Goal: Task Accomplishment & Management: Complete application form

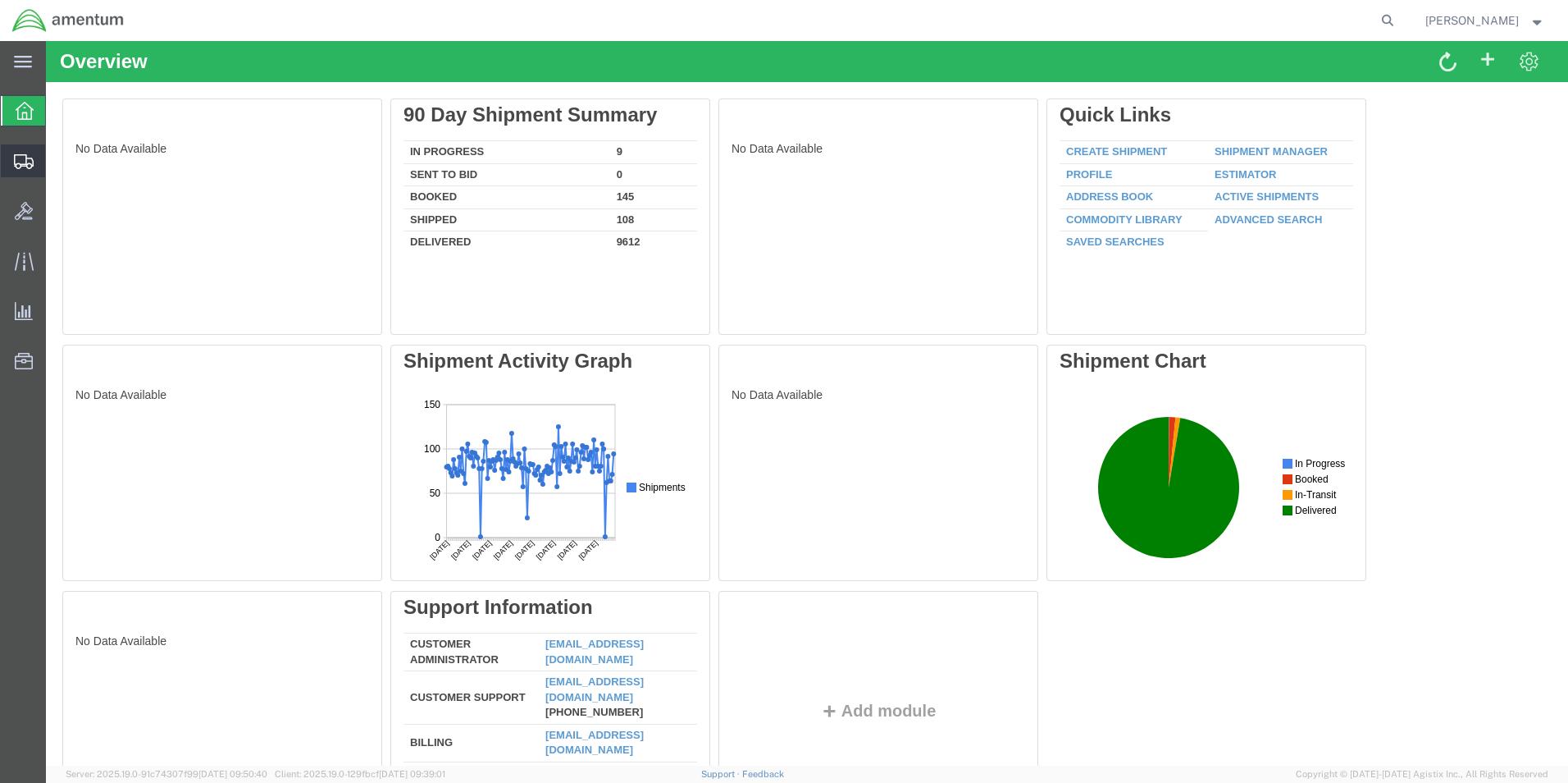
click at [0, 0] on span "Create Shipment" at bounding box center [0, 0] width 0 height 0
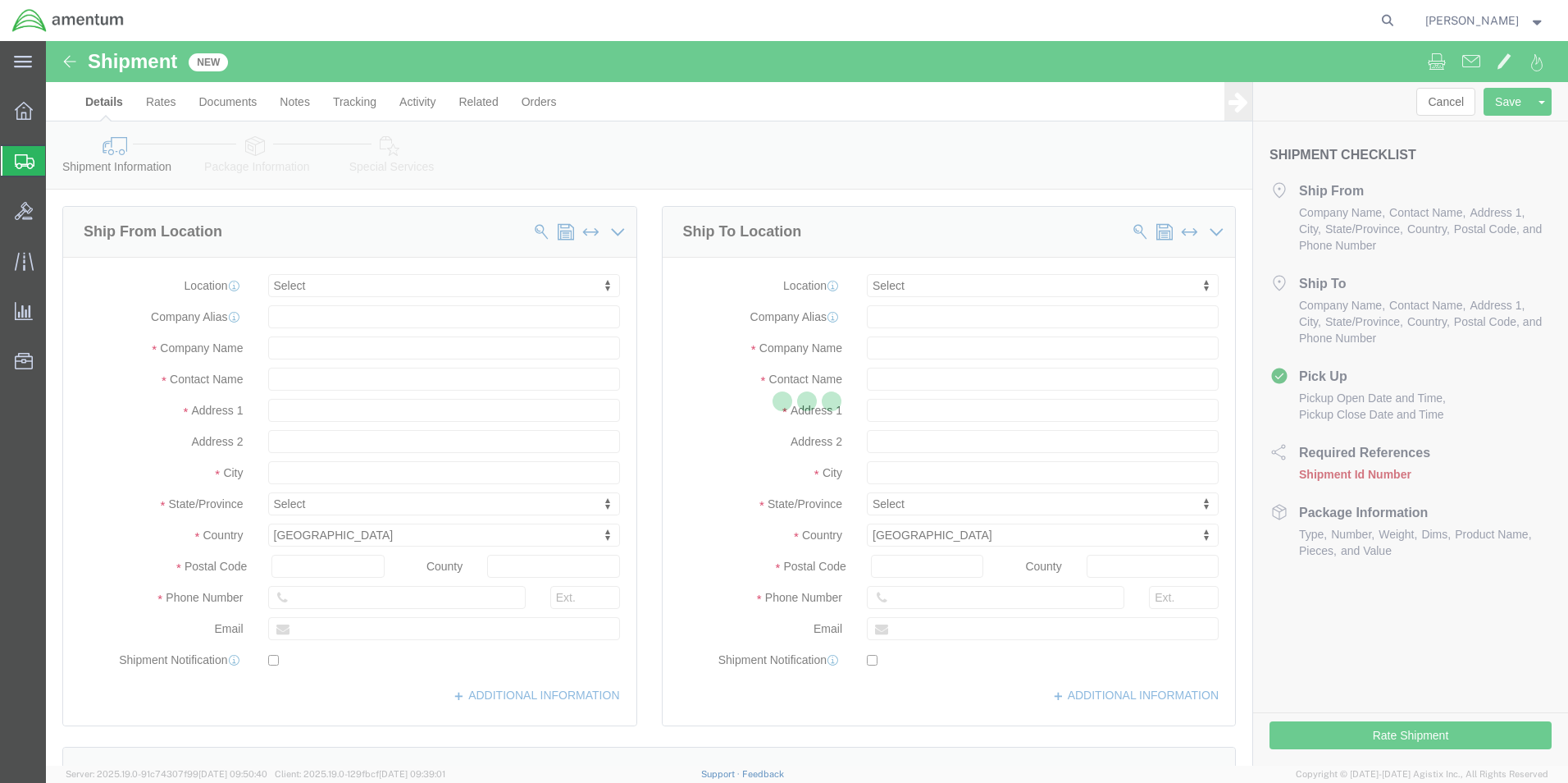
select select
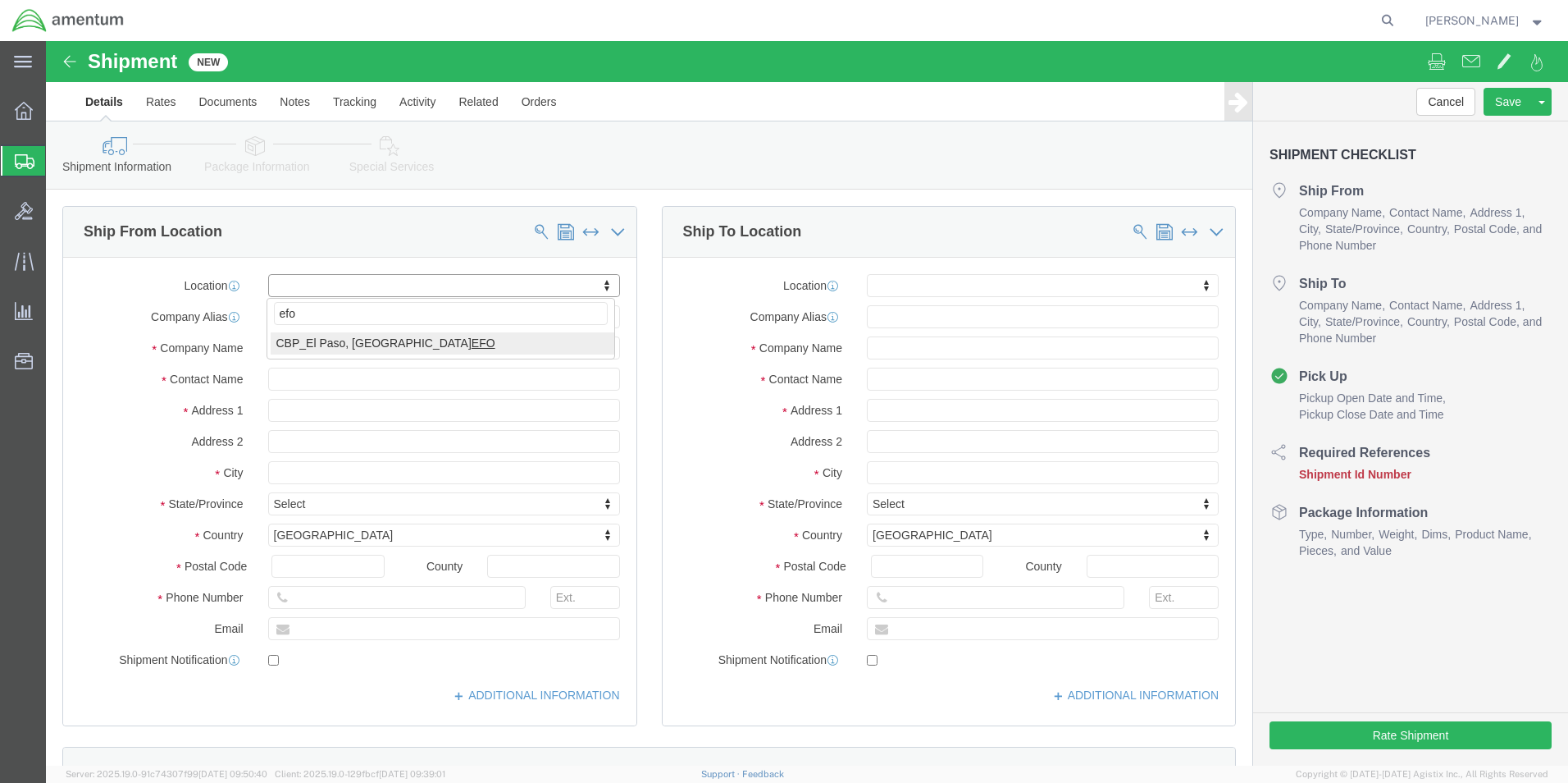
type input "efo"
select select "49831"
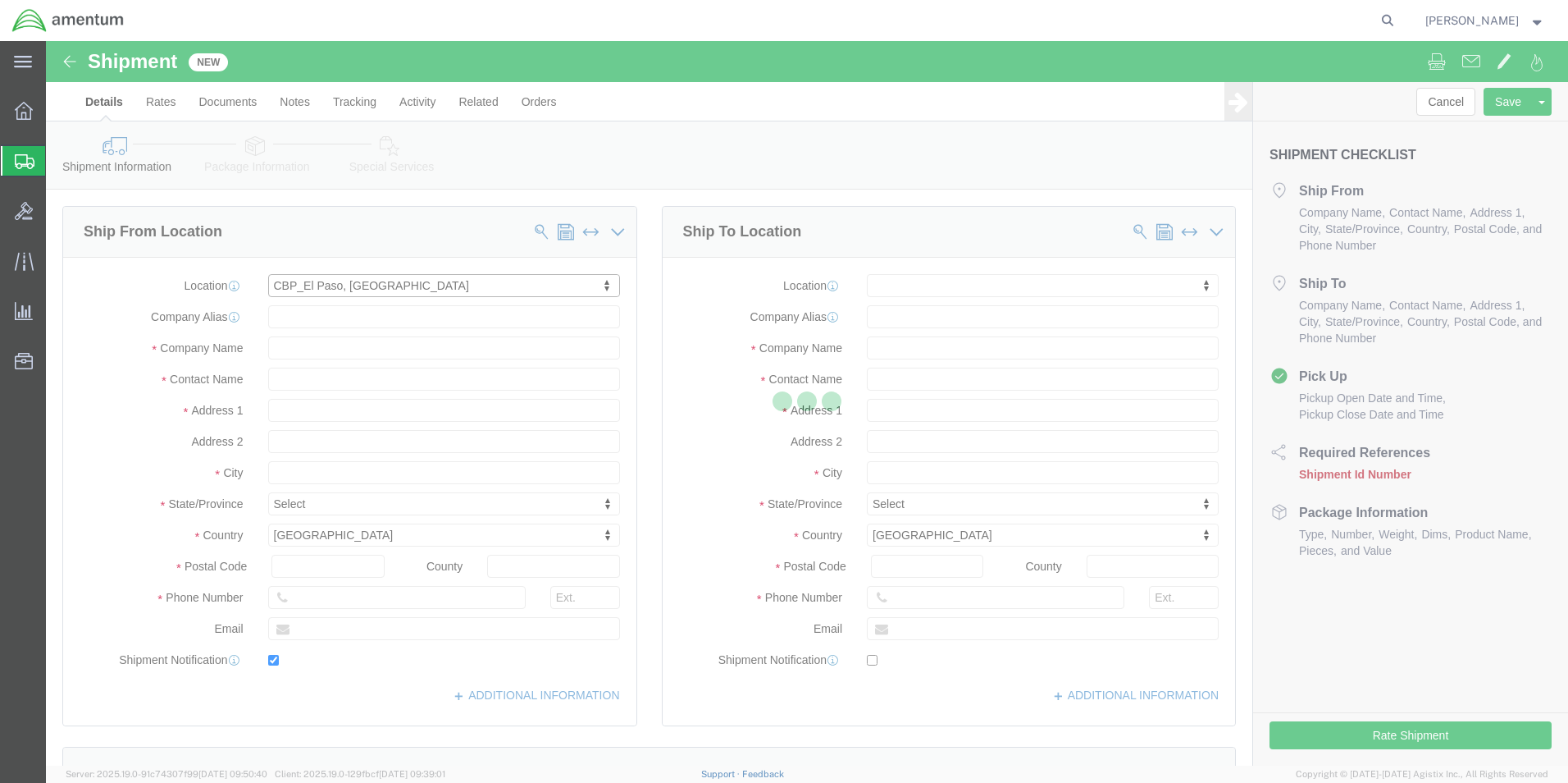
type input "[STREET_ADDRESS][PERSON_NAME]"
type input "79906"
type input "[PHONE_NUMBER]"
type input "[PERSON_NAME][EMAIL_ADDRESS][PERSON_NAME][DOMAIN_NAME]"
checkbox input "true"
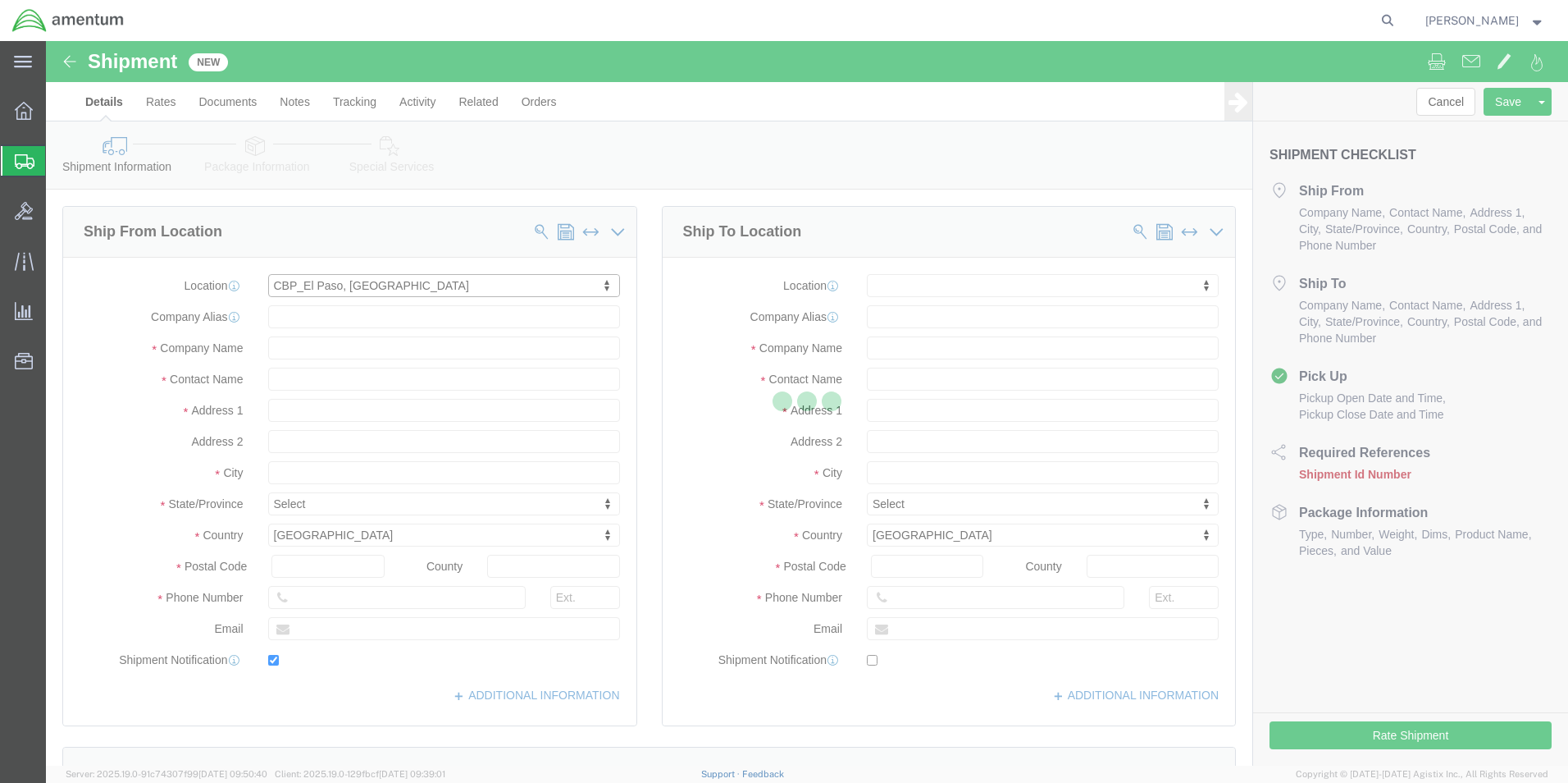
type input "Amentum Services, Inc"
type input "[PERSON_NAME]"
type input "[GEOGRAPHIC_DATA]"
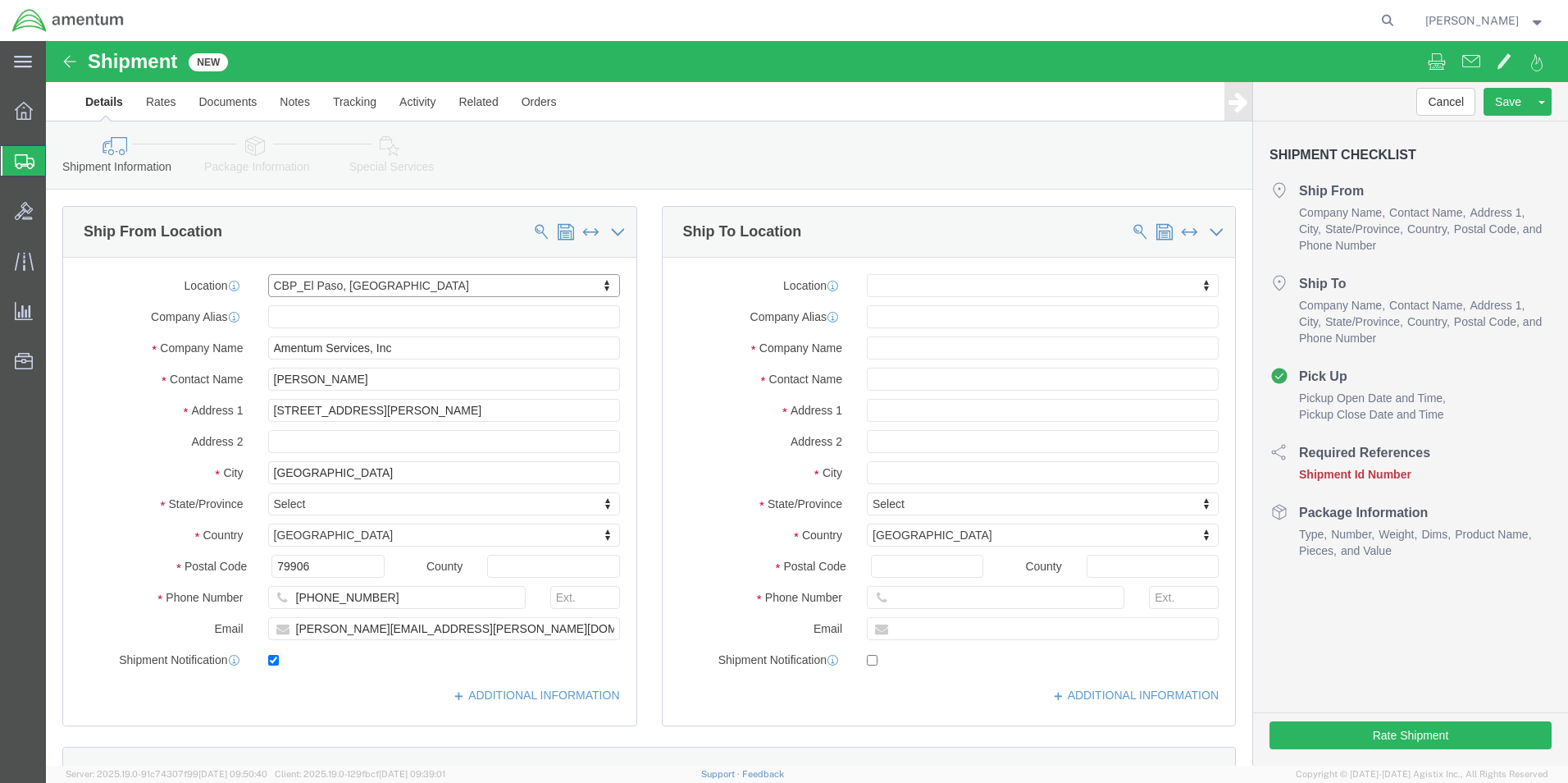
select select "[GEOGRAPHIC_DATA]"
click input "text"
type input "optima"
click input "text"
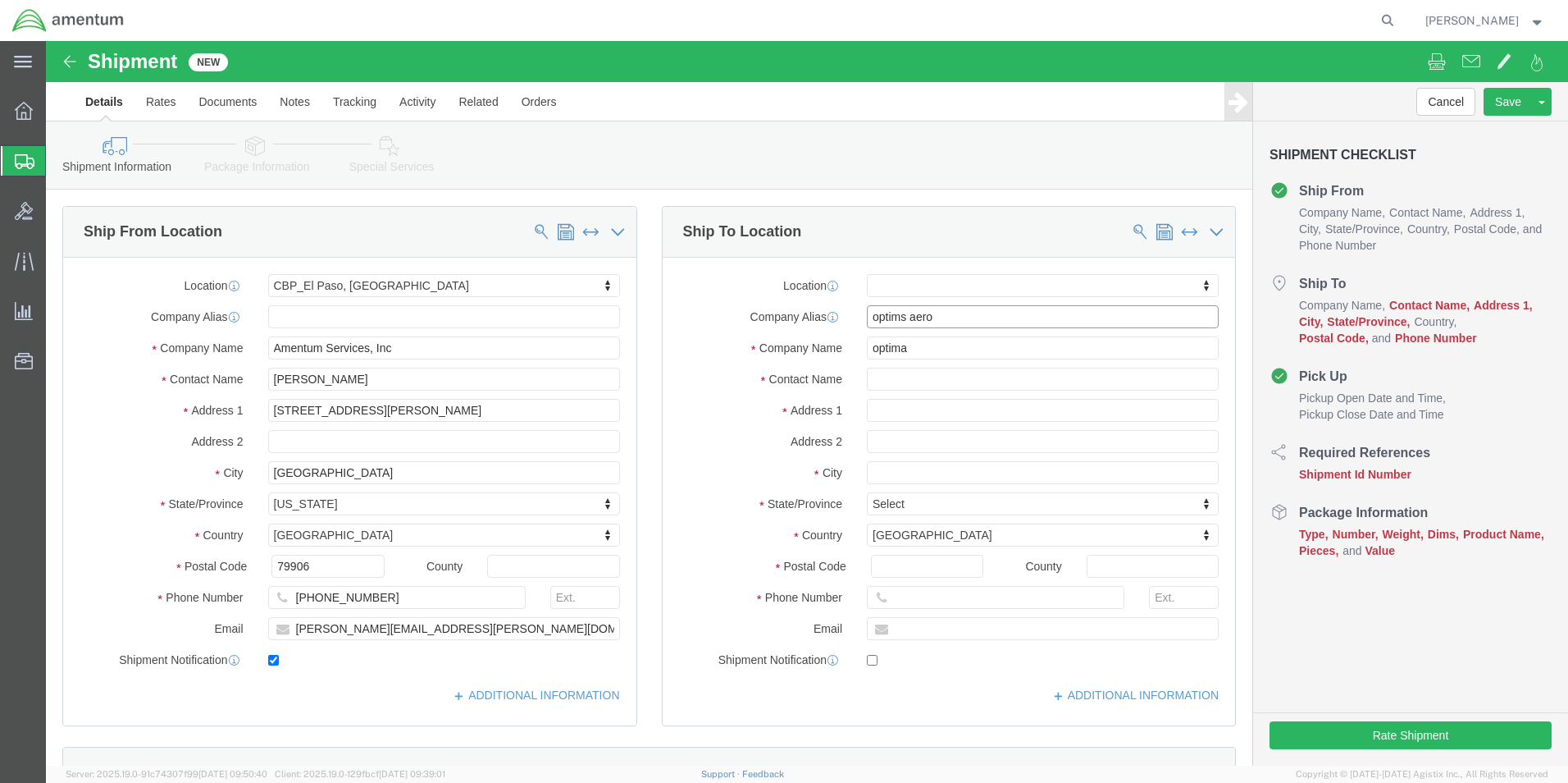
type input "optims aero"
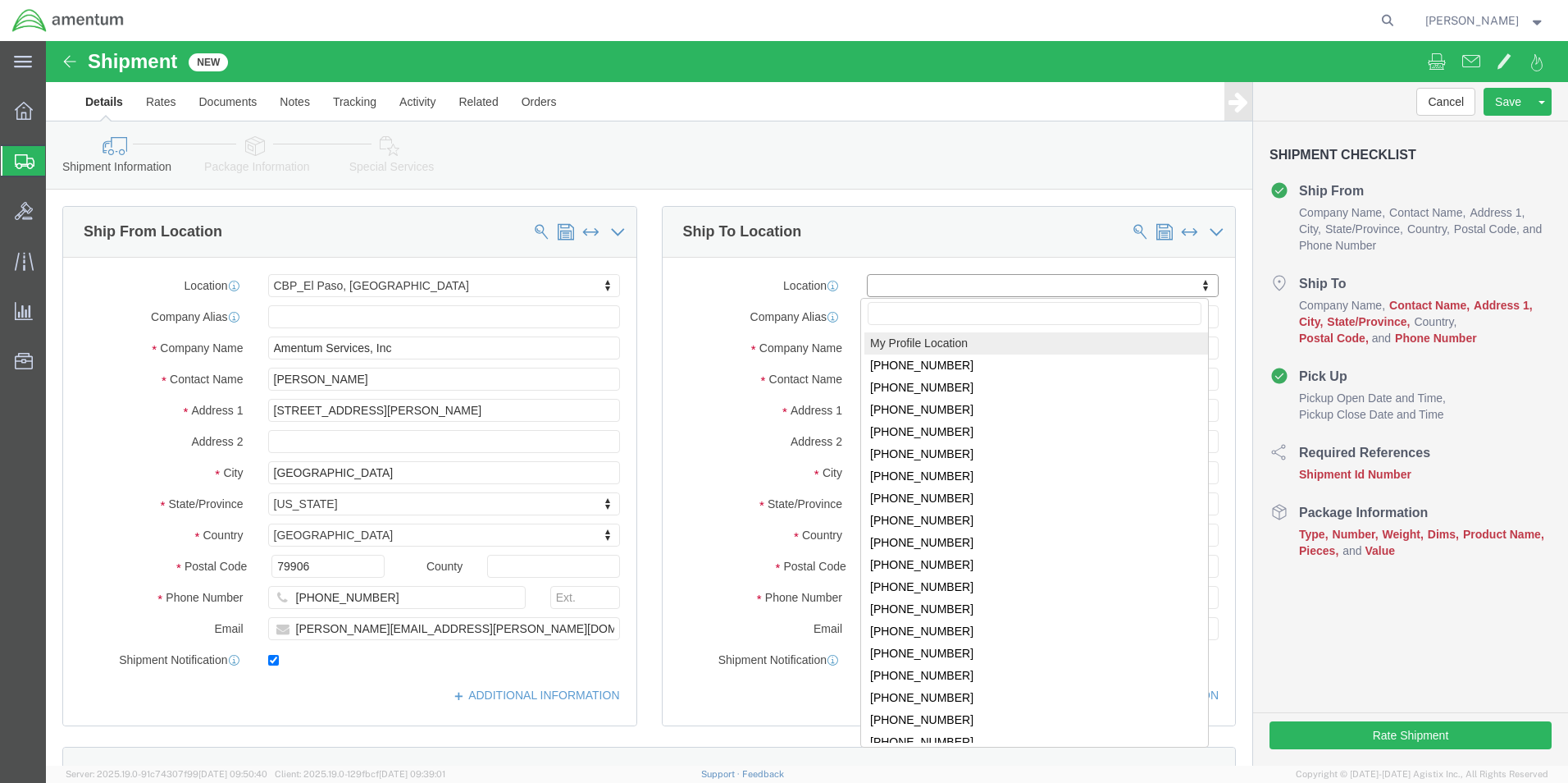
click input "text"
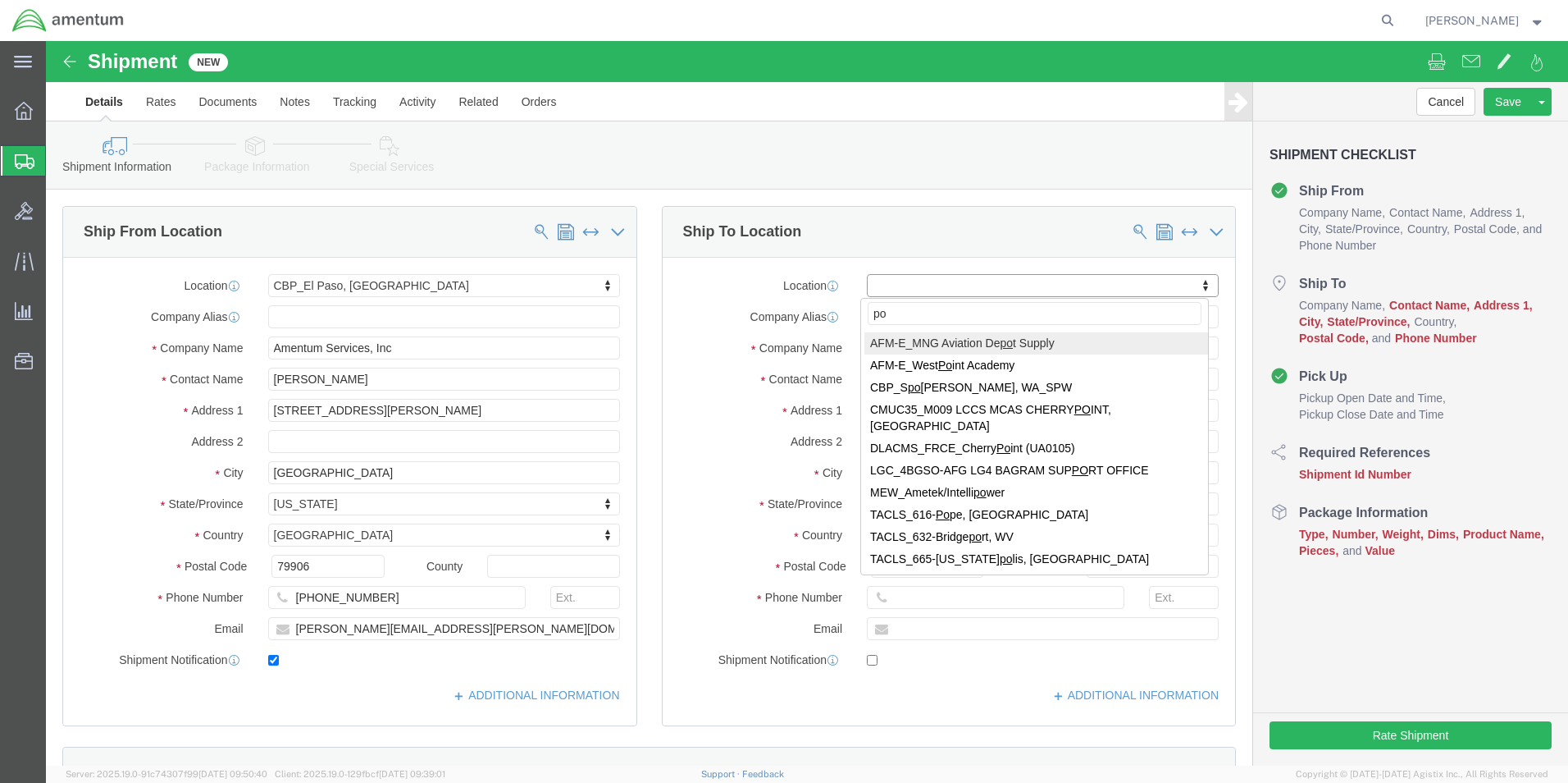
type input "o"
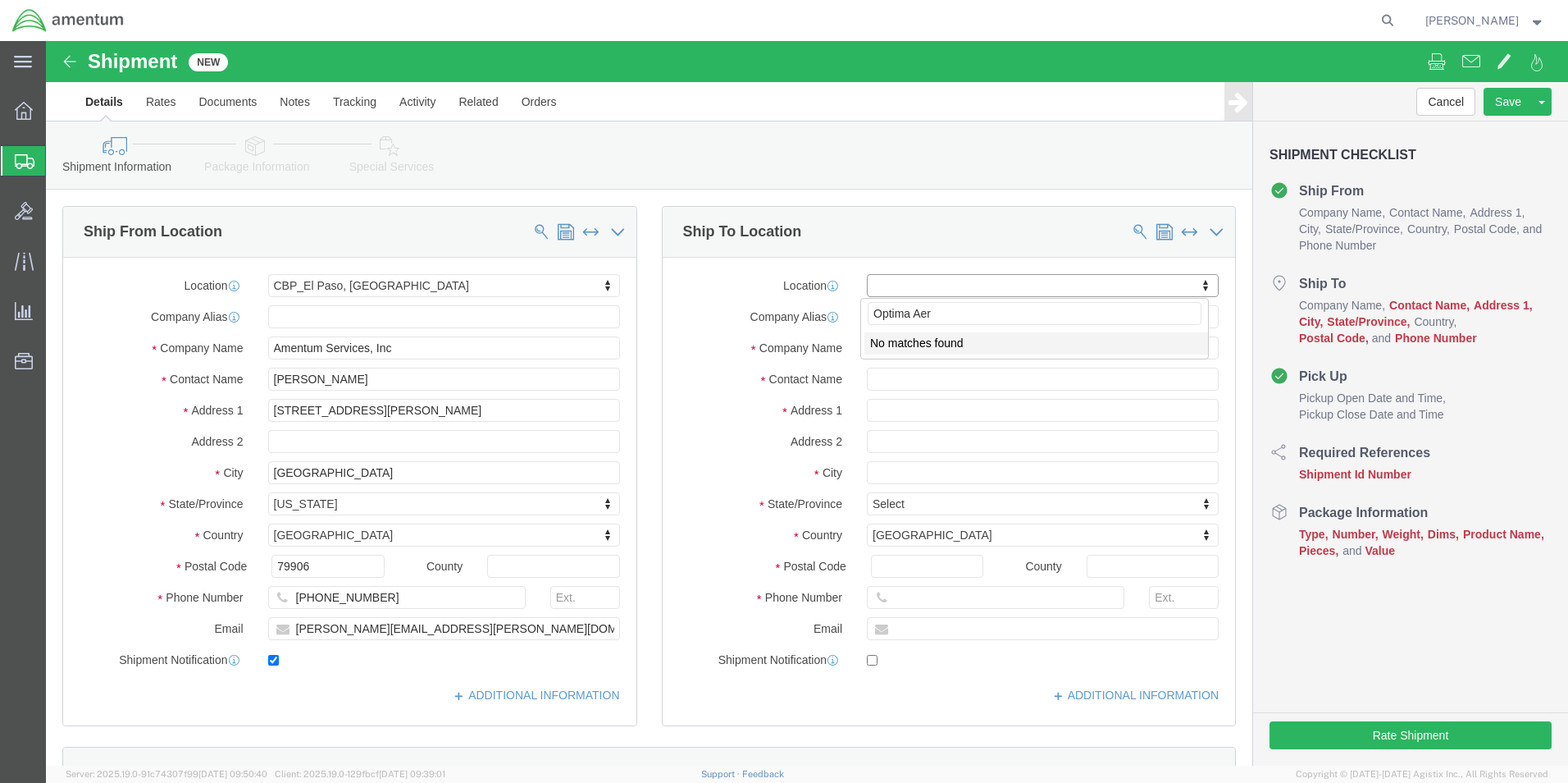
type input "Optima Aero"
drag, startPoint x: 898, startPoint y: 270, endPoint x: 785, endPoint y: 272, distance: 113.0
click body "Shipment New Details Rates Documents Notes Tracking Activity Related Orders Can…"
drag, startPoint x: 873, startPoint y: 305, endPoint x: 769, endPoint y: 307, distance: 104.0
click div "Company Name optima"
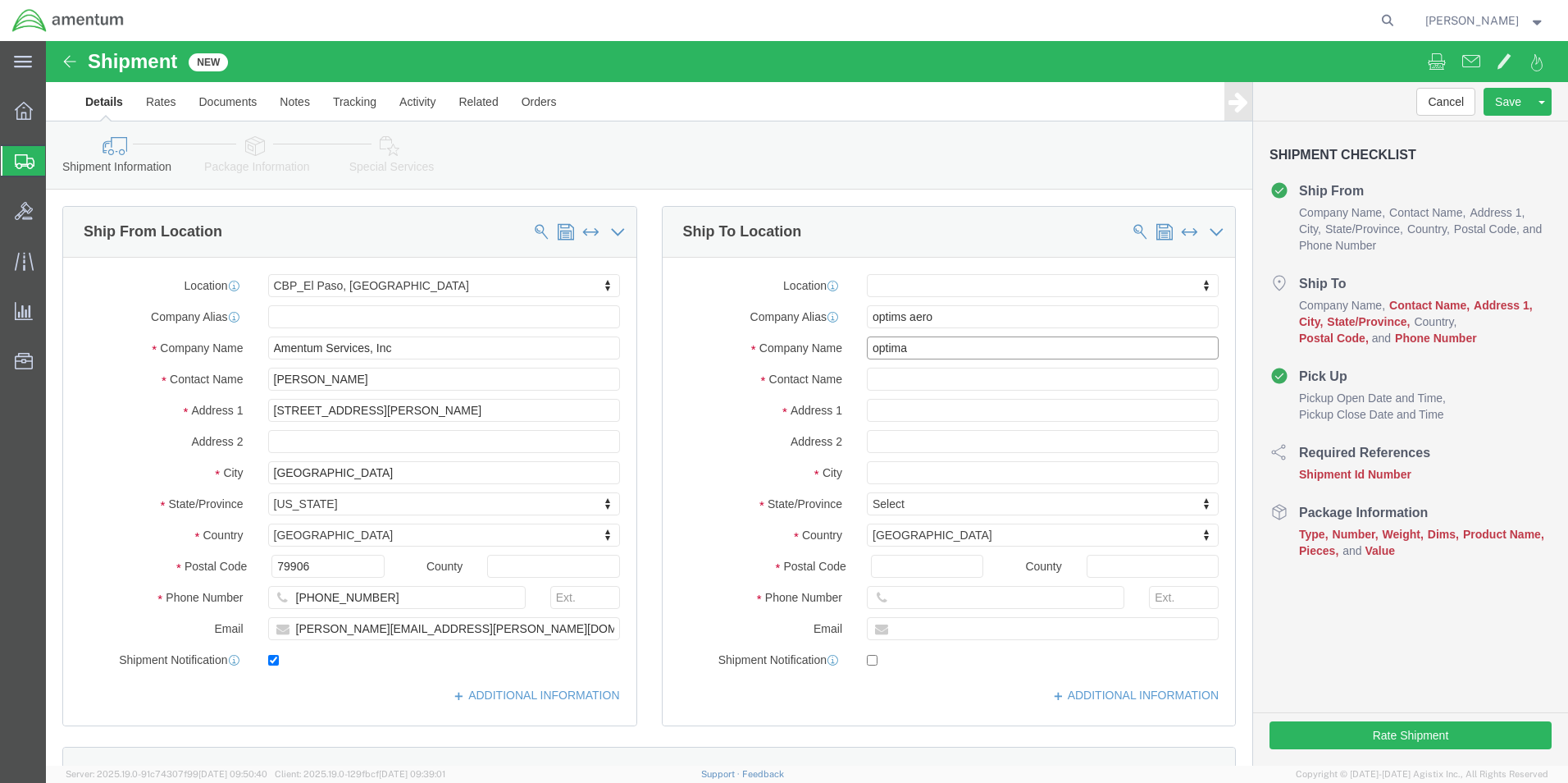
paste input "Optima Aero"
type input "Optima Aero"
drag, startPoint x: 901, startPoint y: 272, endPoint x: 800, endPoint y: 282, distance: 101.5
click div "Company Alias optims aero"
paste input "Optima A"
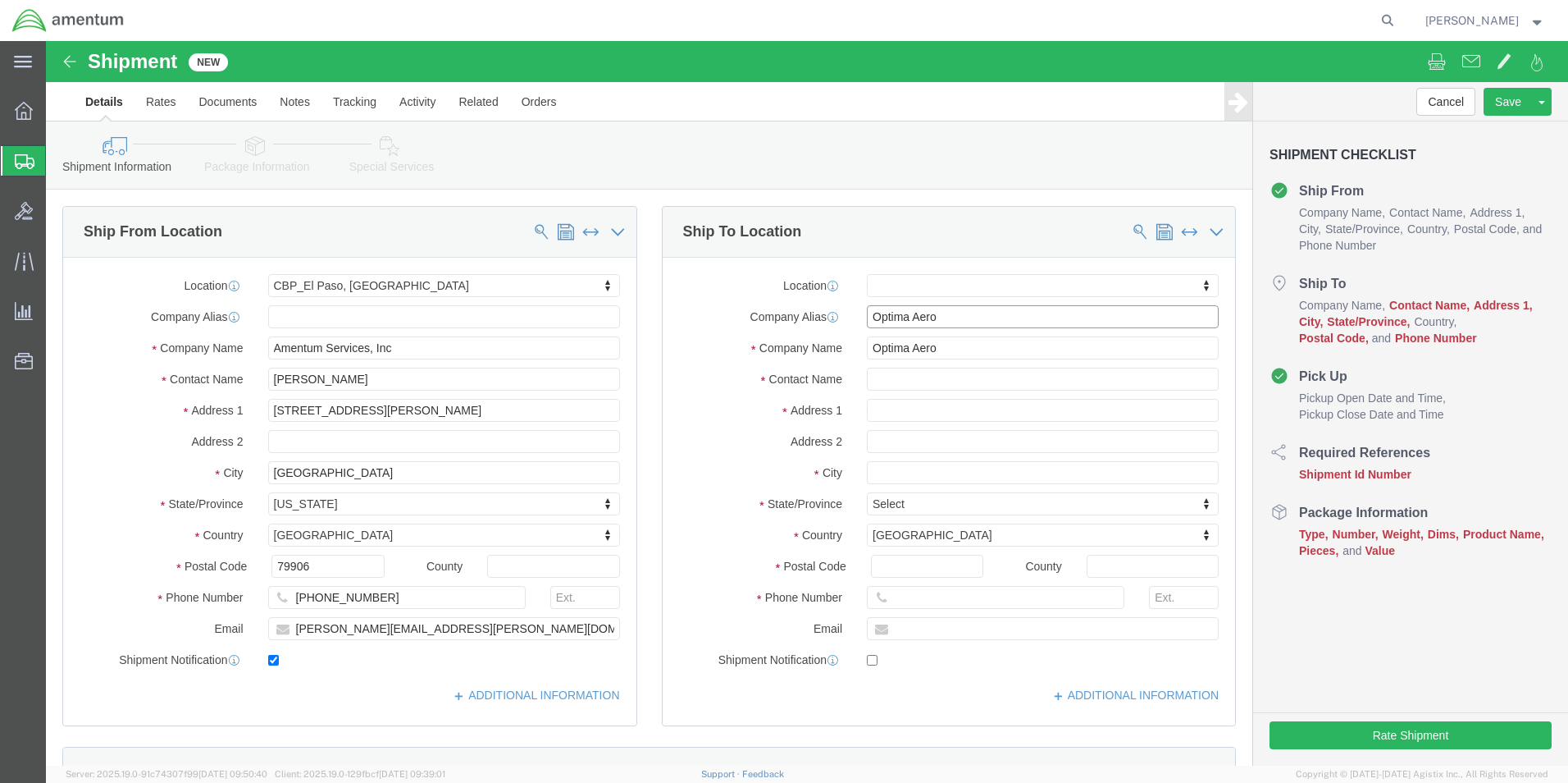
type input "Optima Aero"
click input "text"
type input "[PERSON_NAME]"
click input "text"
type input "[STREET_ADDRESS]"
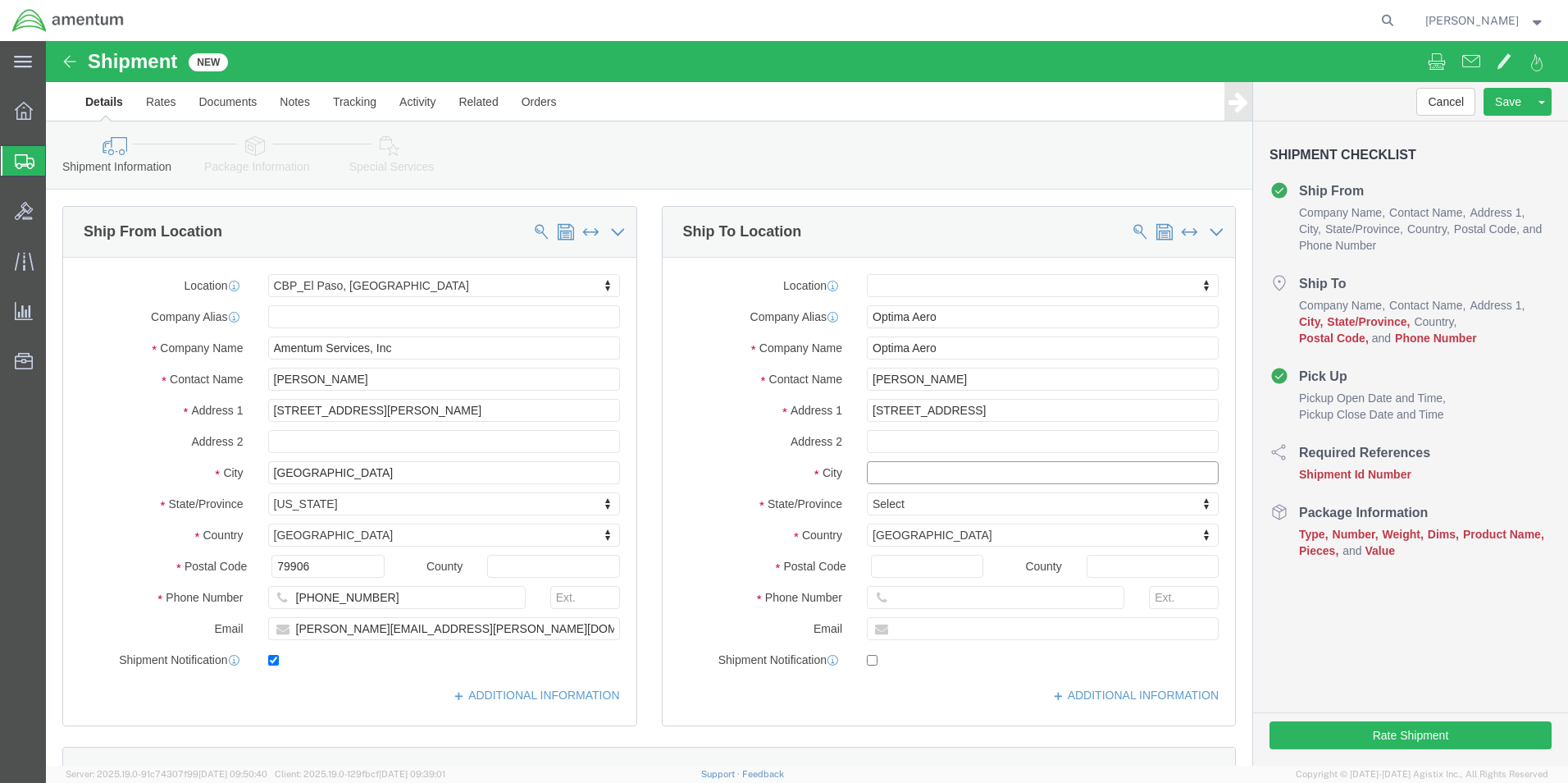
select select
click input "text"
type input "[GEOGRAPHIC_DATA]"
click div "Ship To Location Location My Profile Location [PHONE_NUMBER] [PHONE_NUMBER] [PH…"
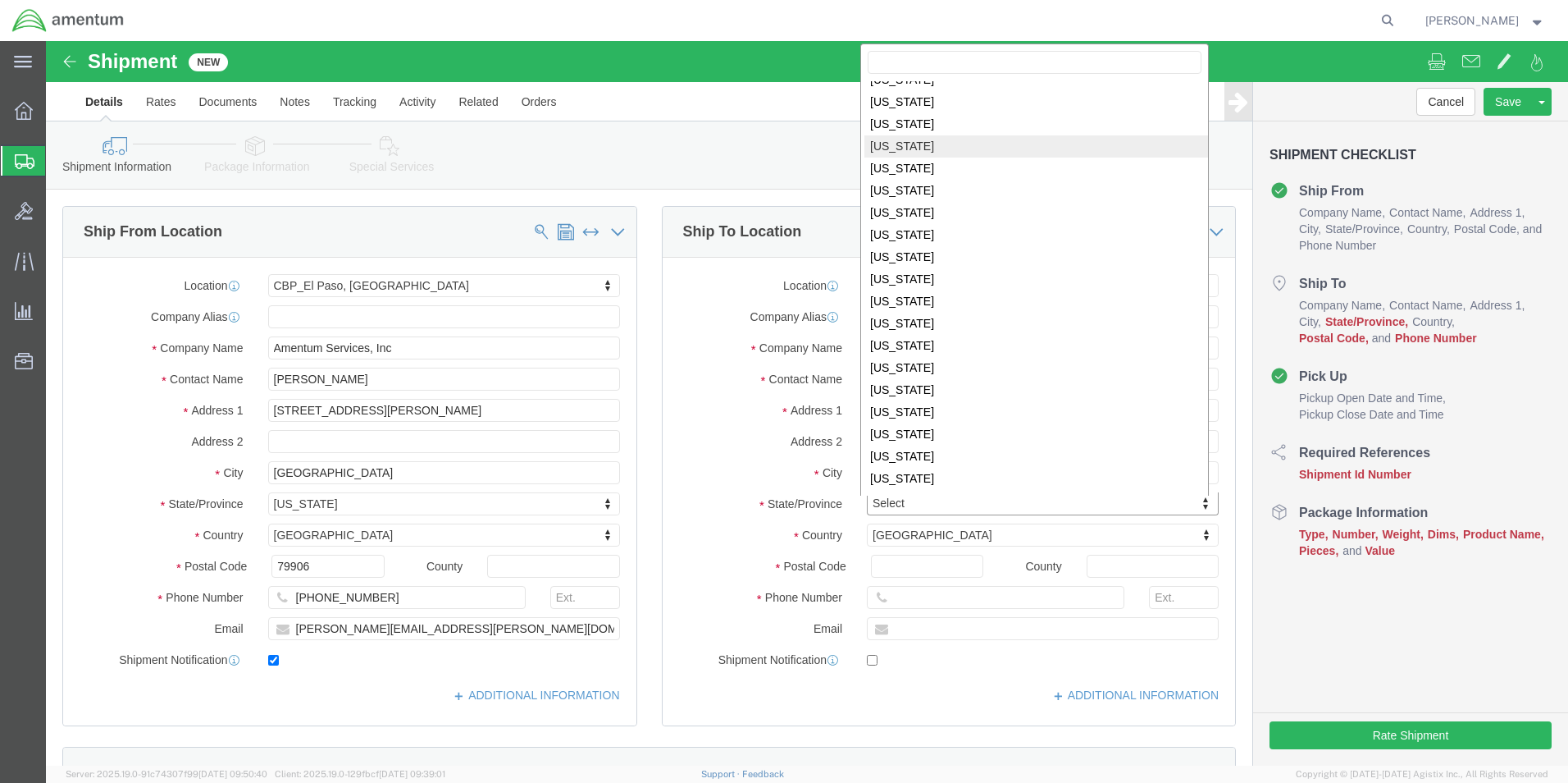
scroll to position [852, 0]
select select
select select "[GEOGRAPHIC_DATA]"
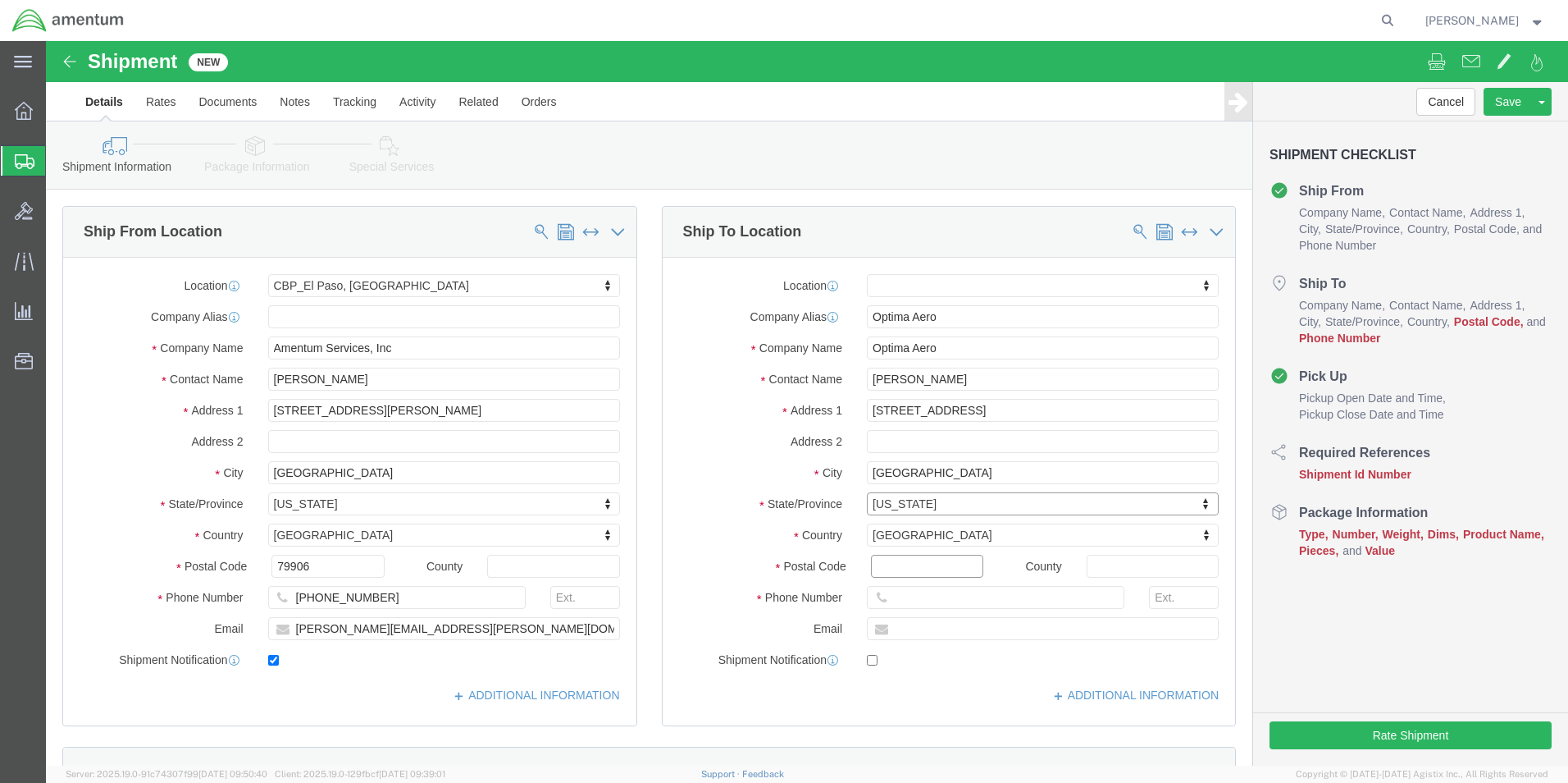
click input "Postal Code"
type input "75052"
select select
click input "text"
type input "[GEOGRAPHIC_DATA]"
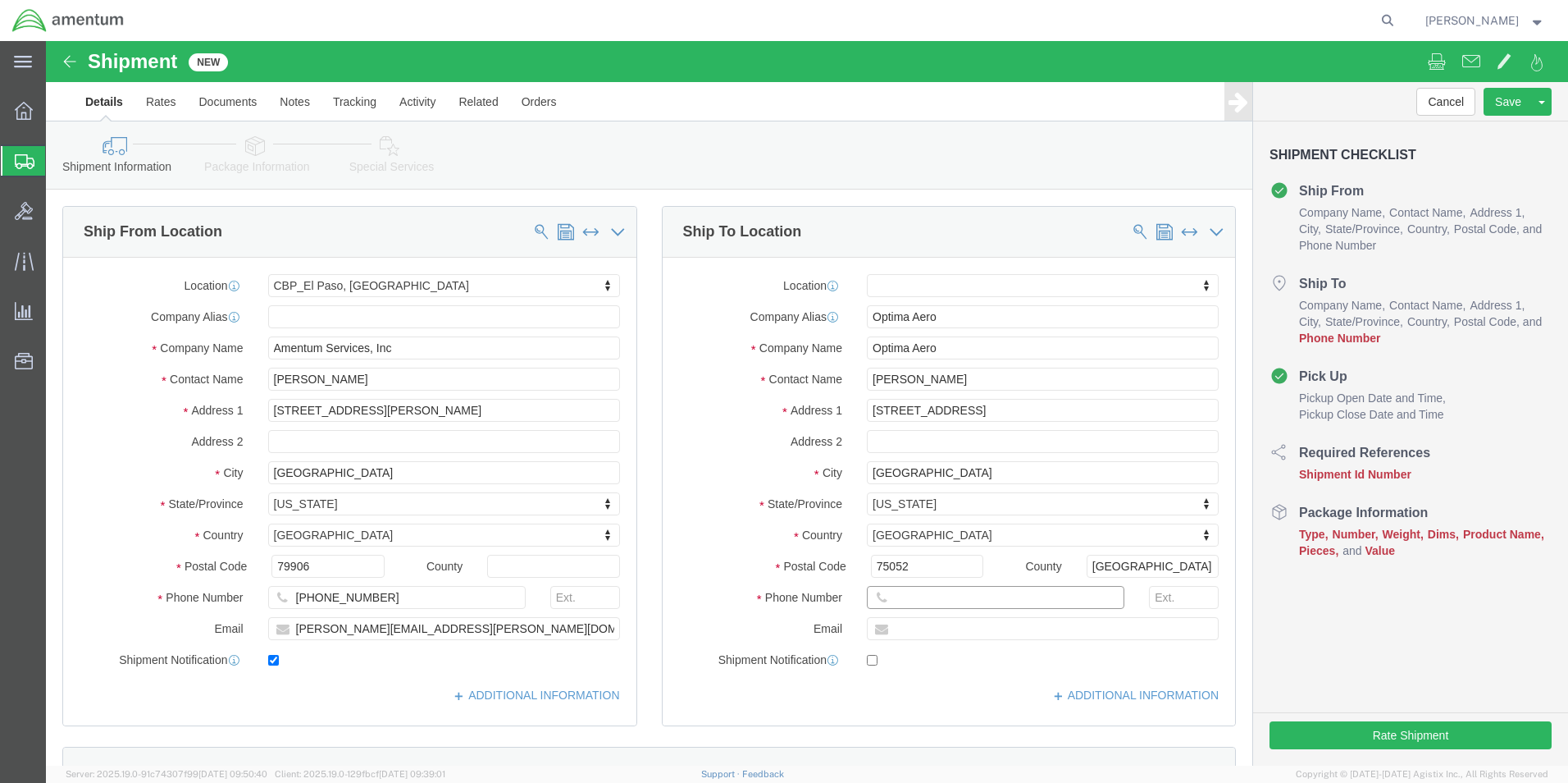
click input "text"
type input "[PHONE_NUMBER]"
click input "text"
click div "Ship To Location Location My Profile Location [PHONE_NUMBER] [PHONE_NUMBER] [PH…"
click input "text"
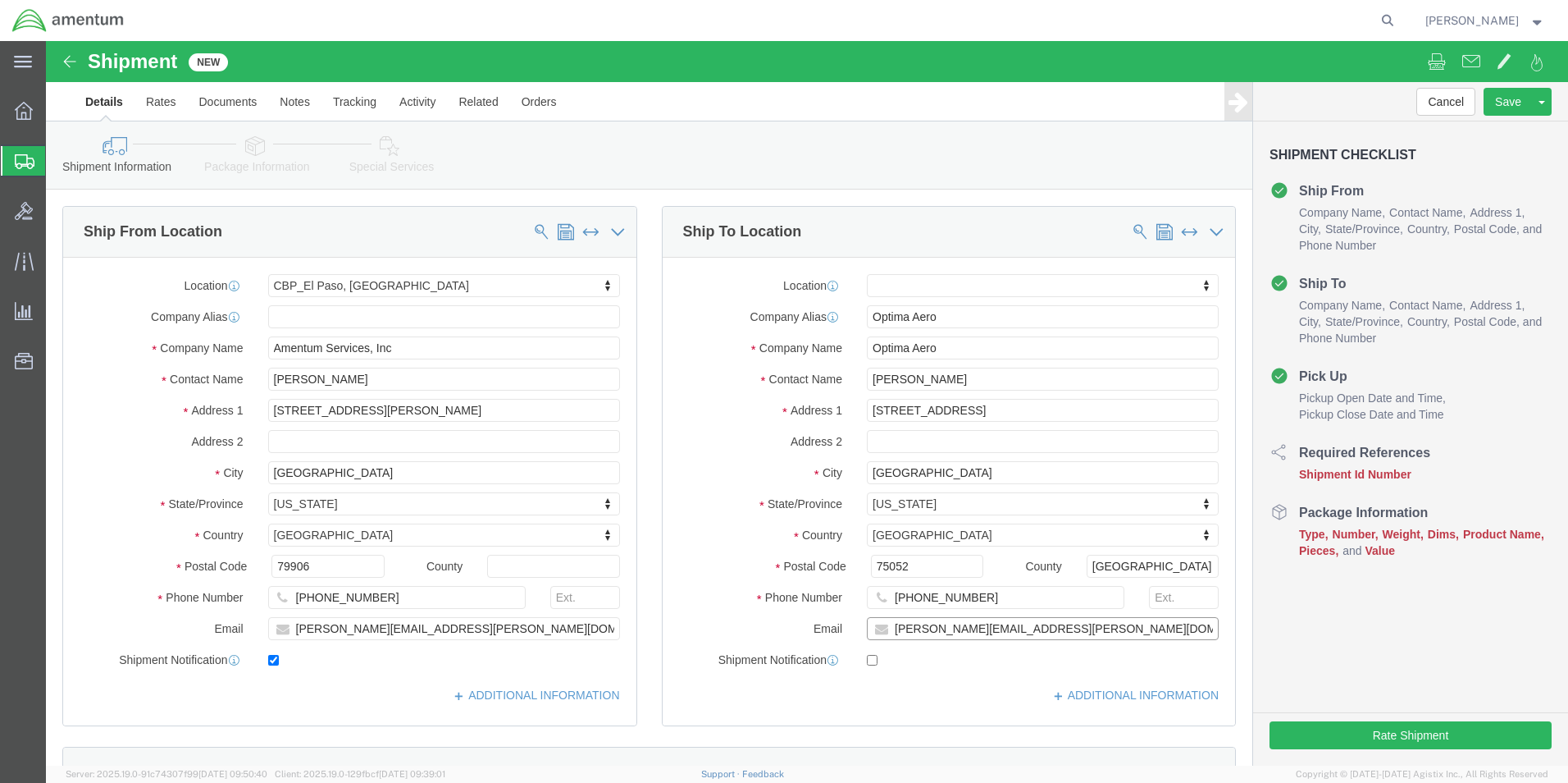
type input "[PERSON_NAME][EMAIL_ADDRESS][PERSON_NAME][DOMAIN_NAME]"
click div "ADDITIONAL INFORMATION"
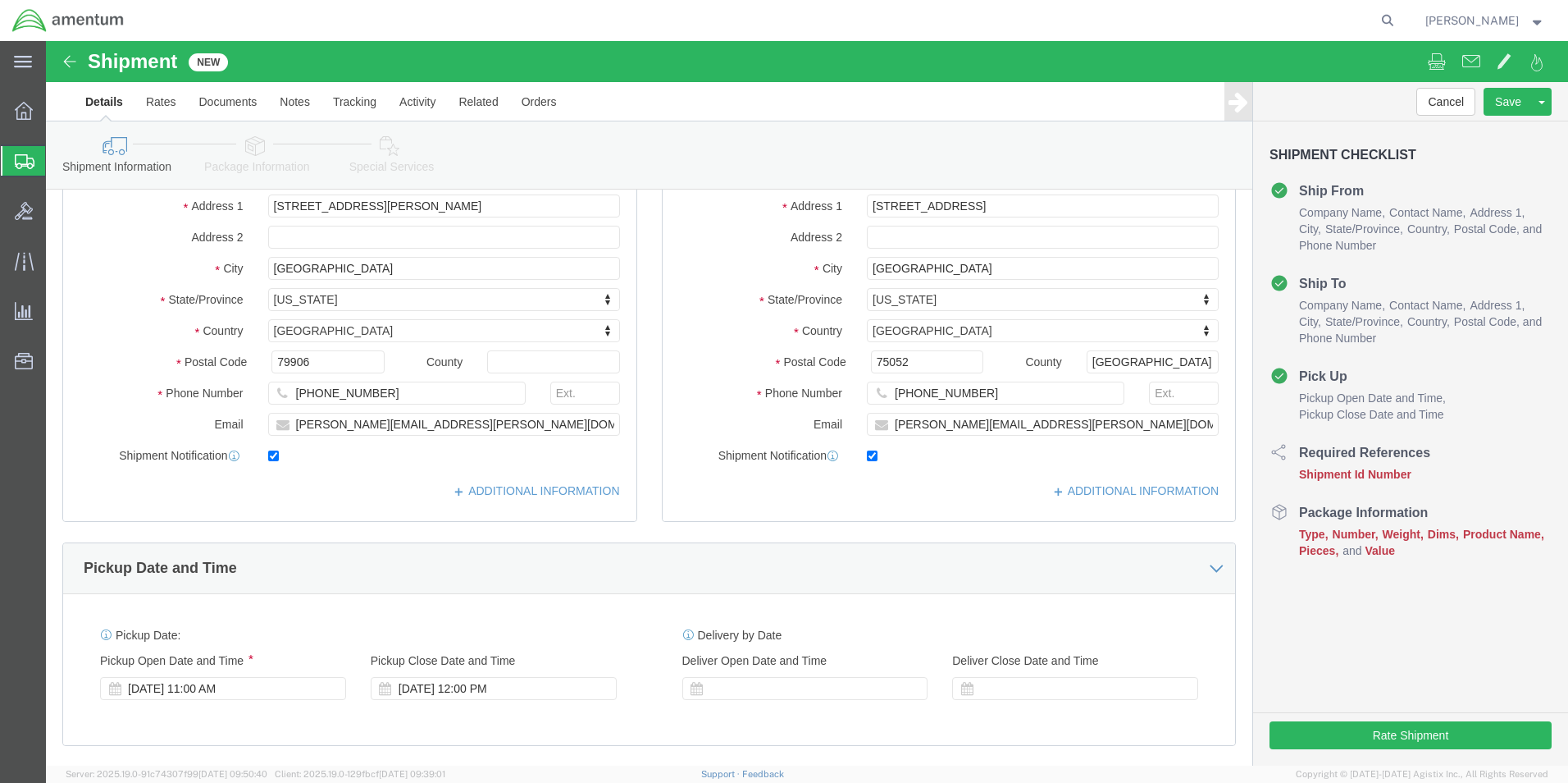
scroll to position [82, 0]
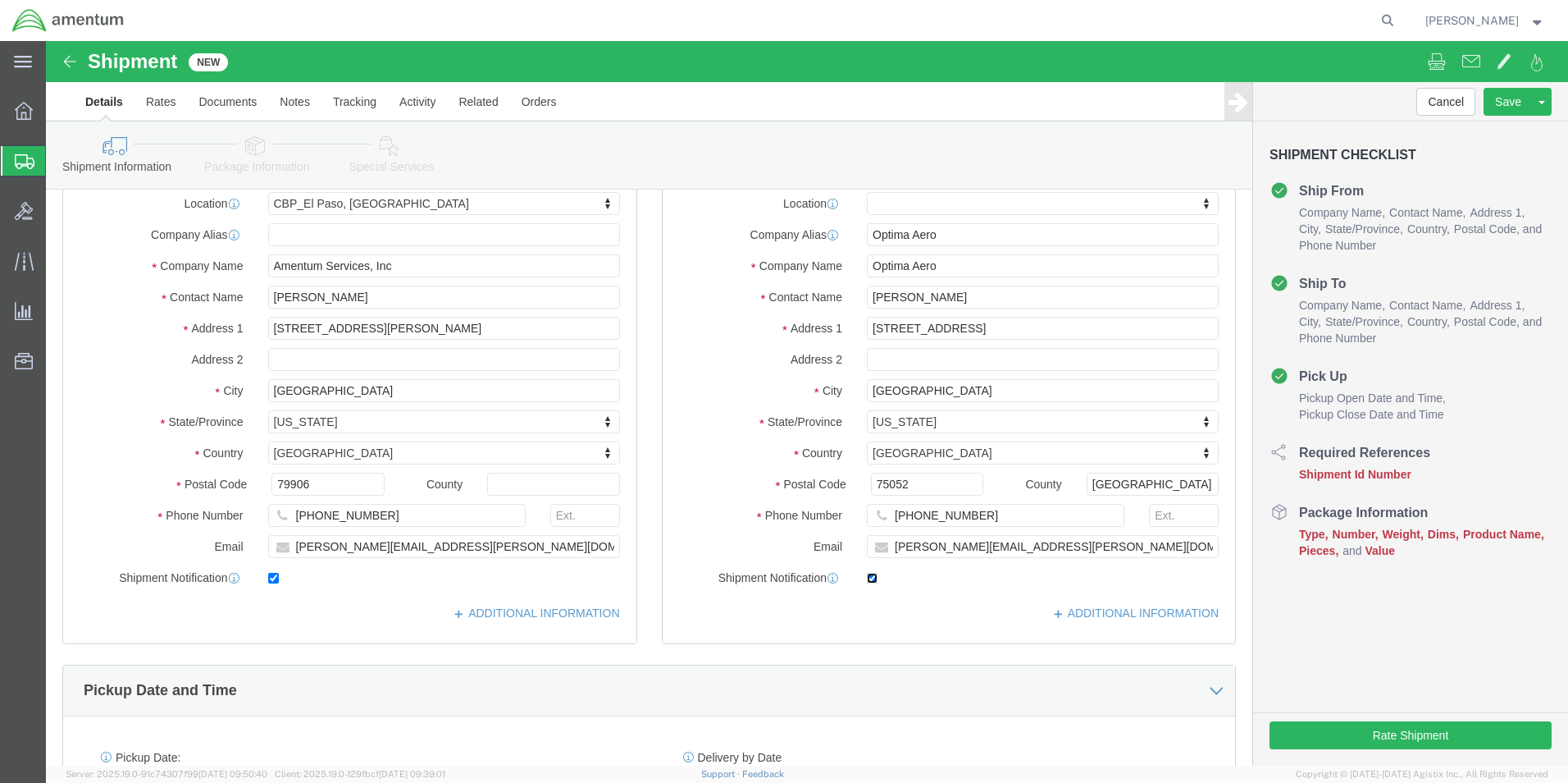
click input "checkbox"
checkbox input "true"
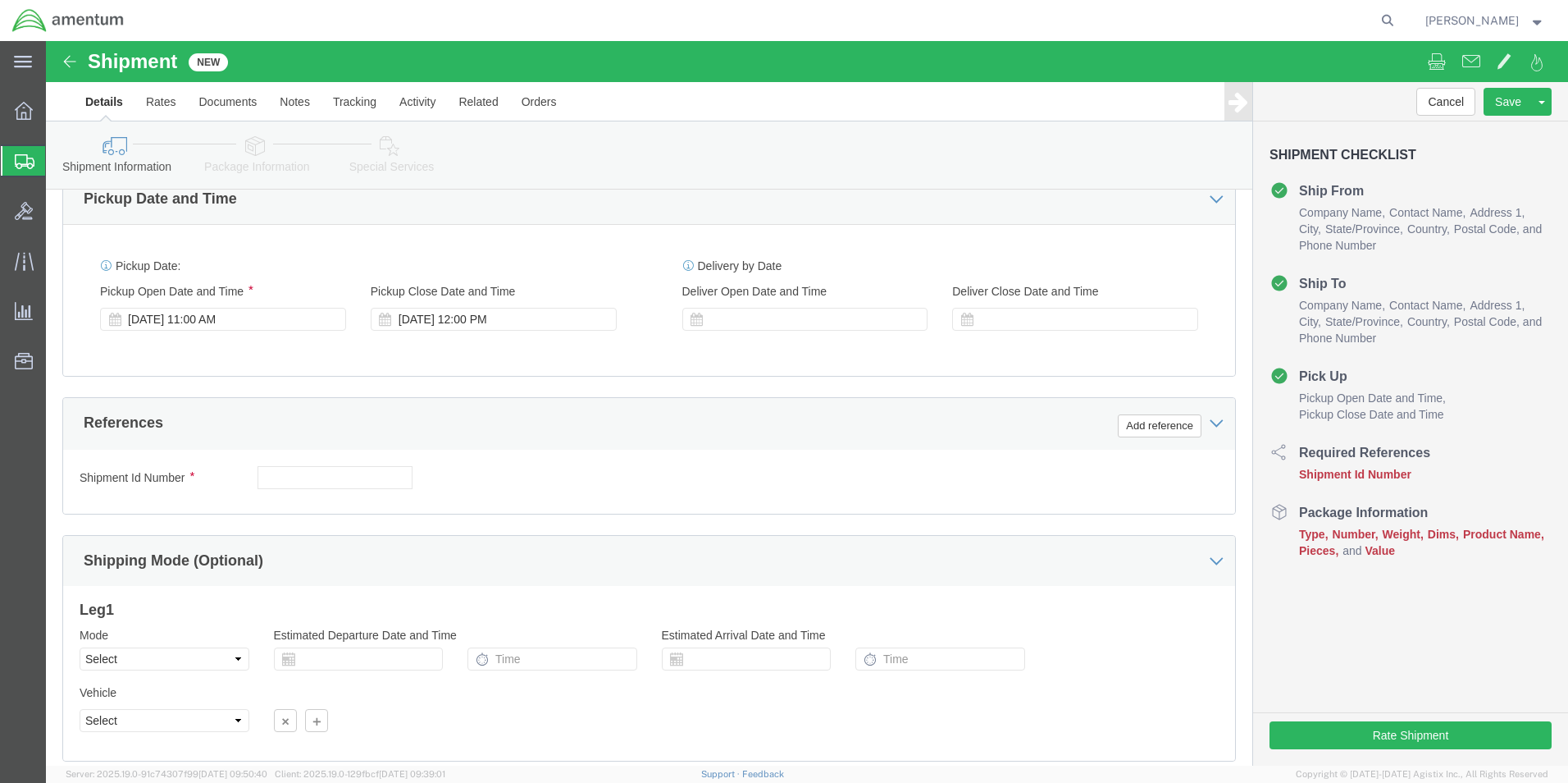
scroll to position [574, 0]
click input "text"
type input "Tank 4360"
click button "Add reference"
click select "Select Account Type Activity ID Airline Appointment Number ASN Batch Request # …"
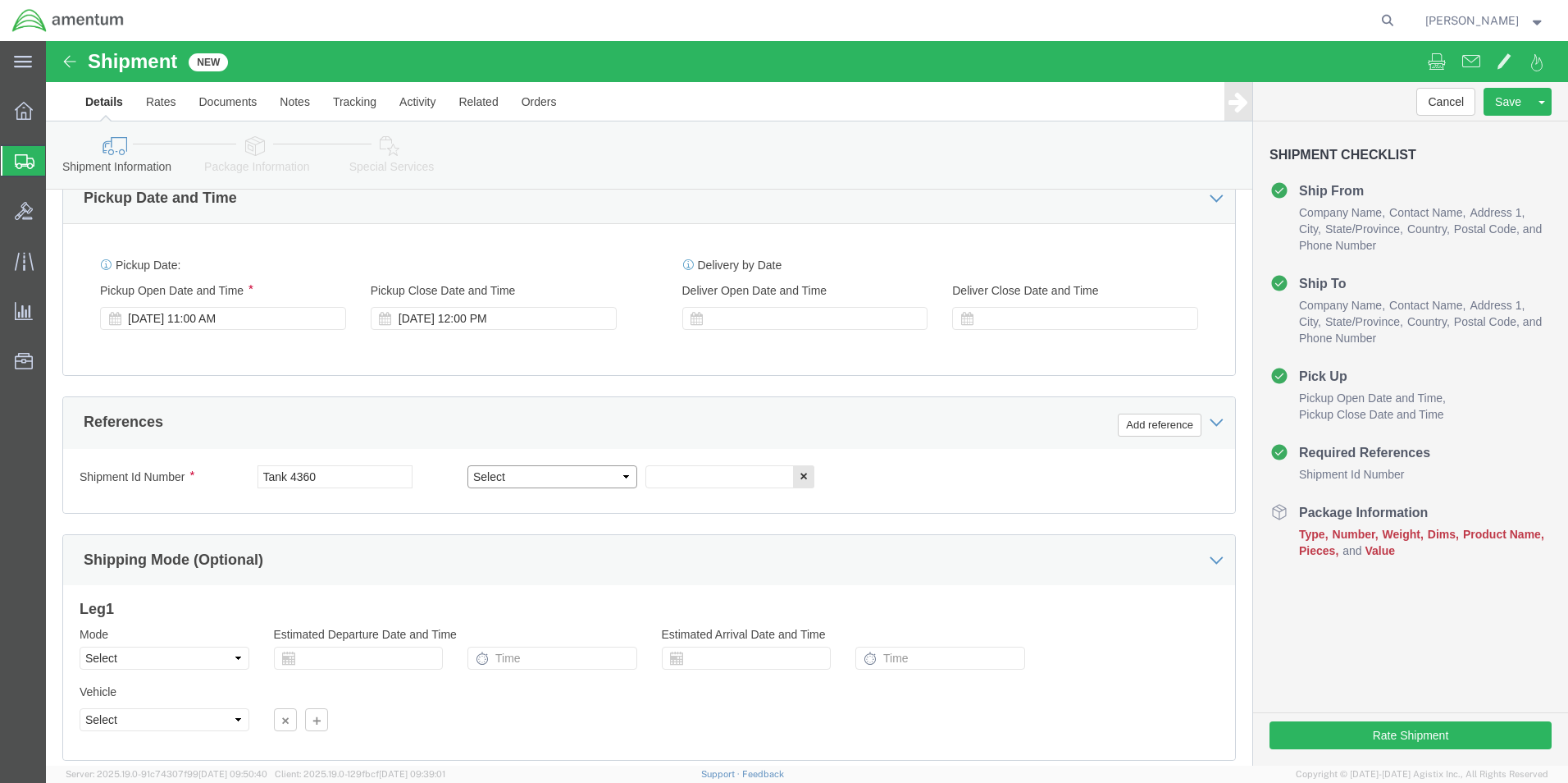
select select "CUSTREF"
click select "Select Account Type Activity ID Airline Appointment Number ASN Batch Request # …"
click input "text"
type input "Tank 4360"
click button "Add reference"
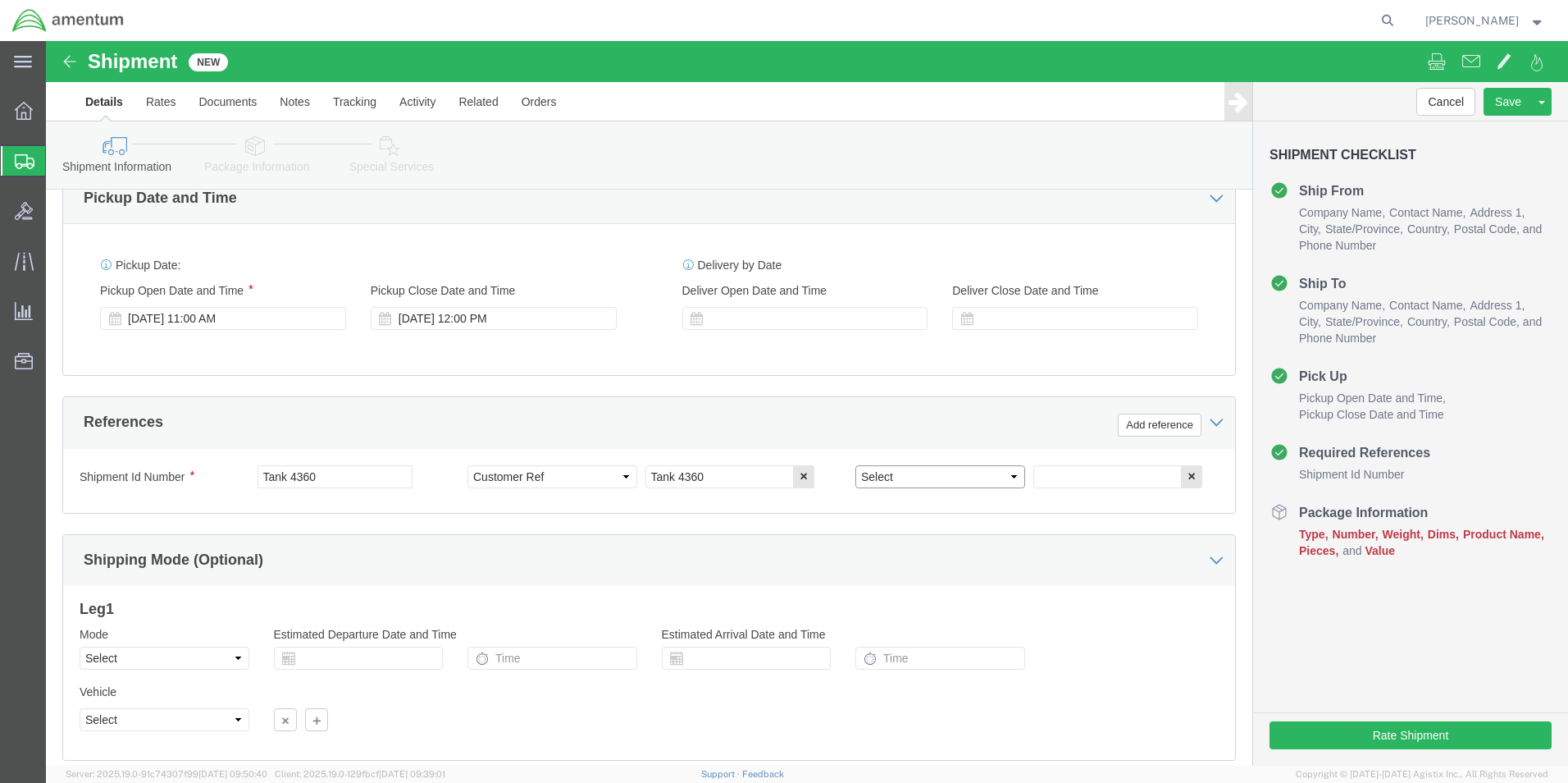
click select "Select Account Type Activity ID Airline Appointment Number ASN Batch Request # …"
select select "PROJNUM"
click select "Select Account Type Activity ID Airline Appointment Number ASN Batch Request # …"
click input "text"
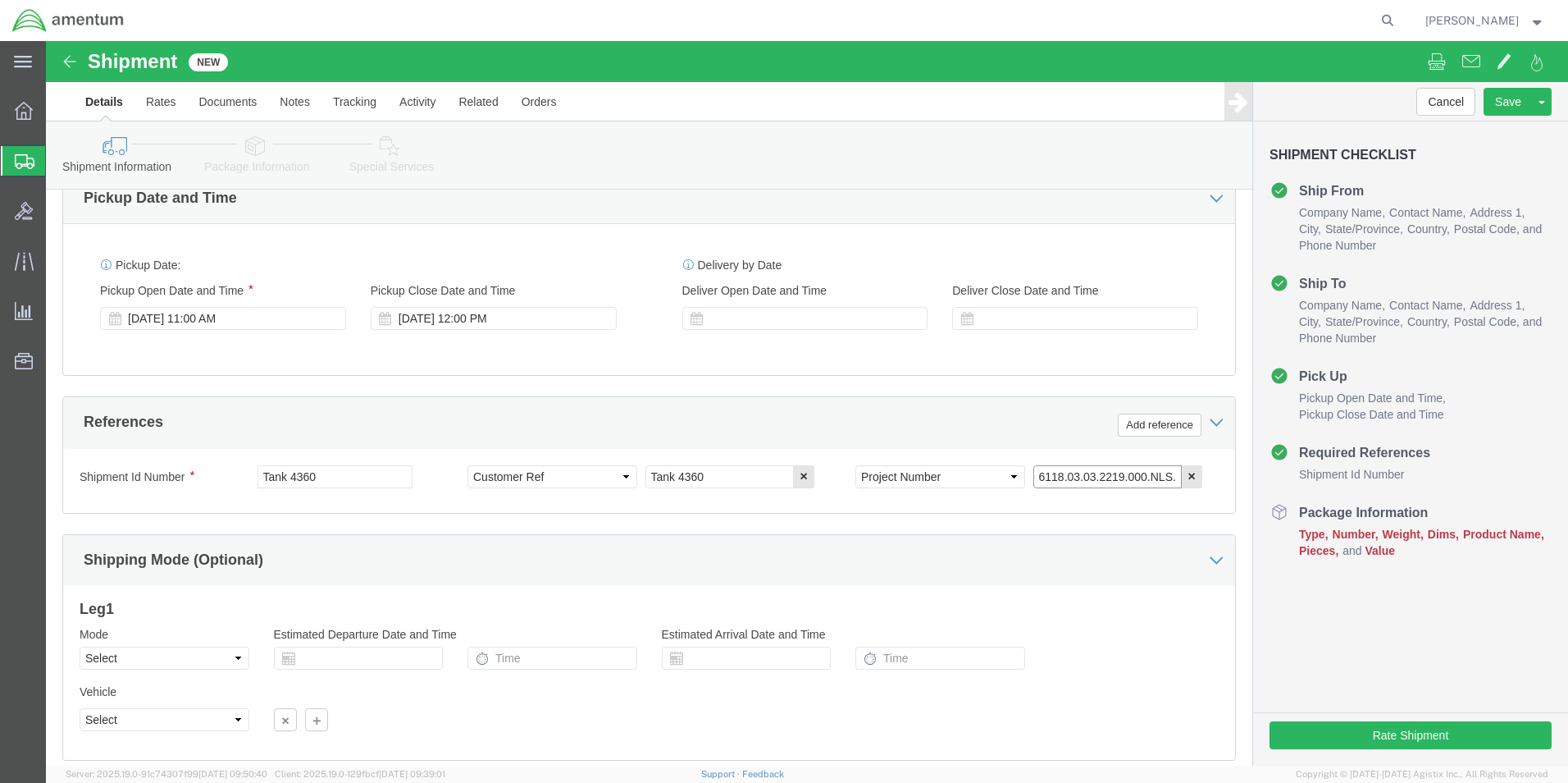
drag, startPoint x: 1121, startPoint y: 437, endPoint x: 960, endPoint y: 429, distance: 161.2
click div "Select Account Type Activity ID Airline Appointment Number ASN Batch Request # …"
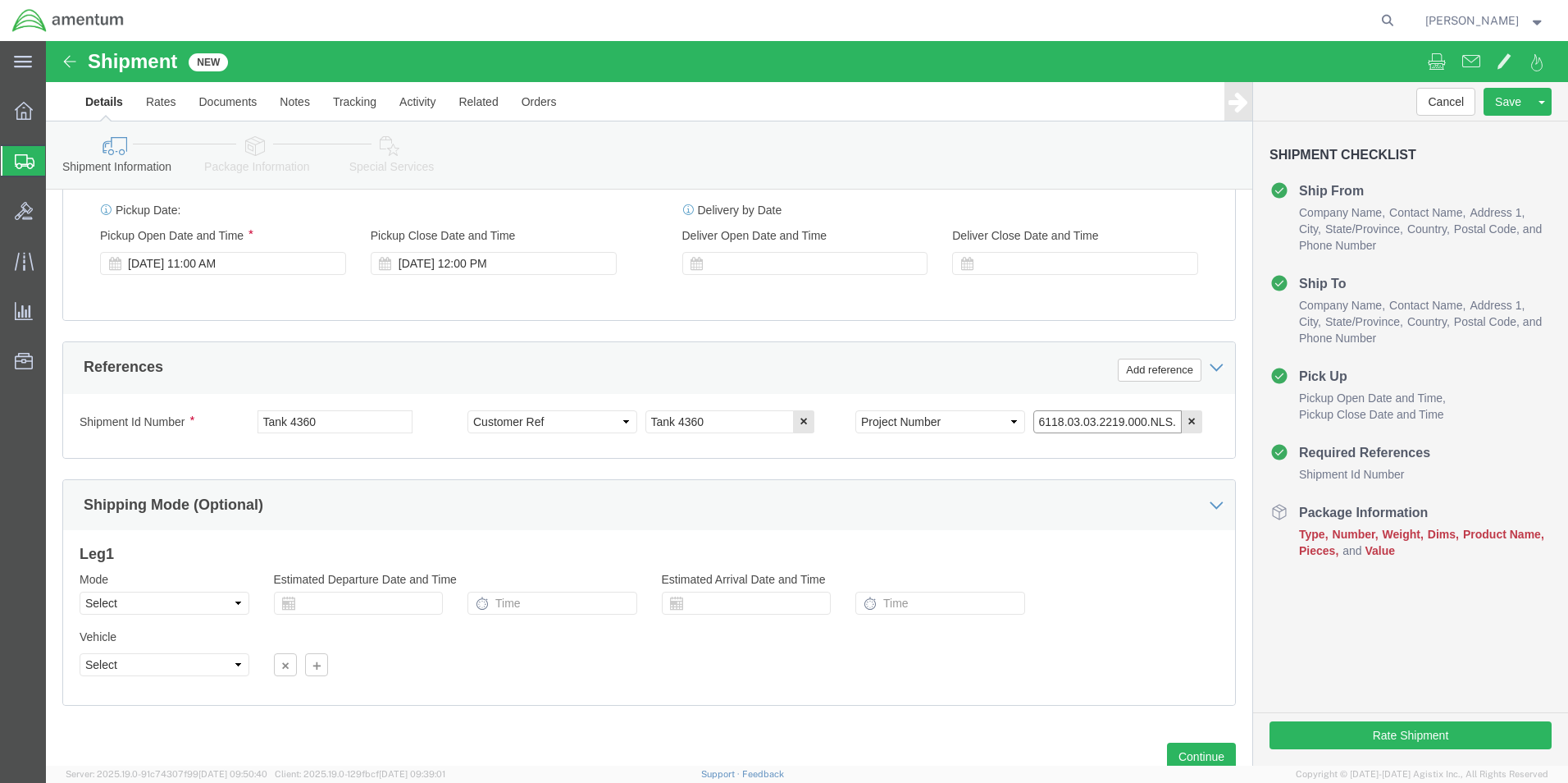
scroll to position [684, 0]
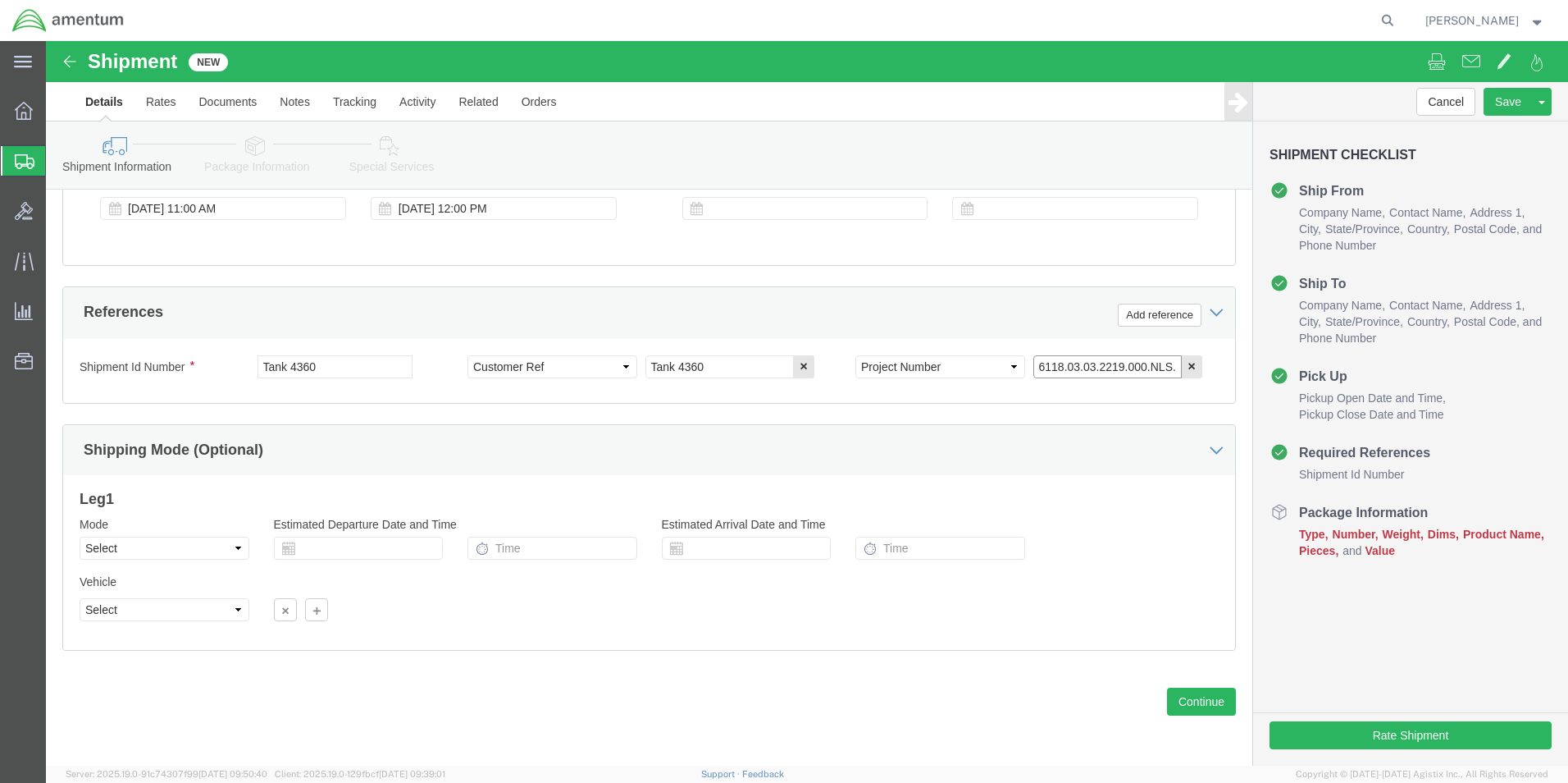
type input "6118.03.03.2219.000.NLS.0000"
click select "Select Air Less than Truckload Multi-Leg Ocean Freight Rail Small Parcel Truckl…"
select select "LTL"
click select "Select Air Less than Truckload Multi-Leg Ocean Freight Rail Small Parcel Truckl…"
click input "text"
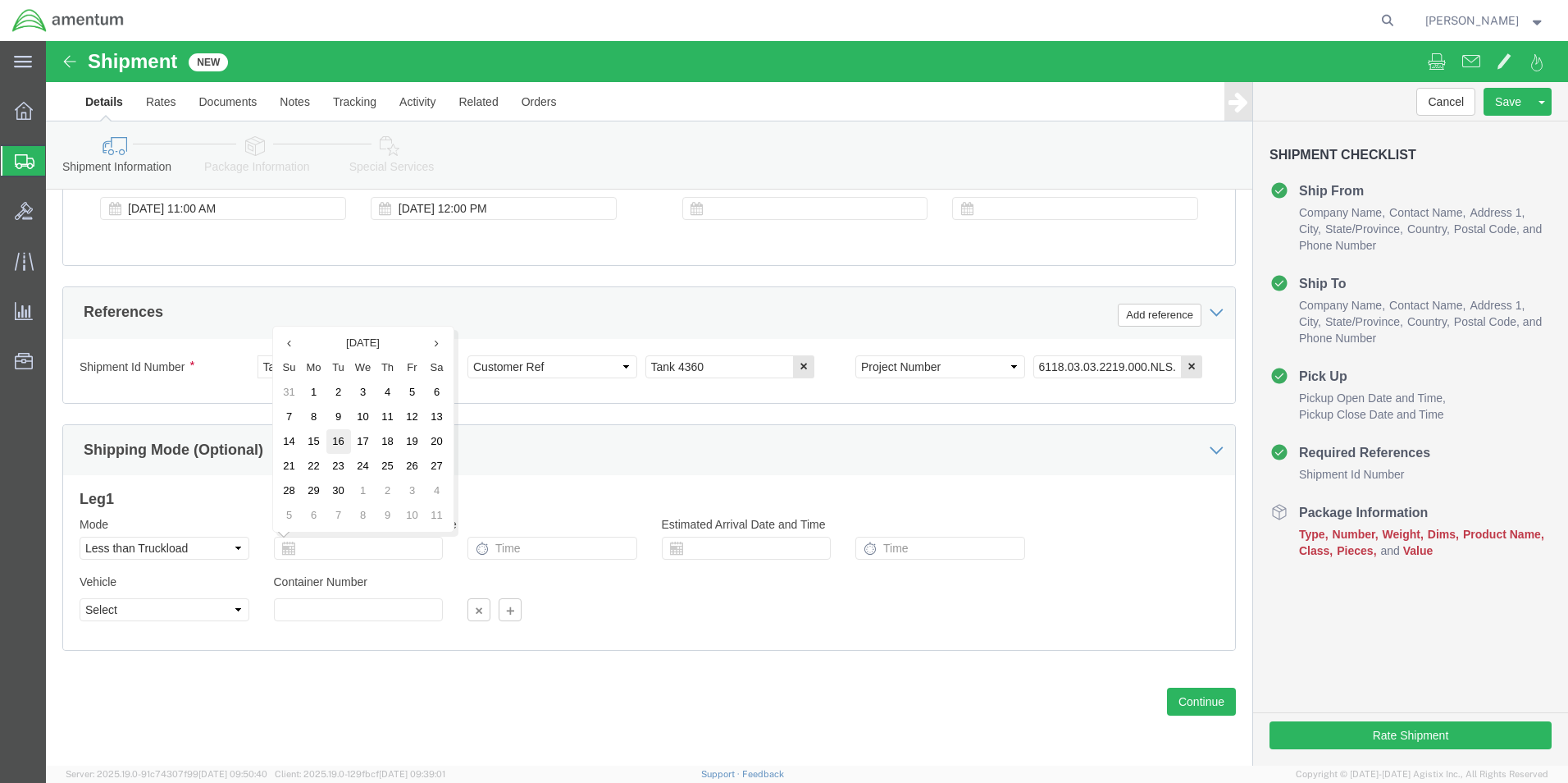
click td "16"
type input "09/16/2025"
drag, startPoint x: 335, startPoint y: 505, endPoint x: 222, endPoint y: 509, distance: 113.1
click div "09/16/2025"
click button "Continue"
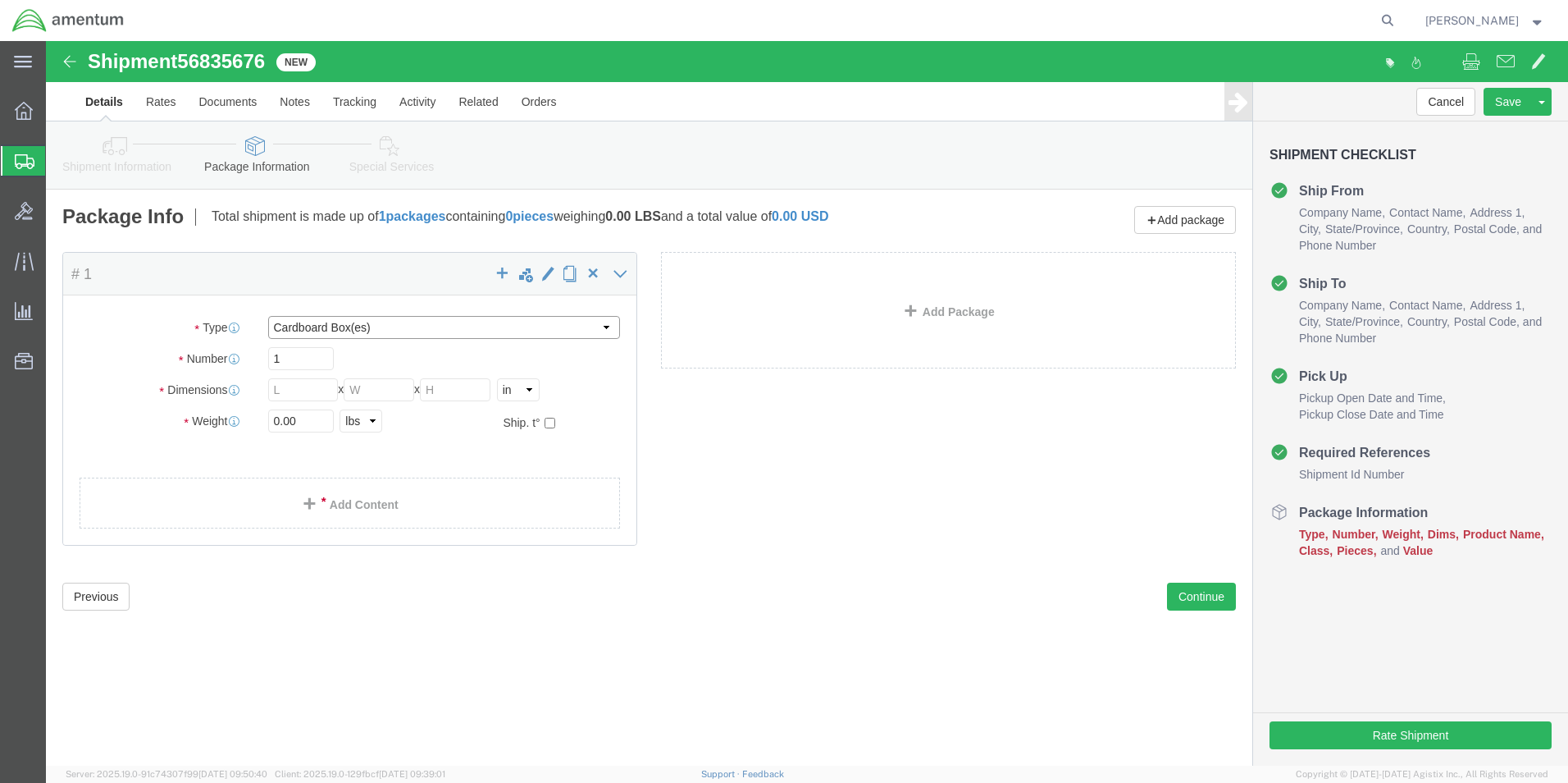
click select "Select Bale(s) Basket(s) Bolt(s) Bottle(s) Buckets Bulk Bundle(s) Can(s) Cardbo…"
select select "YRPK"
click select "Select Bale(s) Basket(s) Bolt(s) Bottle(s) Buckets Bulk Bundle(s) Can(s) Cardbo…"
click input "text"
type input "49"
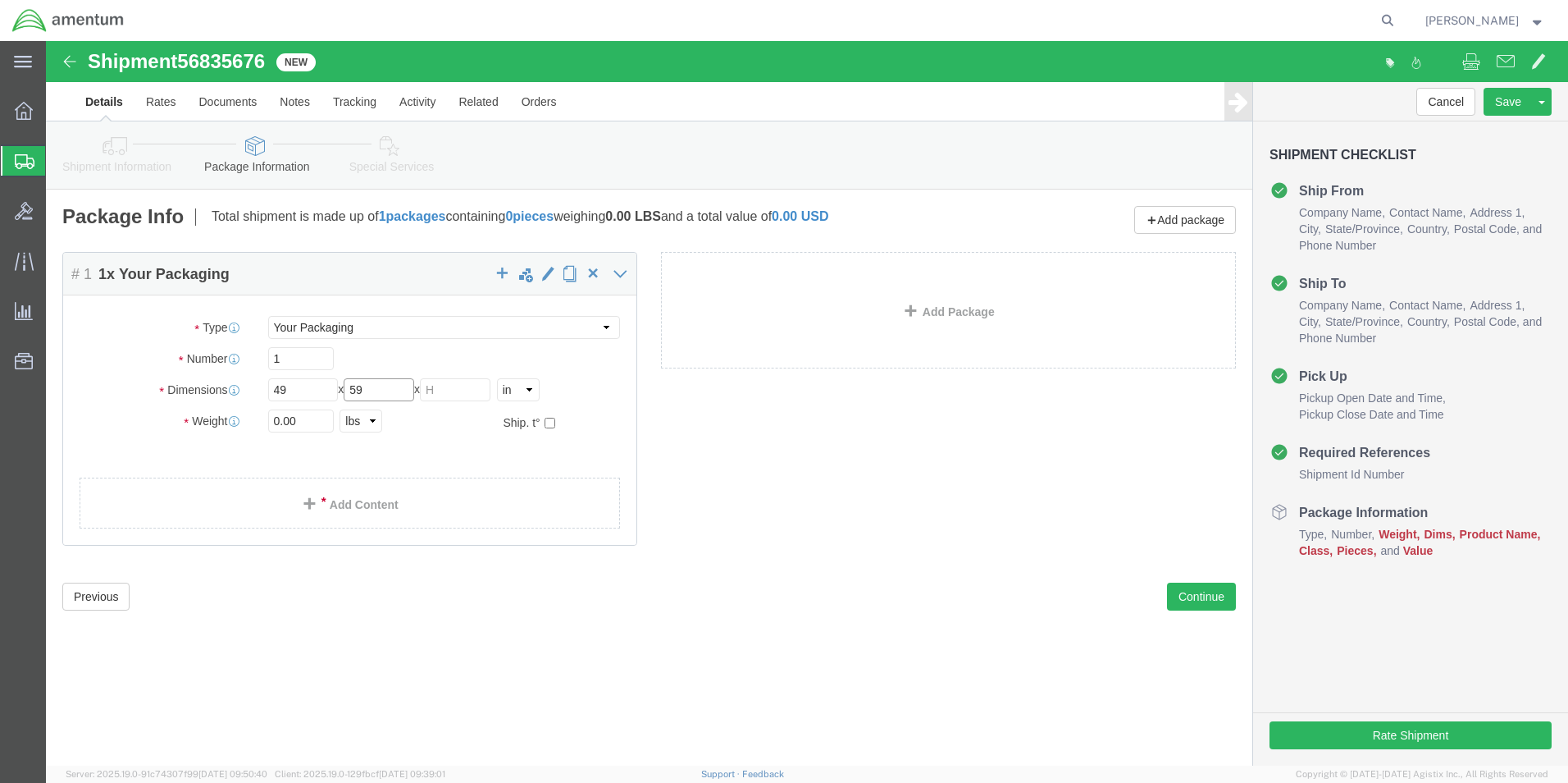
type input "59"
type input "88"
drag, startPoint x: 162, startPoint y: 376, endPoint x: 132, endPoint y: 372, distance: 30.3
click div "Weight 0.00 Select kgs lbs Ship. t°"
type input "489"
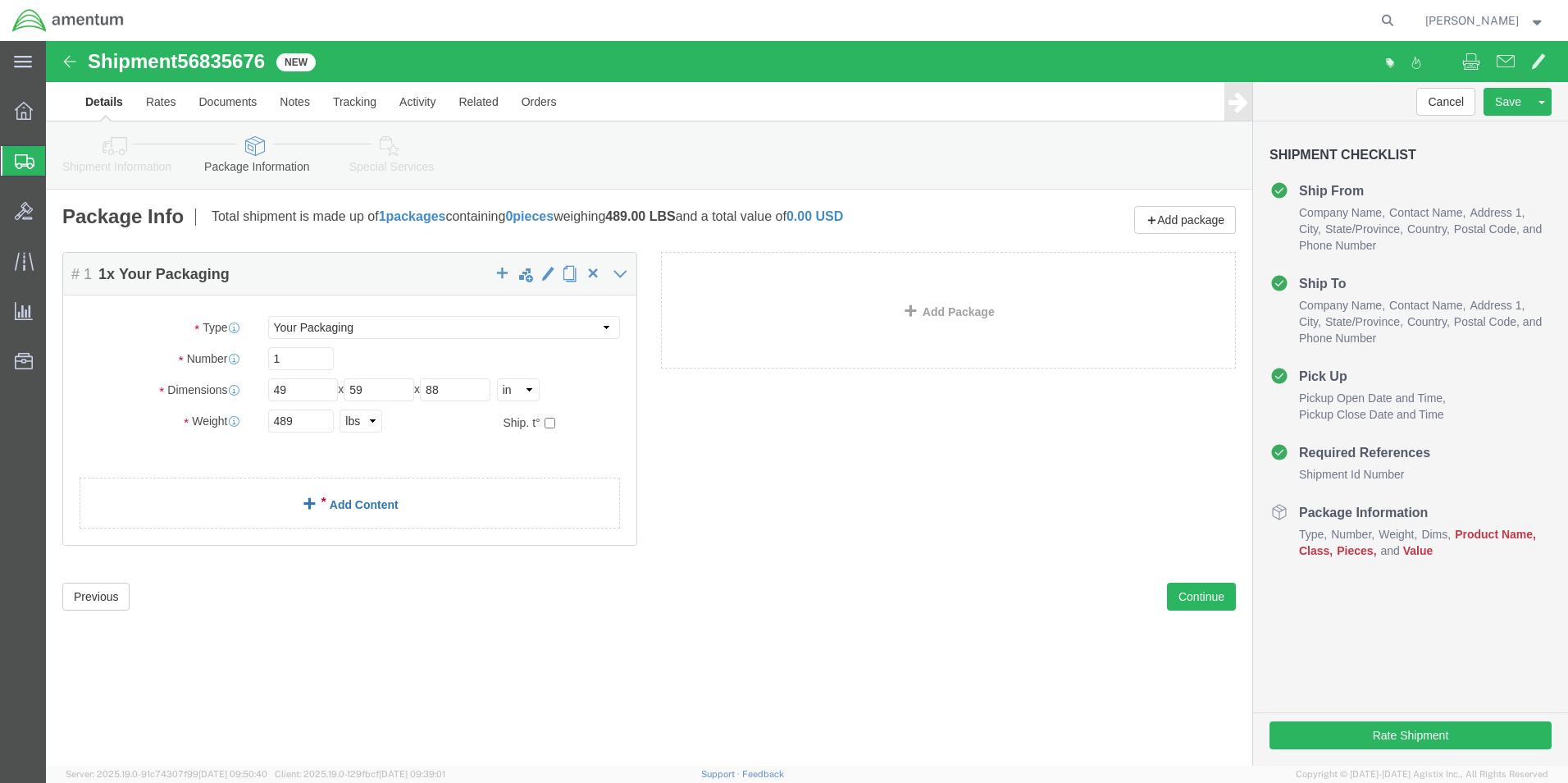
click link "Add Content"
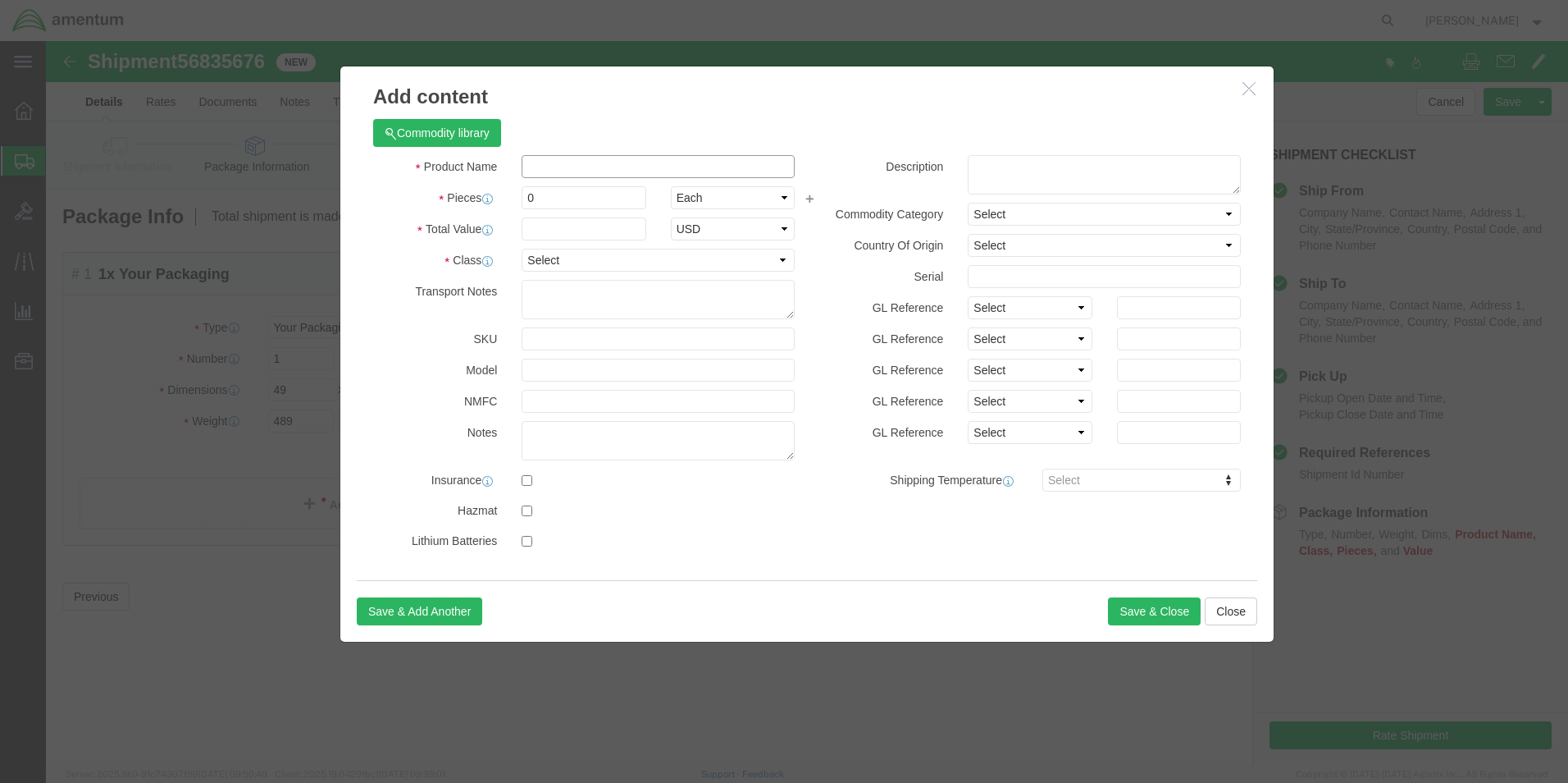
click input "text"
type input "AIRCRAFT PARTS"
select select "US"
drag, startPoint x: 516, startPoint y: 158, endPoint x: 503, endPoint y: 161, distance: 13.3
drag, startPoint x: 504, startPoint y: 158, endPoint x: 465, endPoint y: 164, distance: 39.5
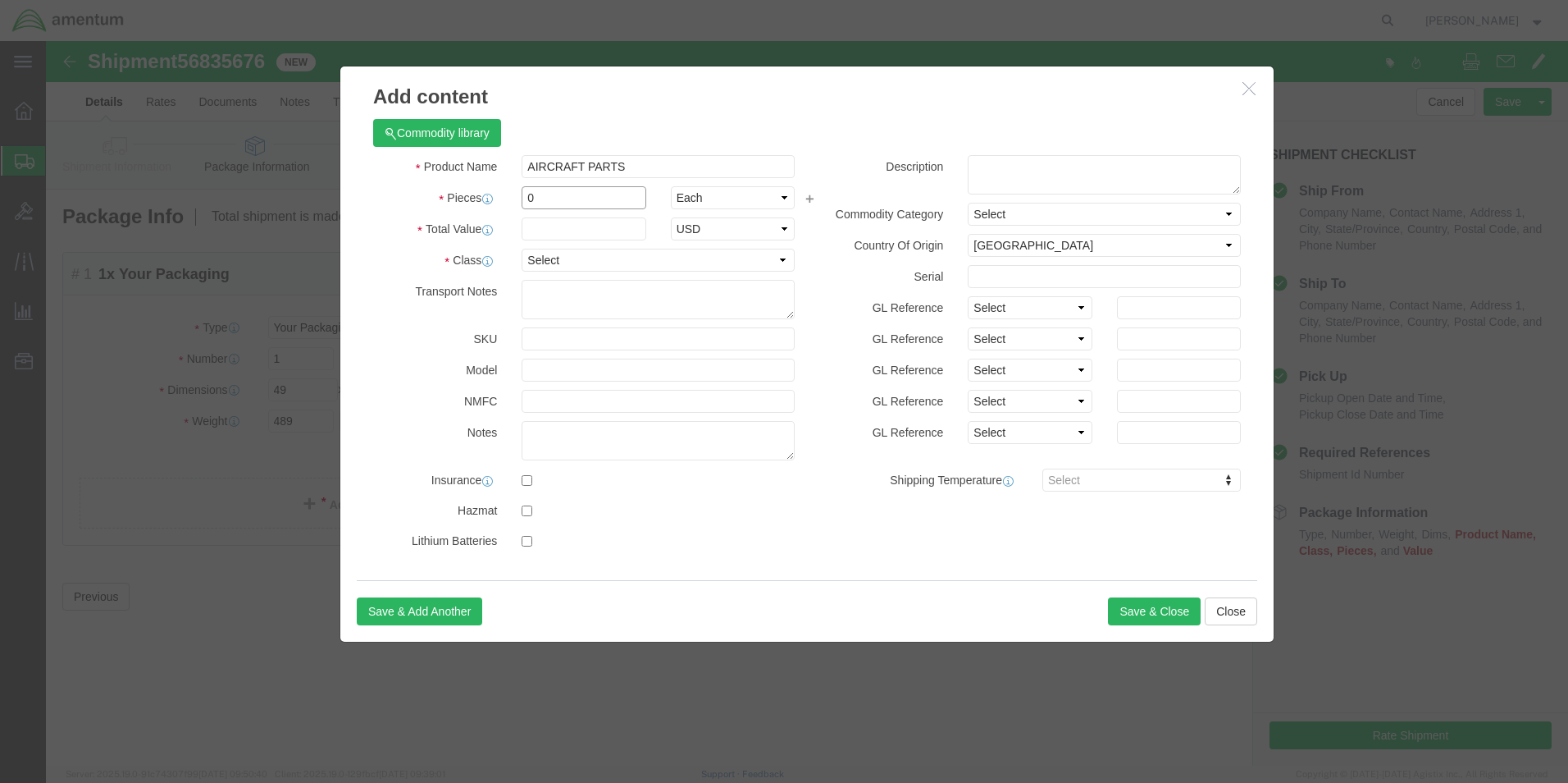
click div "0"
type input "45"
click input "text"
type input "7"
type input "850"
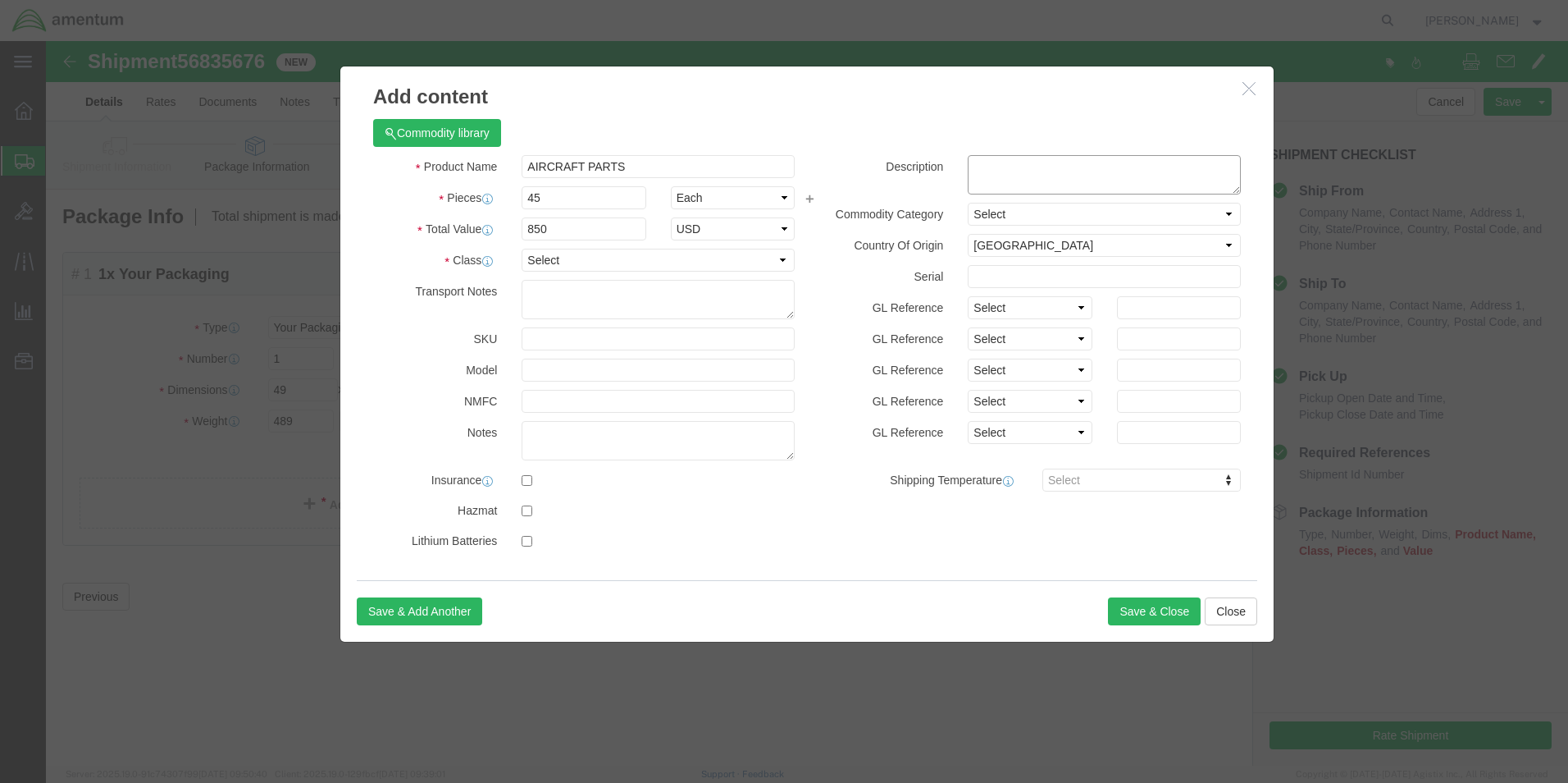
click textarea
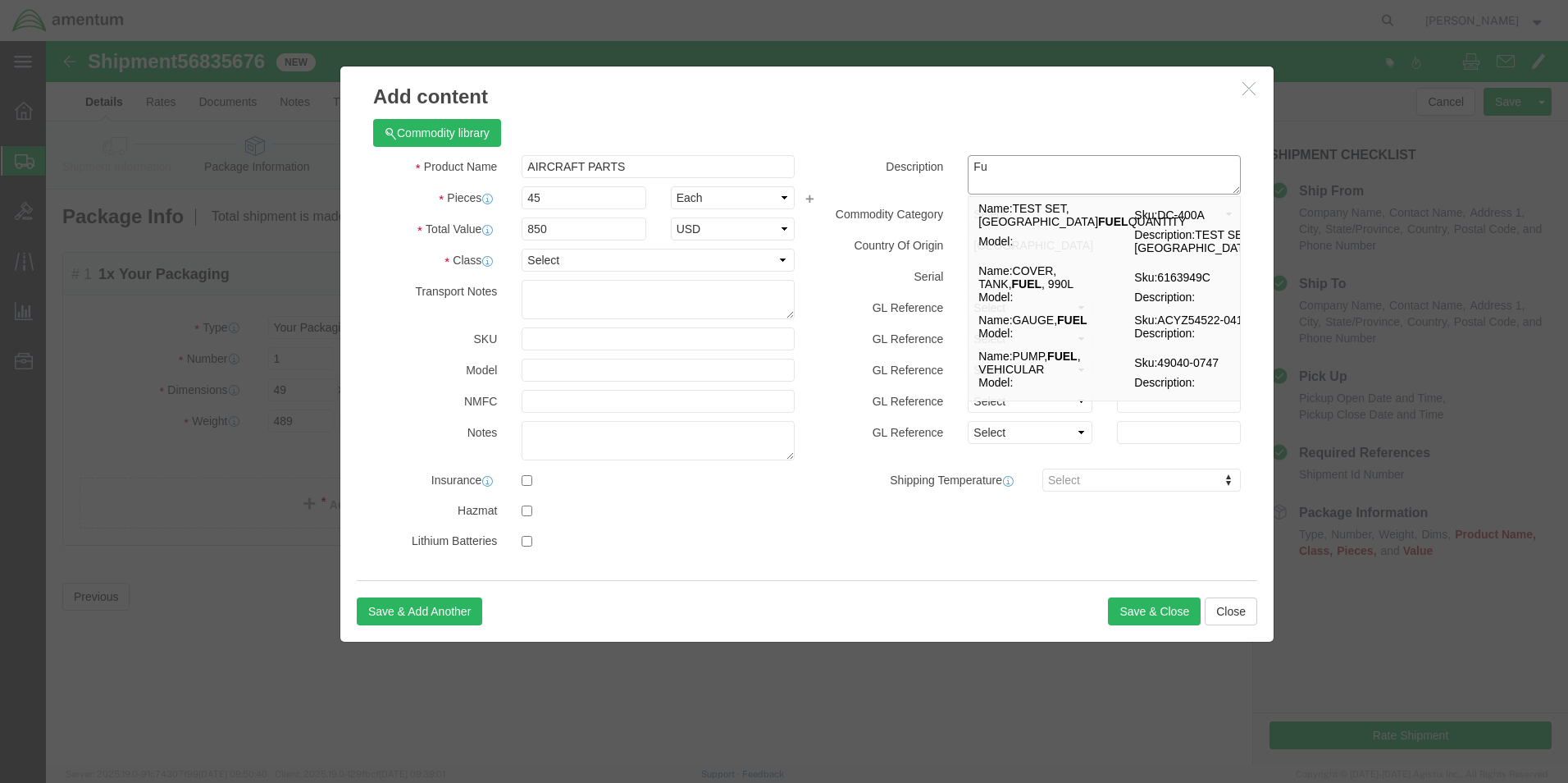
type textarea "F"
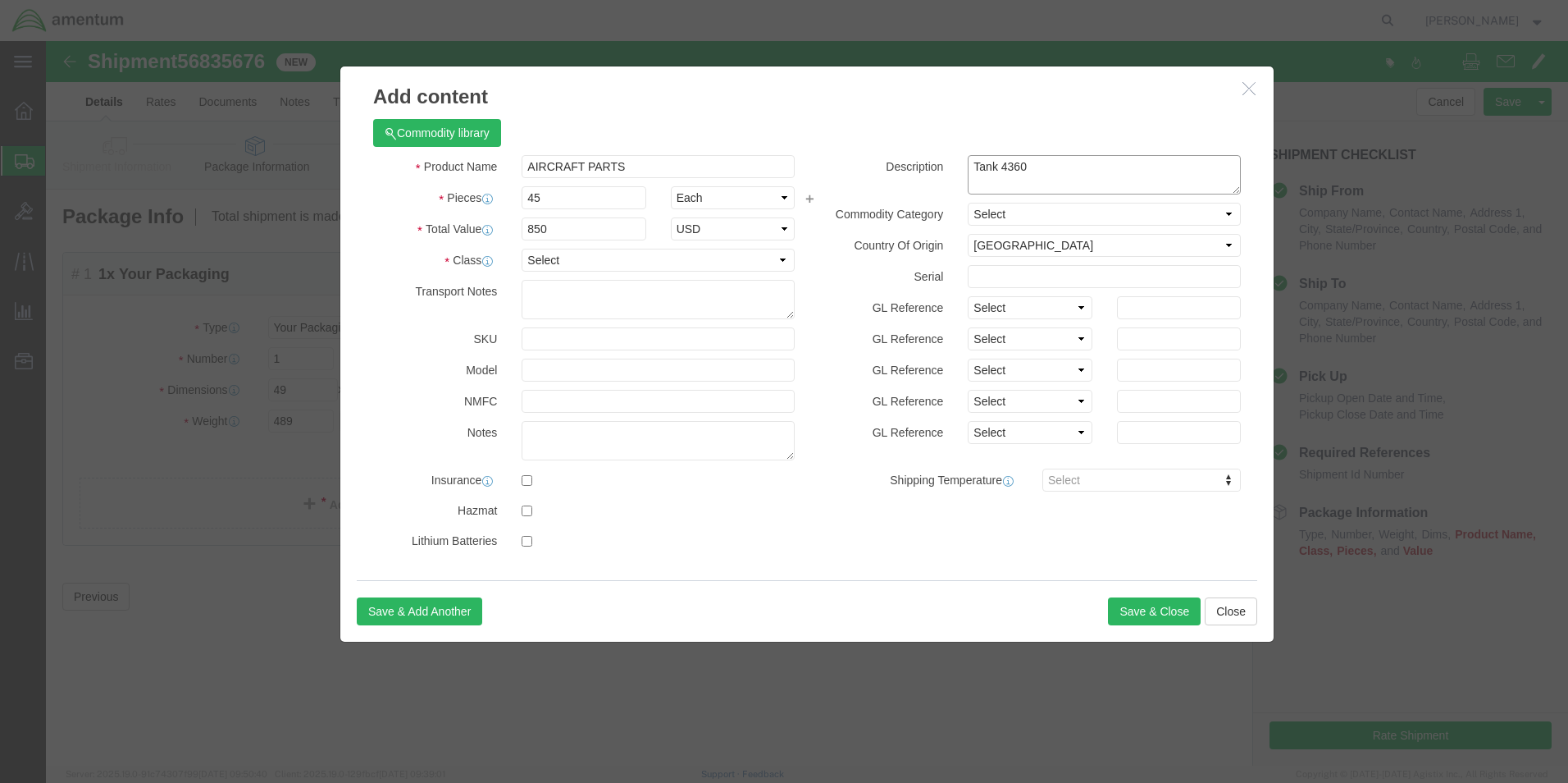
type textarea "Tank 4360"
click select "Select 50 55 60 65 70 85 92.5 100 125 175 250 300 400"
select select "100"
click select "Select 50 55 60 65 70 85 92.5 100 125 175 250 300 400"
click button "Save & Close"
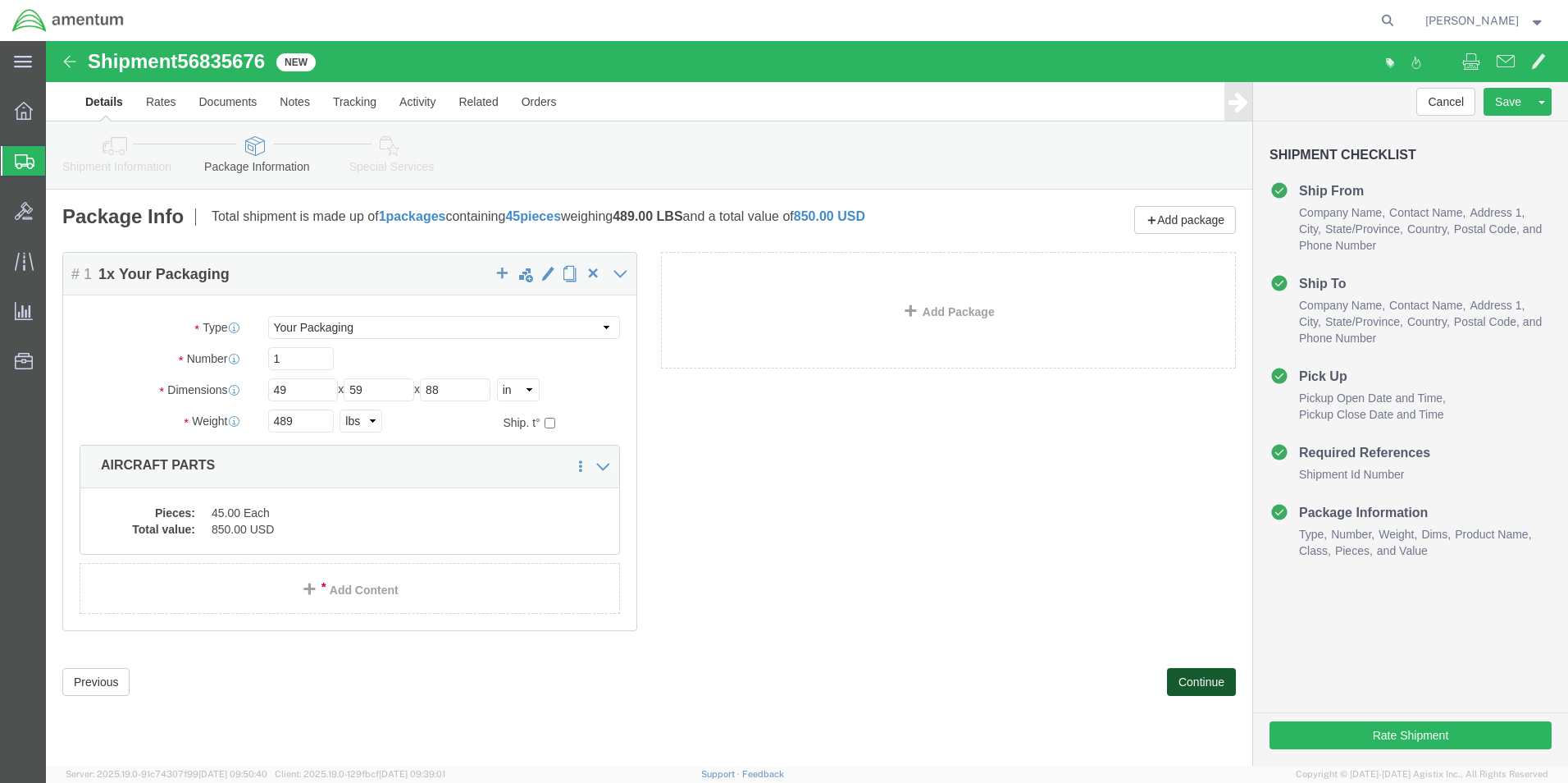
click button "Continue"
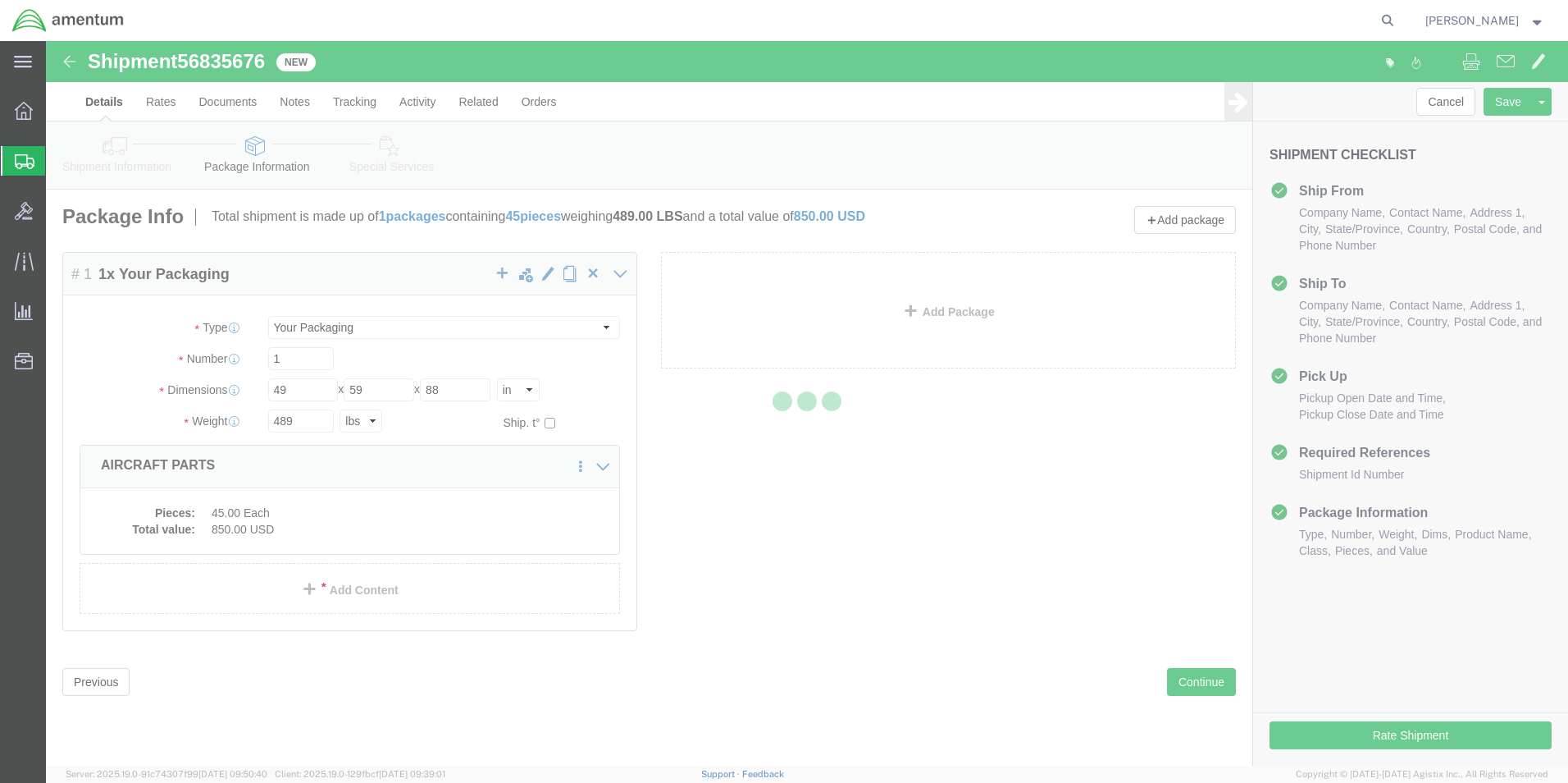
select select
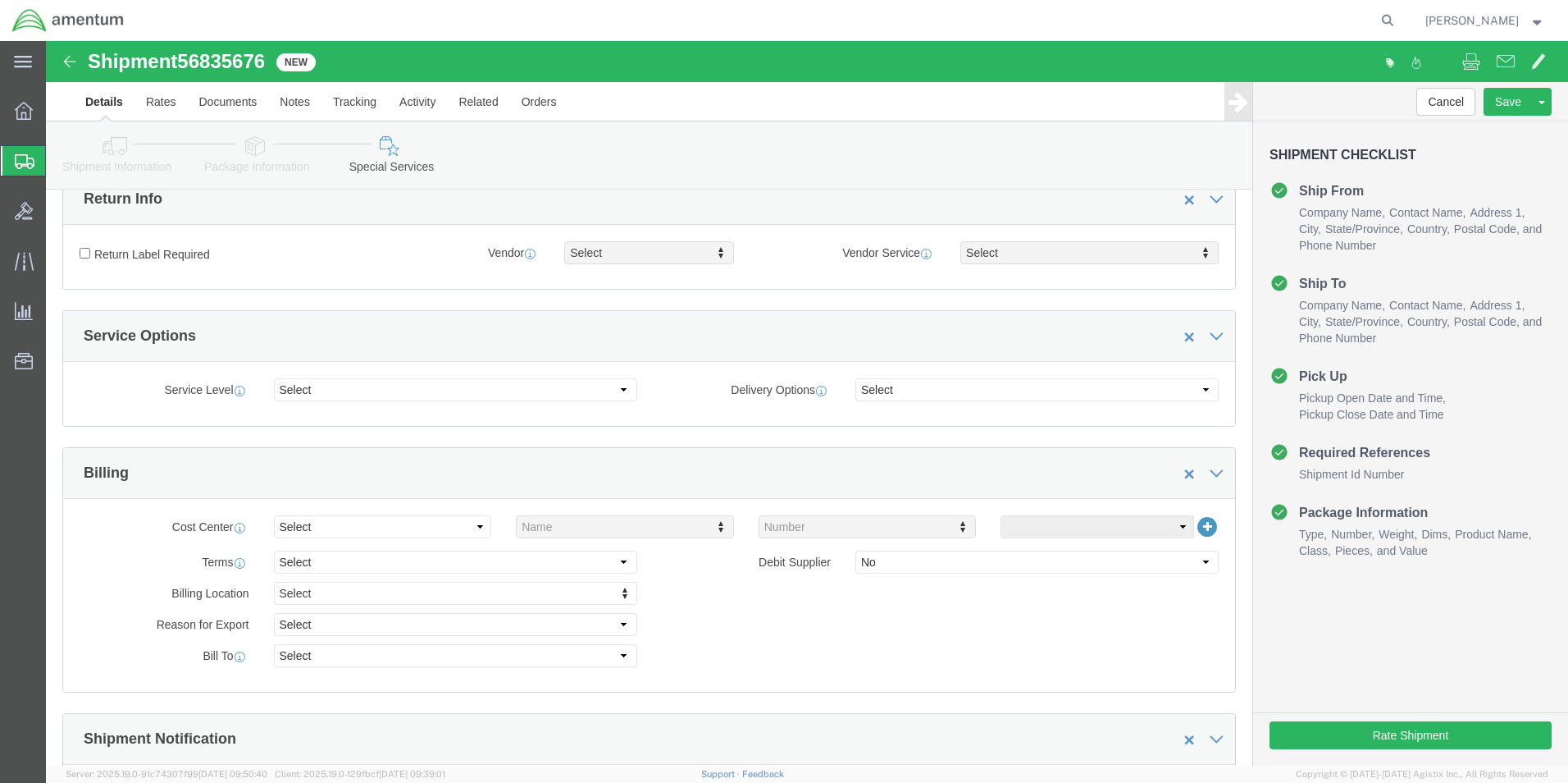
scroll to position [574, 0]
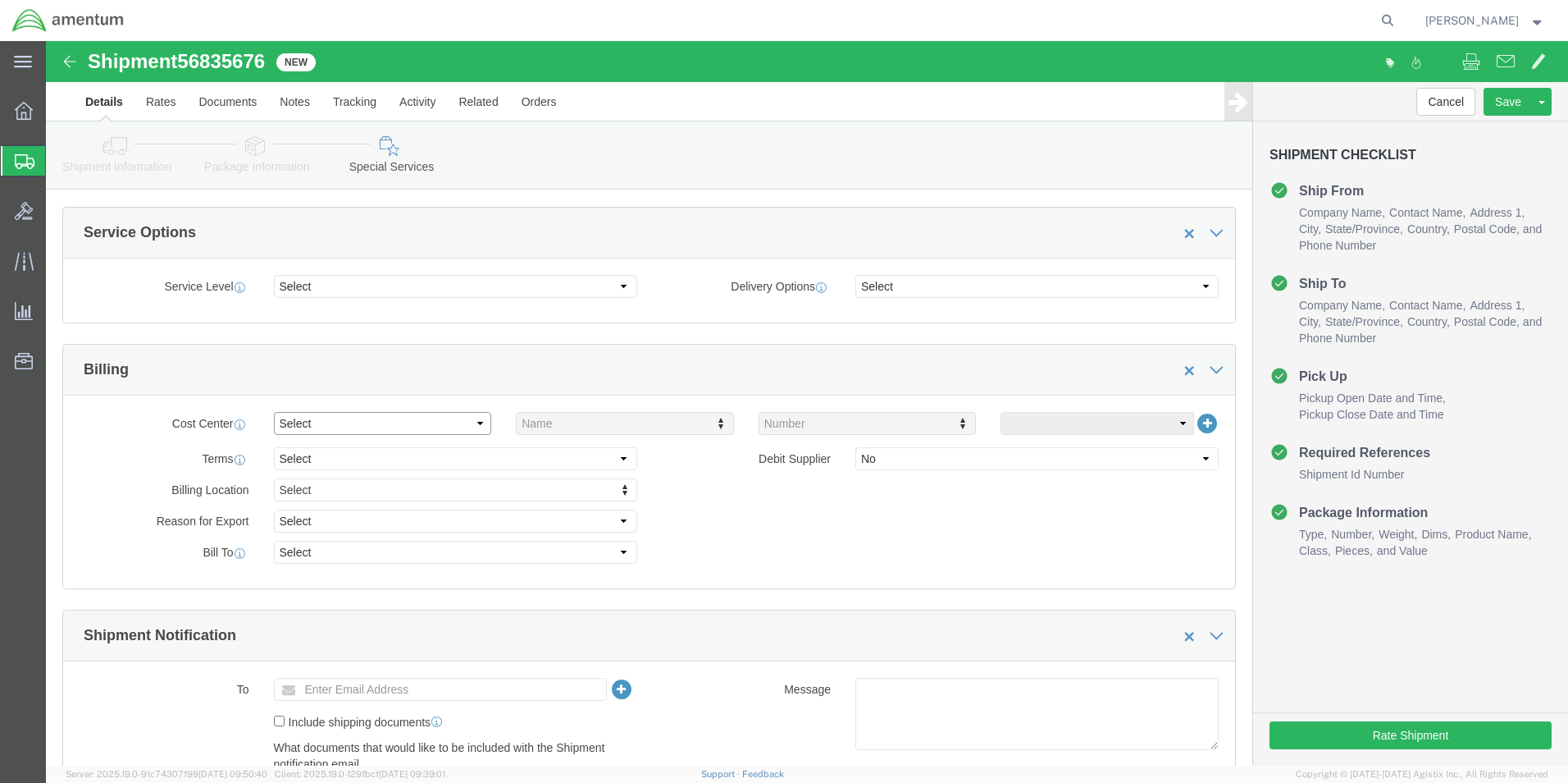
click select "Select Buyer Cost Center Department Operations Number Order Number Sales Person"
select select "COSTCENTER"
click select "Select Buyer Cost Center Department Operations Number Order Number Sales Person"
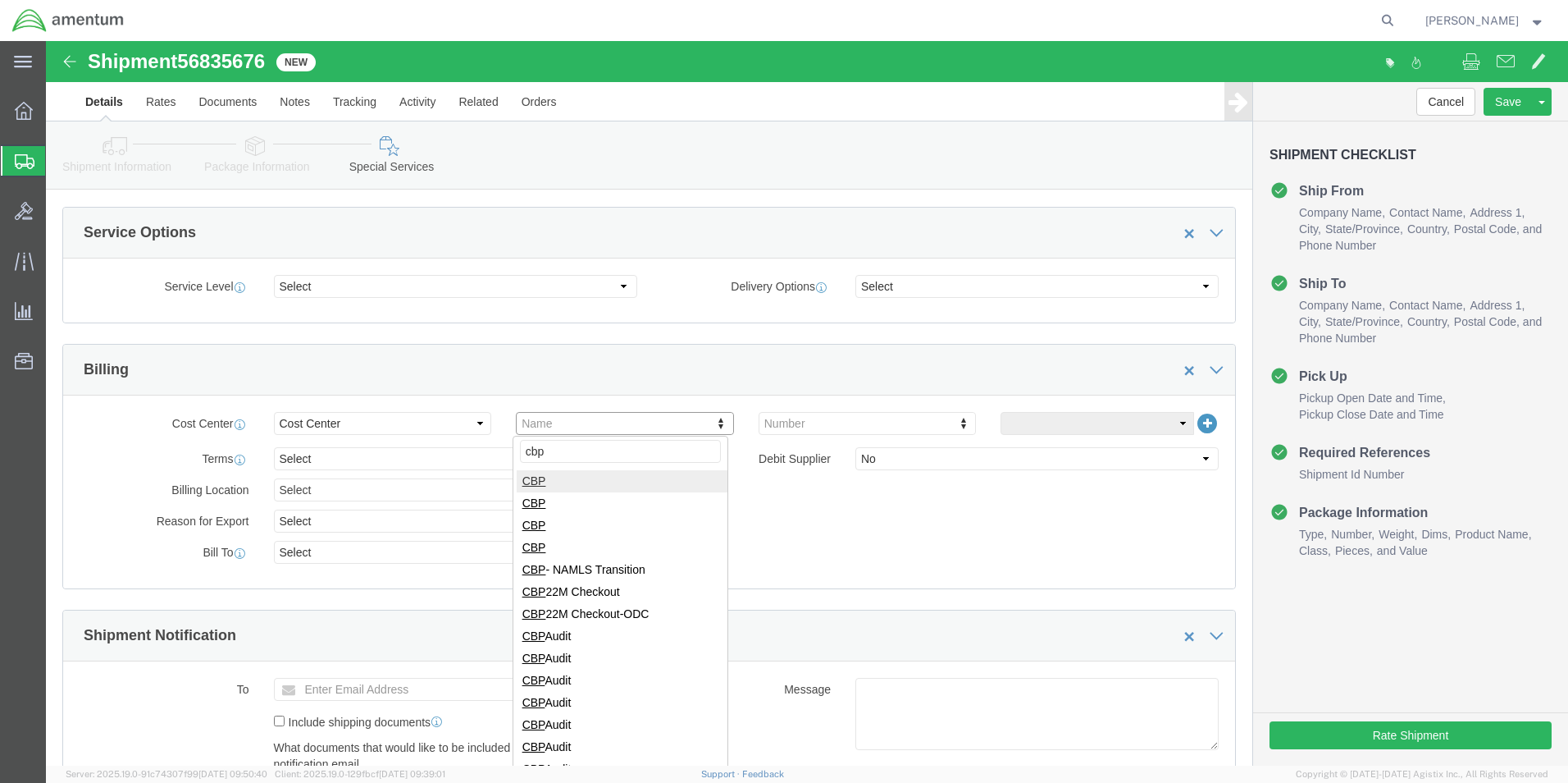
type input "cbp"
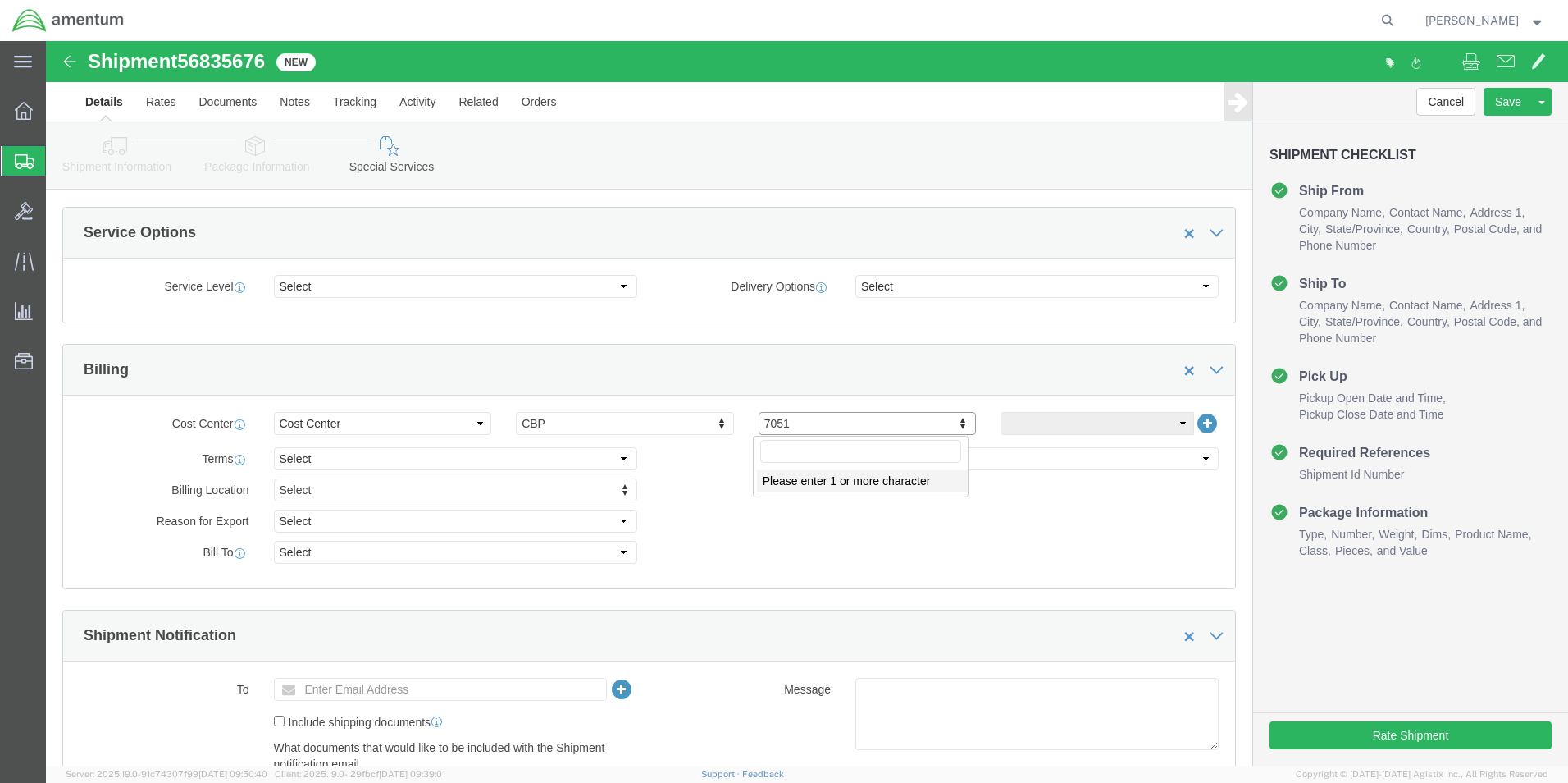
click input "text"
type input "6118.03.03.2219.000.NLS.0000"
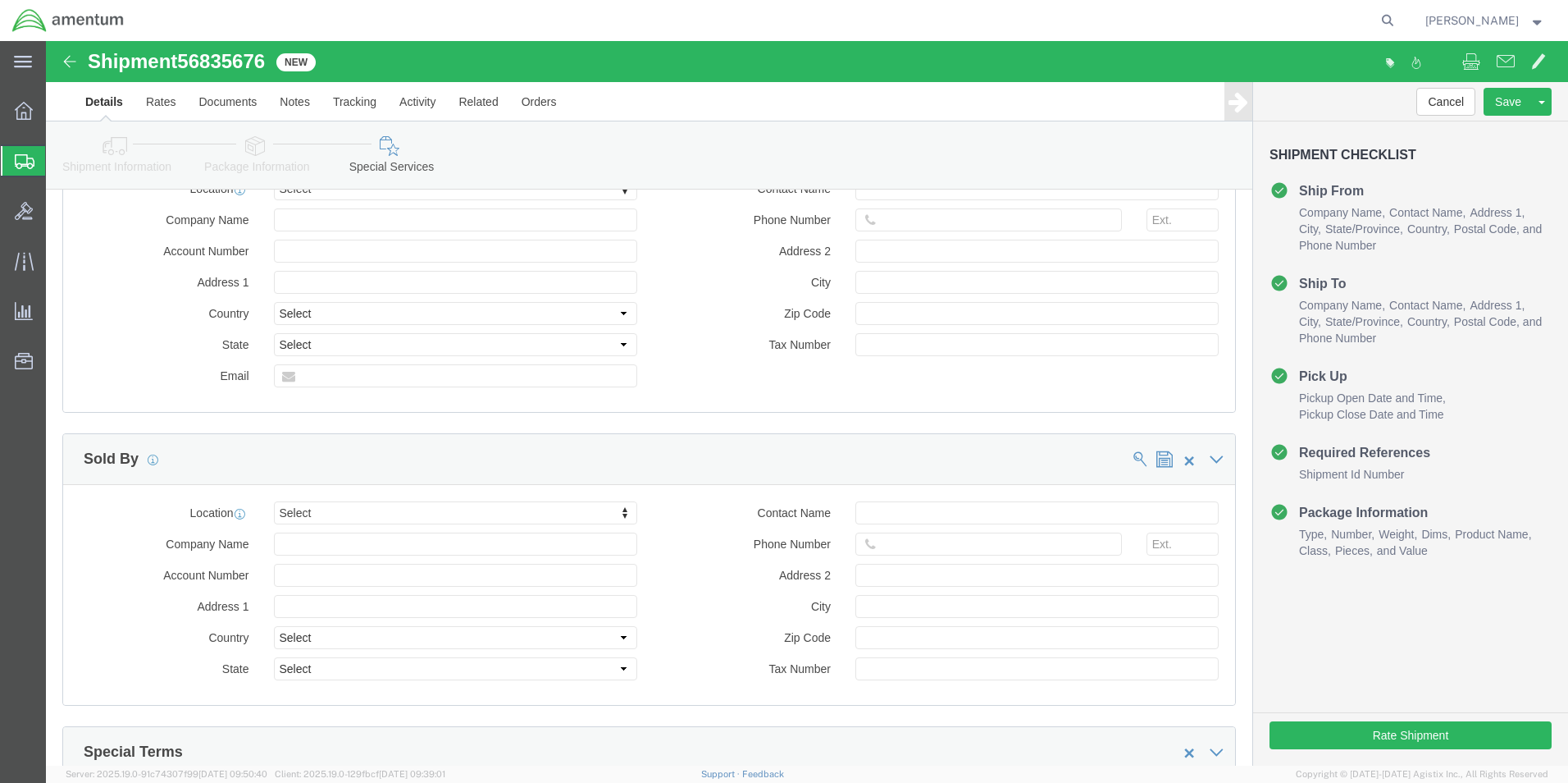
scroll to position [1505, 0]
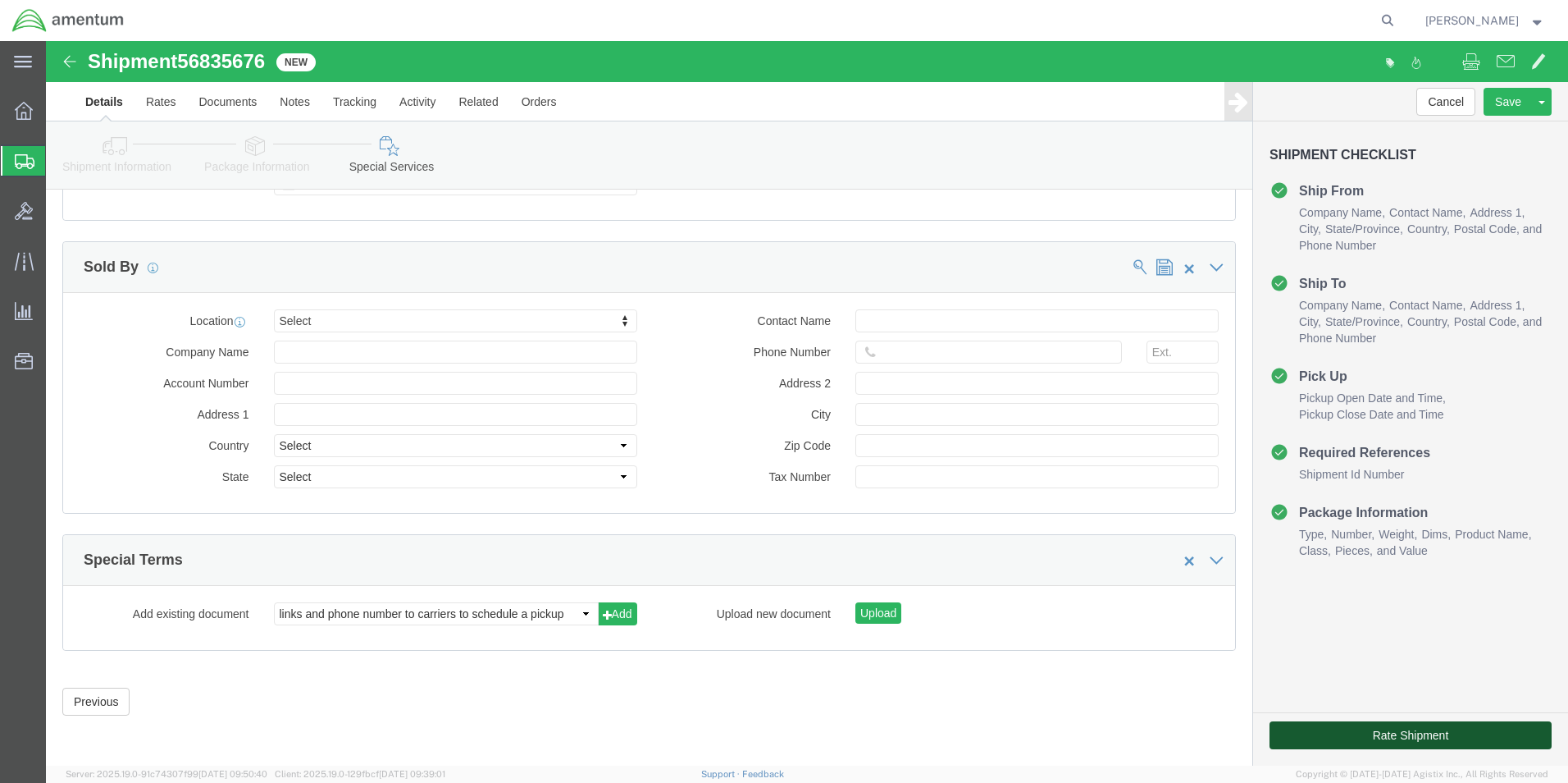
click button "Rate Shipment"
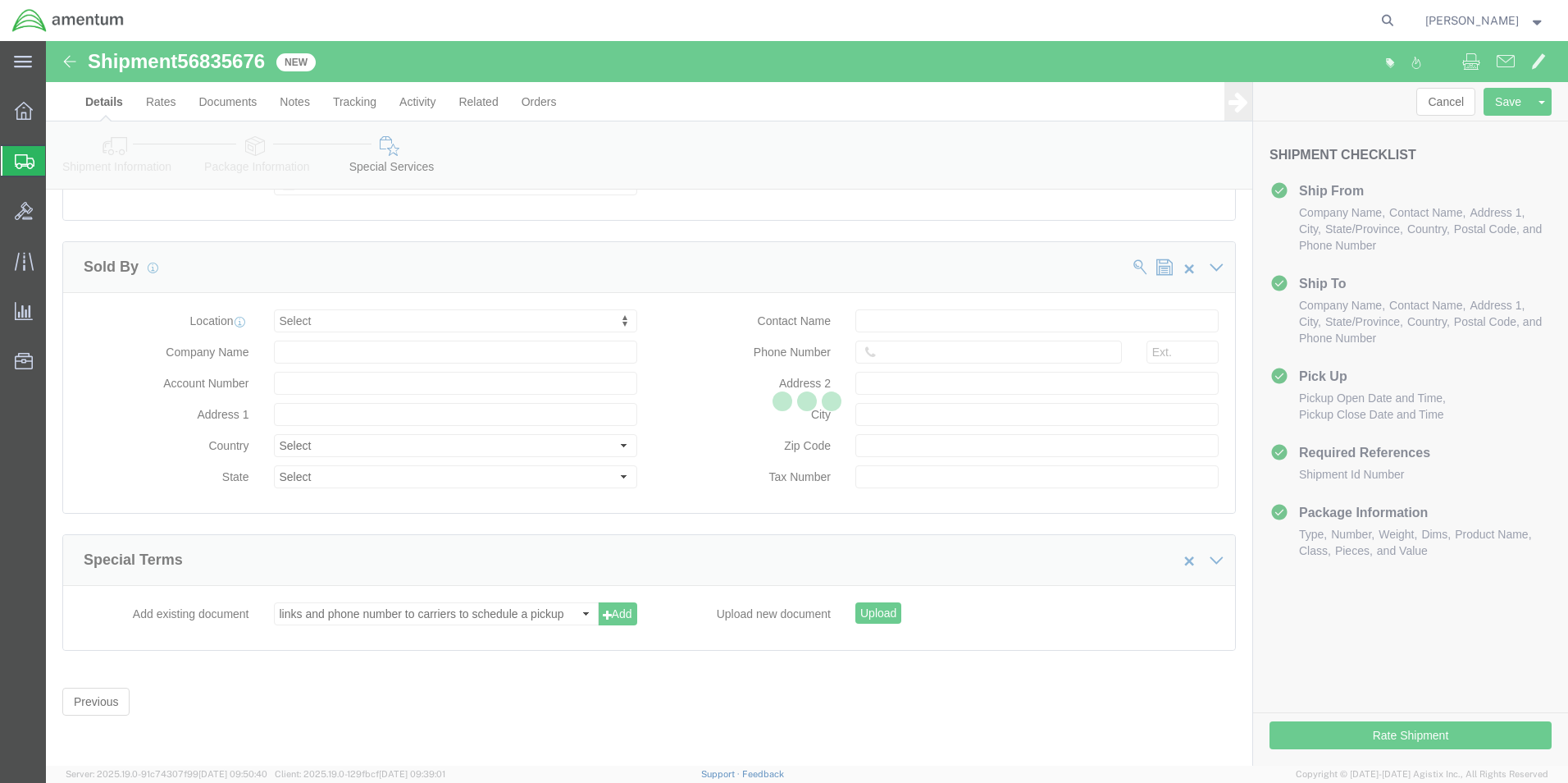
select select "49831"
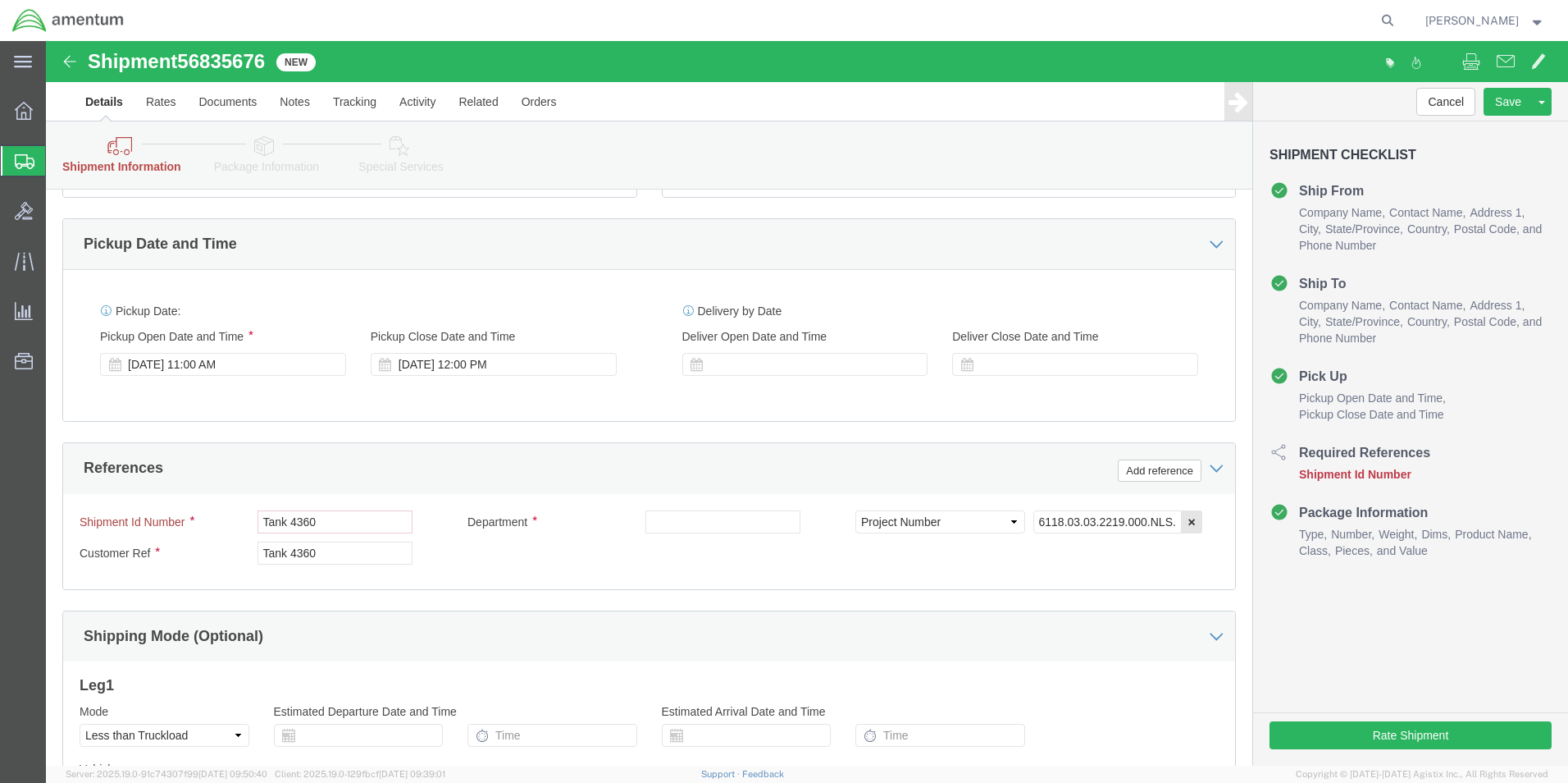
scroll to position [657, 0]
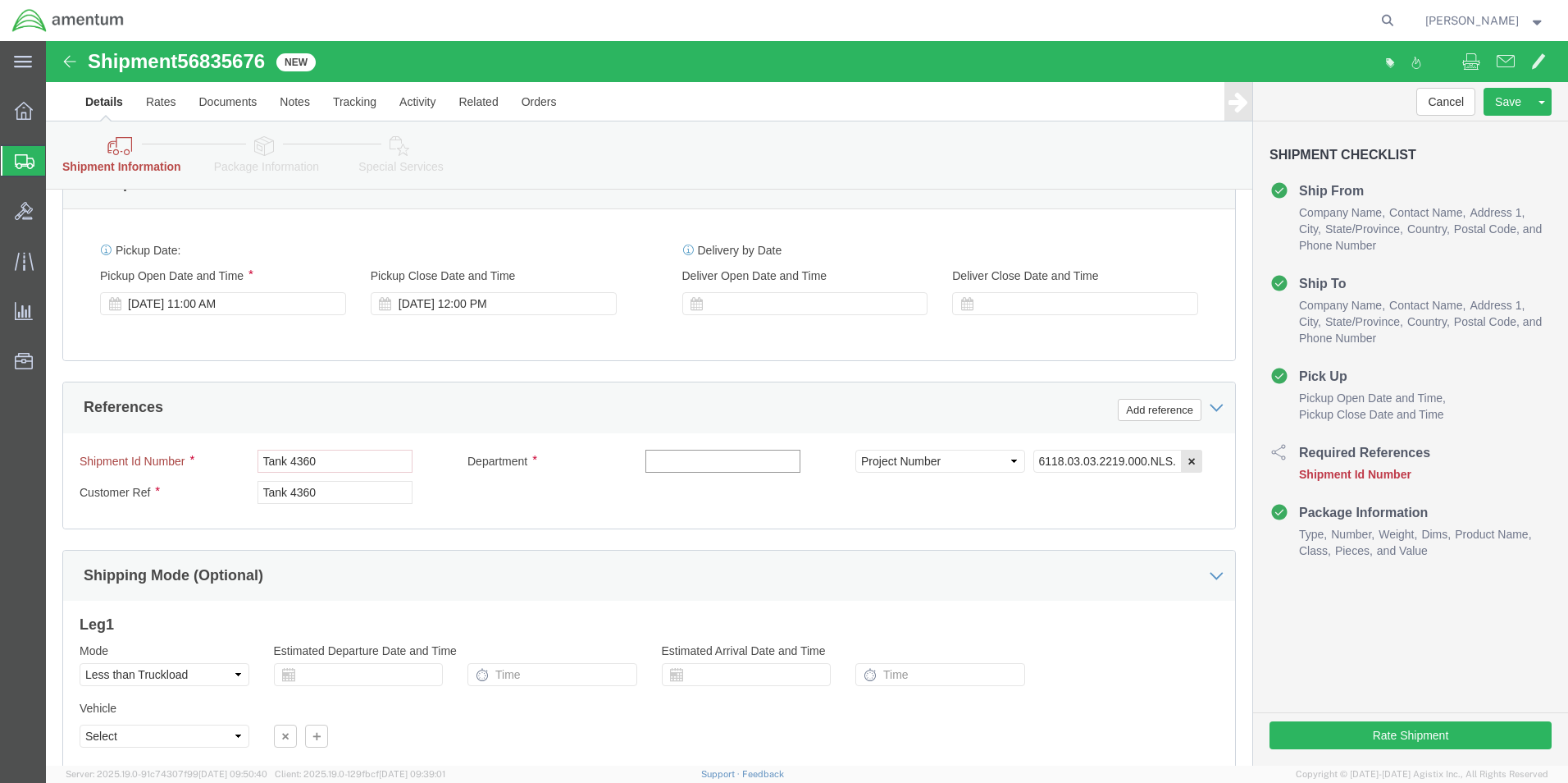
click input "text"
type input "CBP"
click div "Shipment Id Number Tank 4360 Department CBP Select Account Type Activity ID Air…"
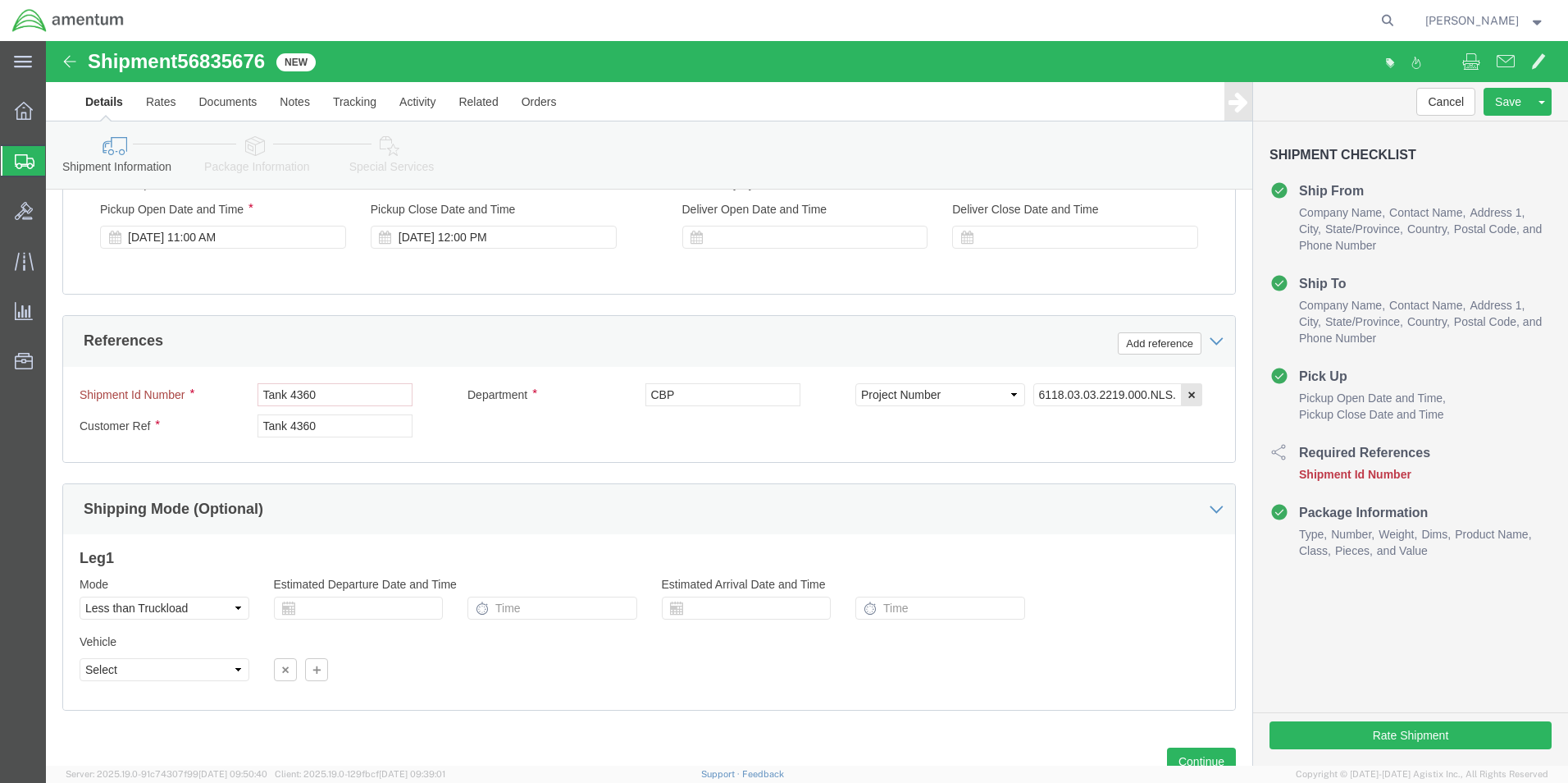
scroll to position [783, 0]
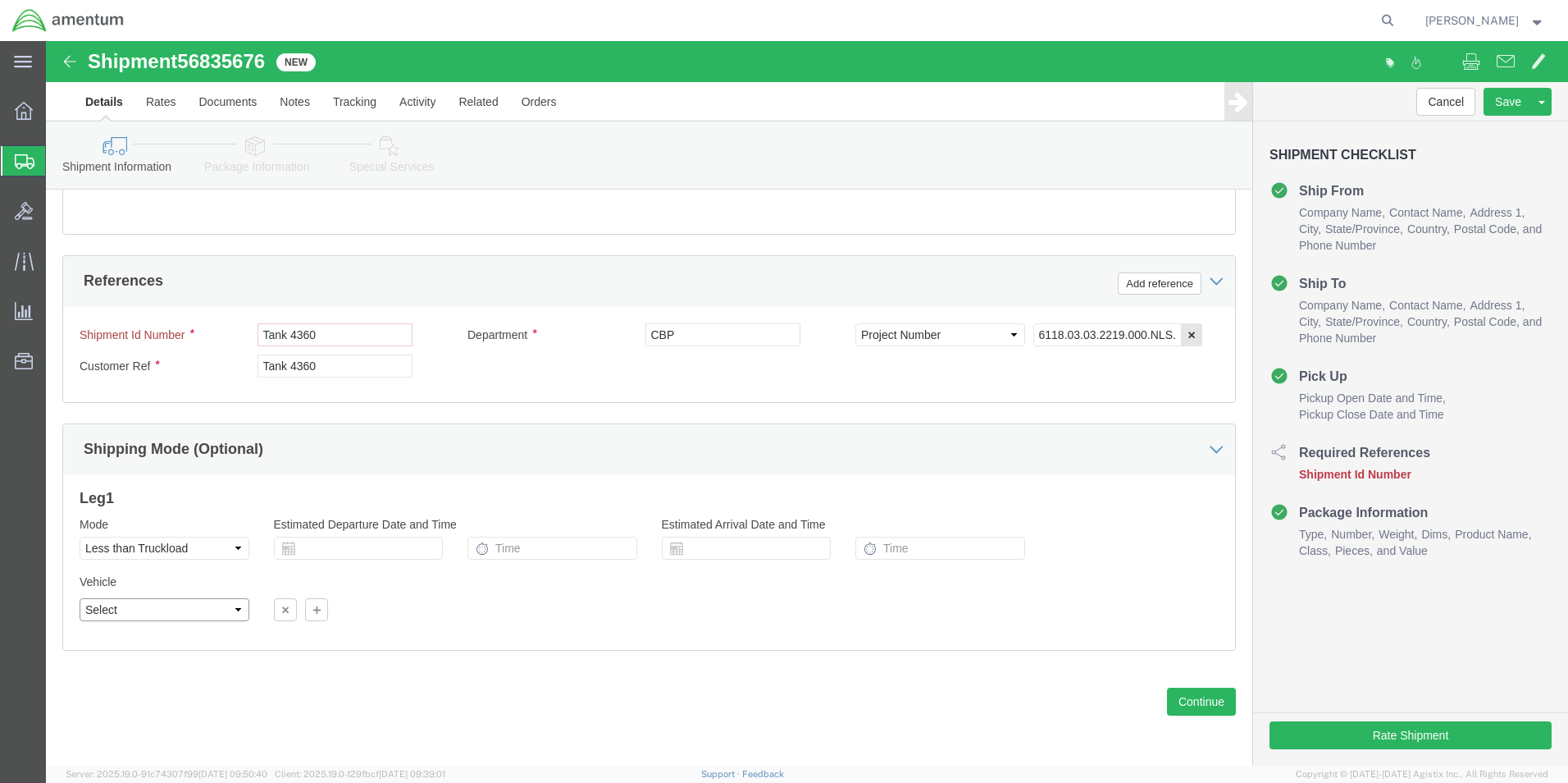
click select "Select Straight Truck"
select select "STTR"
click select "Select Straight Truck"
click div
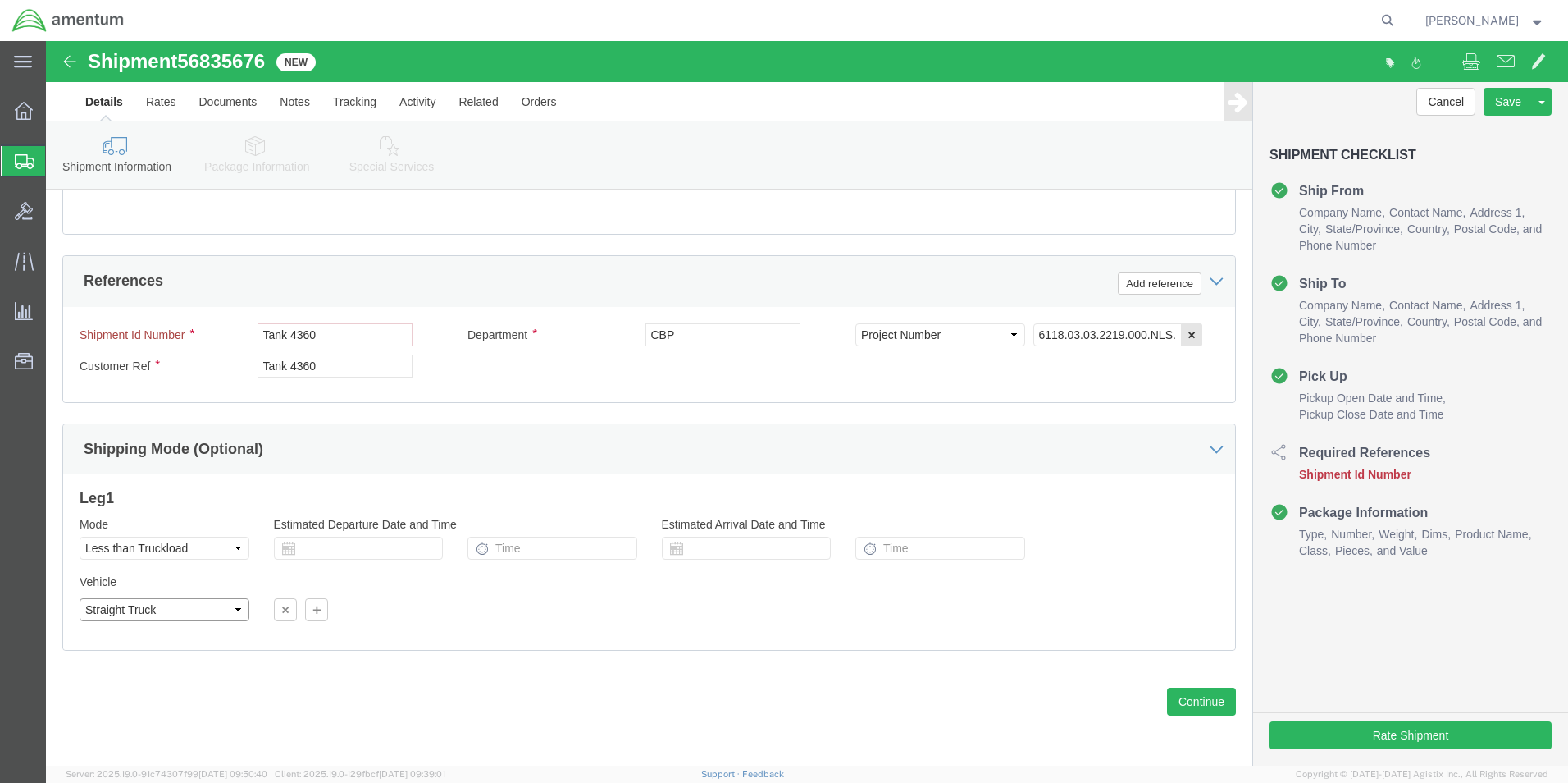
click select "Select Straight Truck"
select select
click select "Select Straight Truck"
click button "Continue"
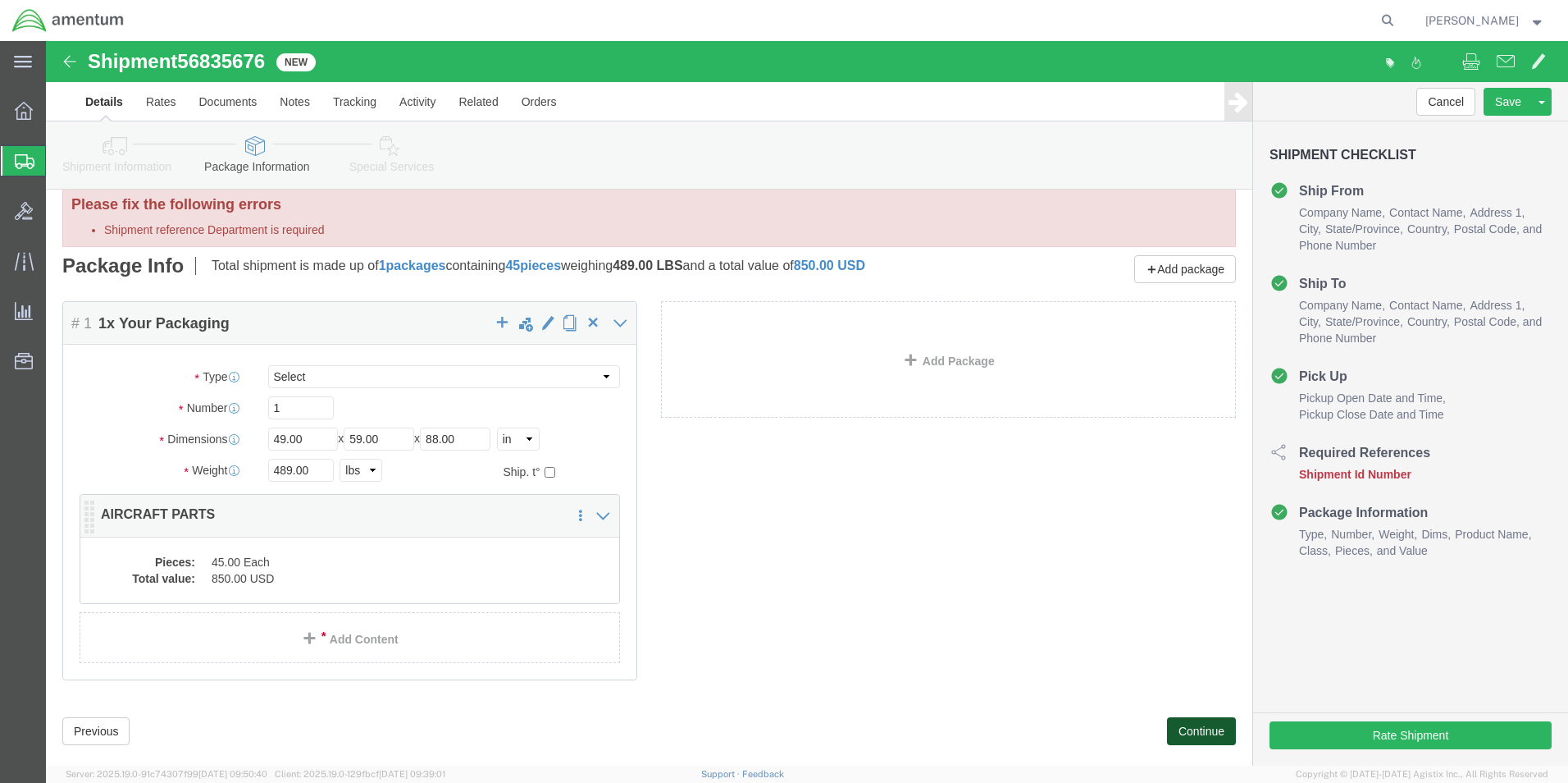
scroll to position [48, 0]
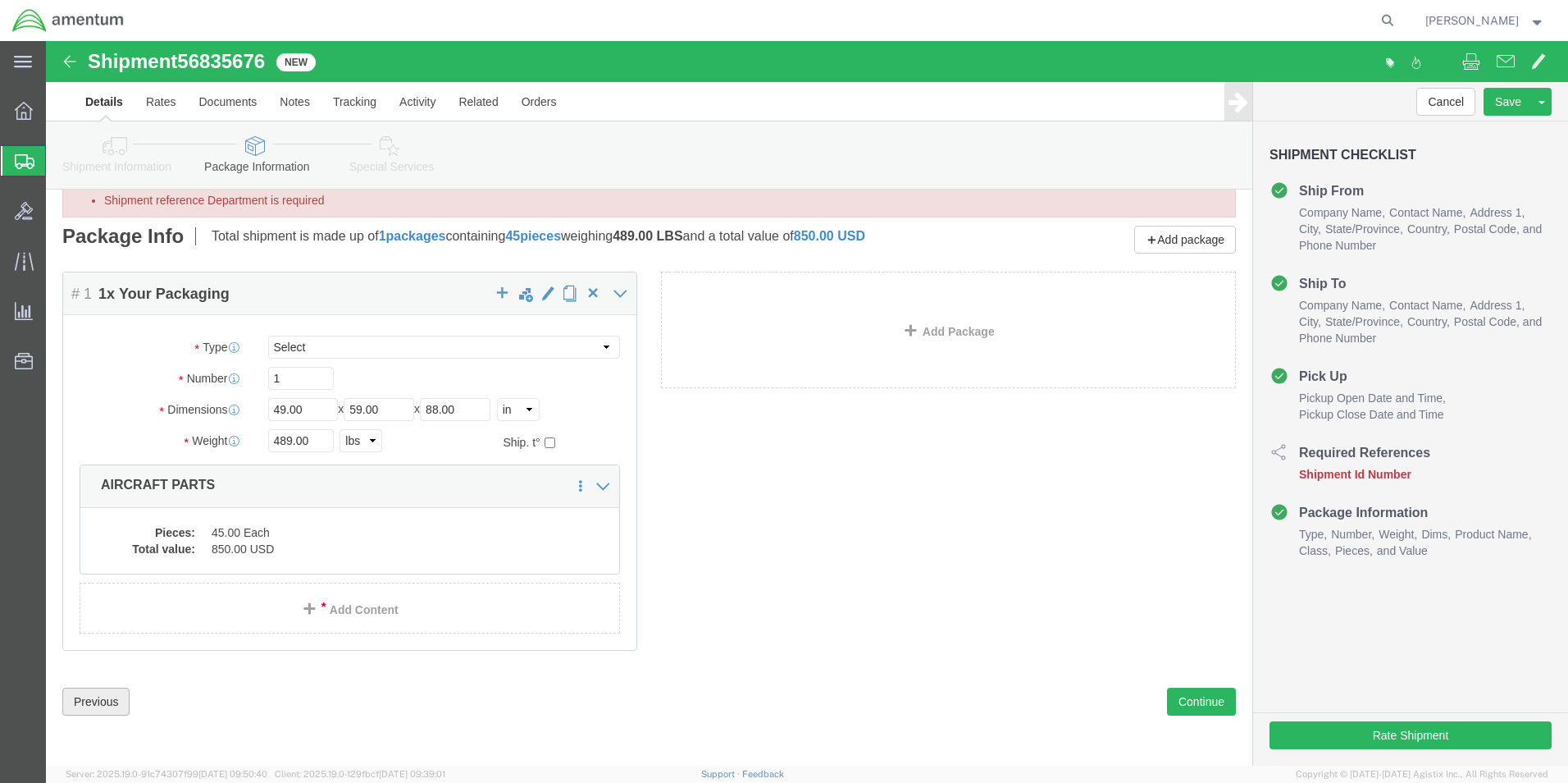
click button "Previous"
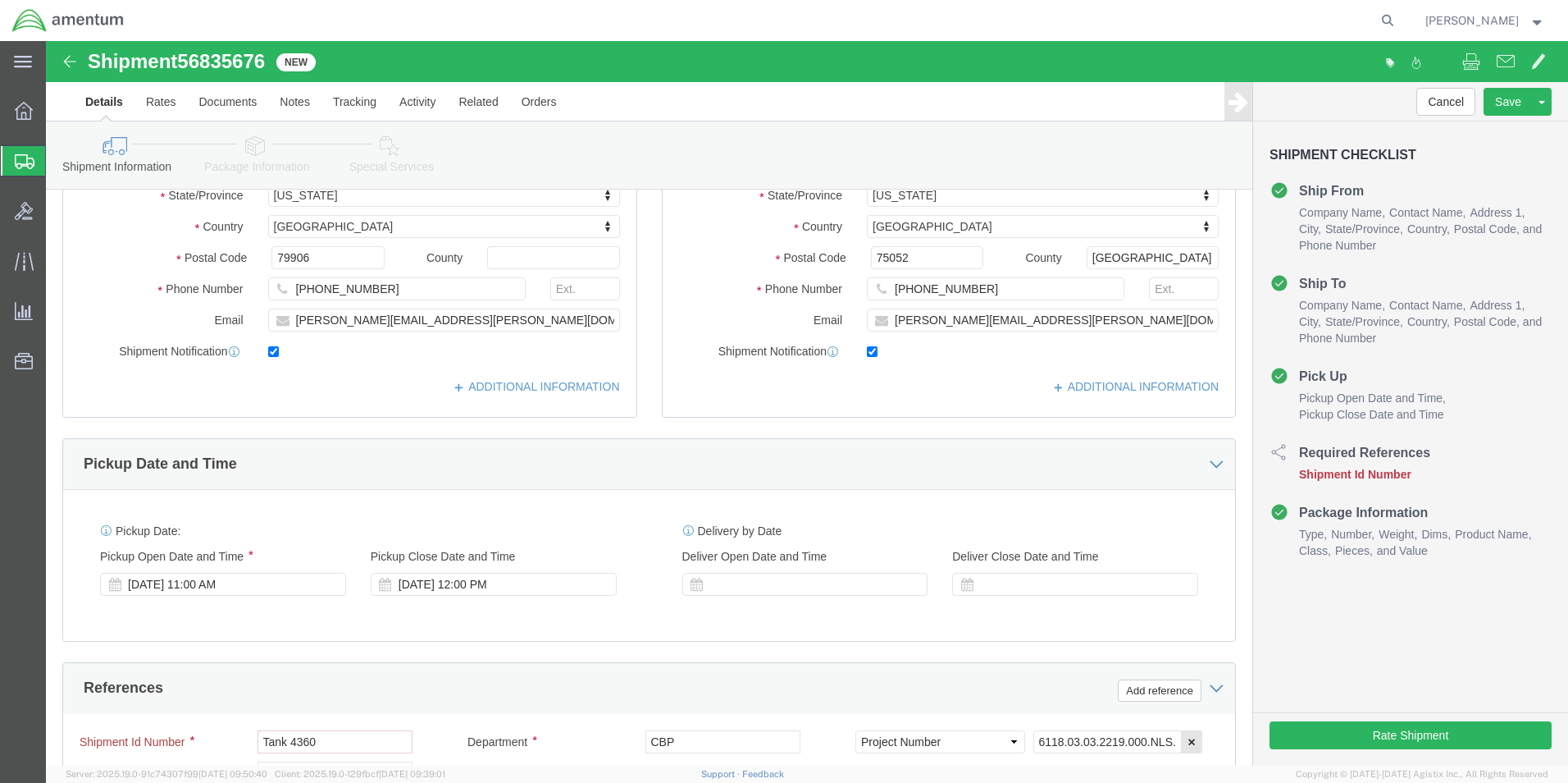
scroll to position [621, 0]
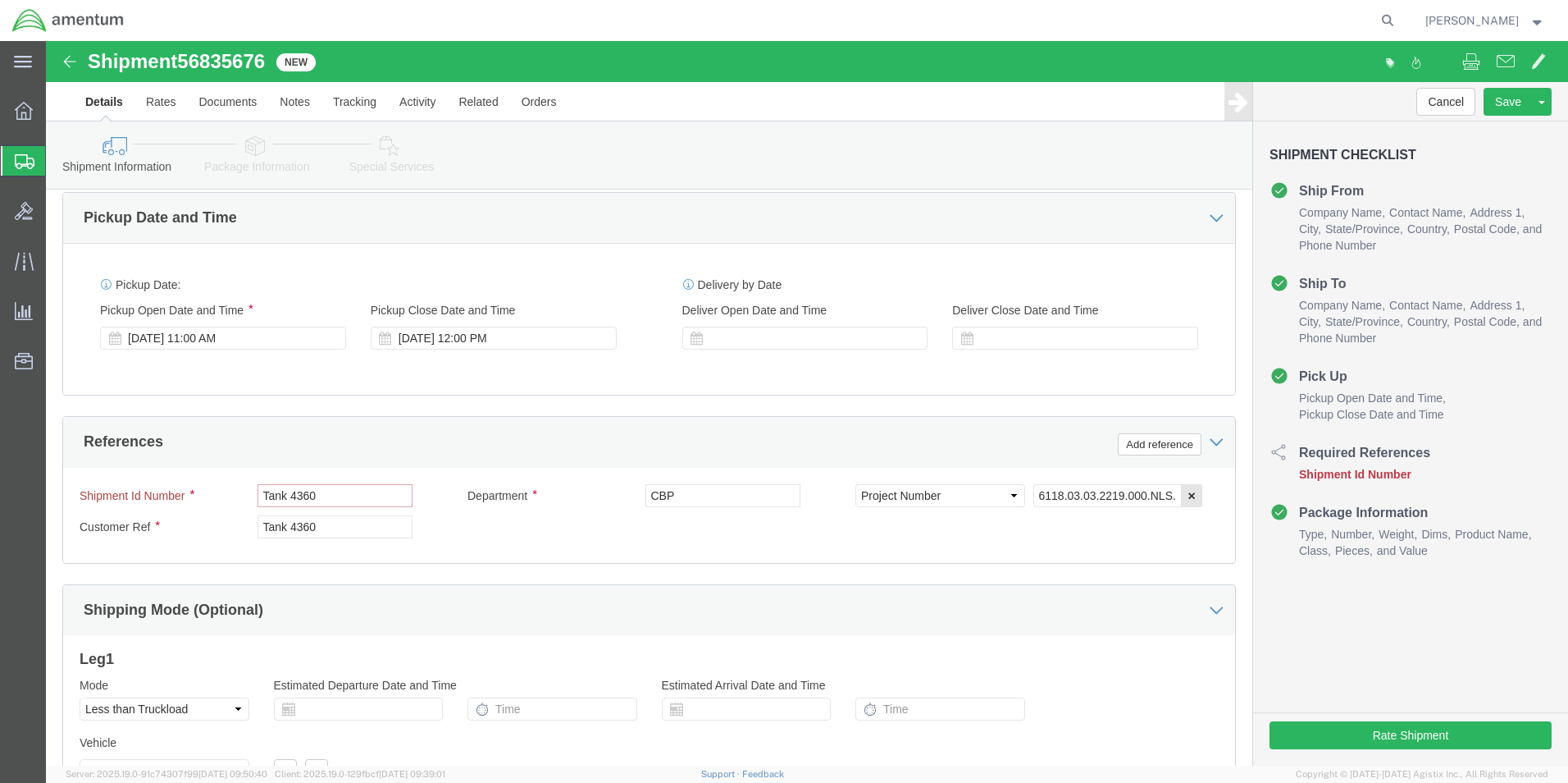
drag, startPoint x: 241, startPoint y: 453, endPoint x: 157, endPoint y: 450, distance: 84.1
click div "Shipment Id Number Tank 4360"
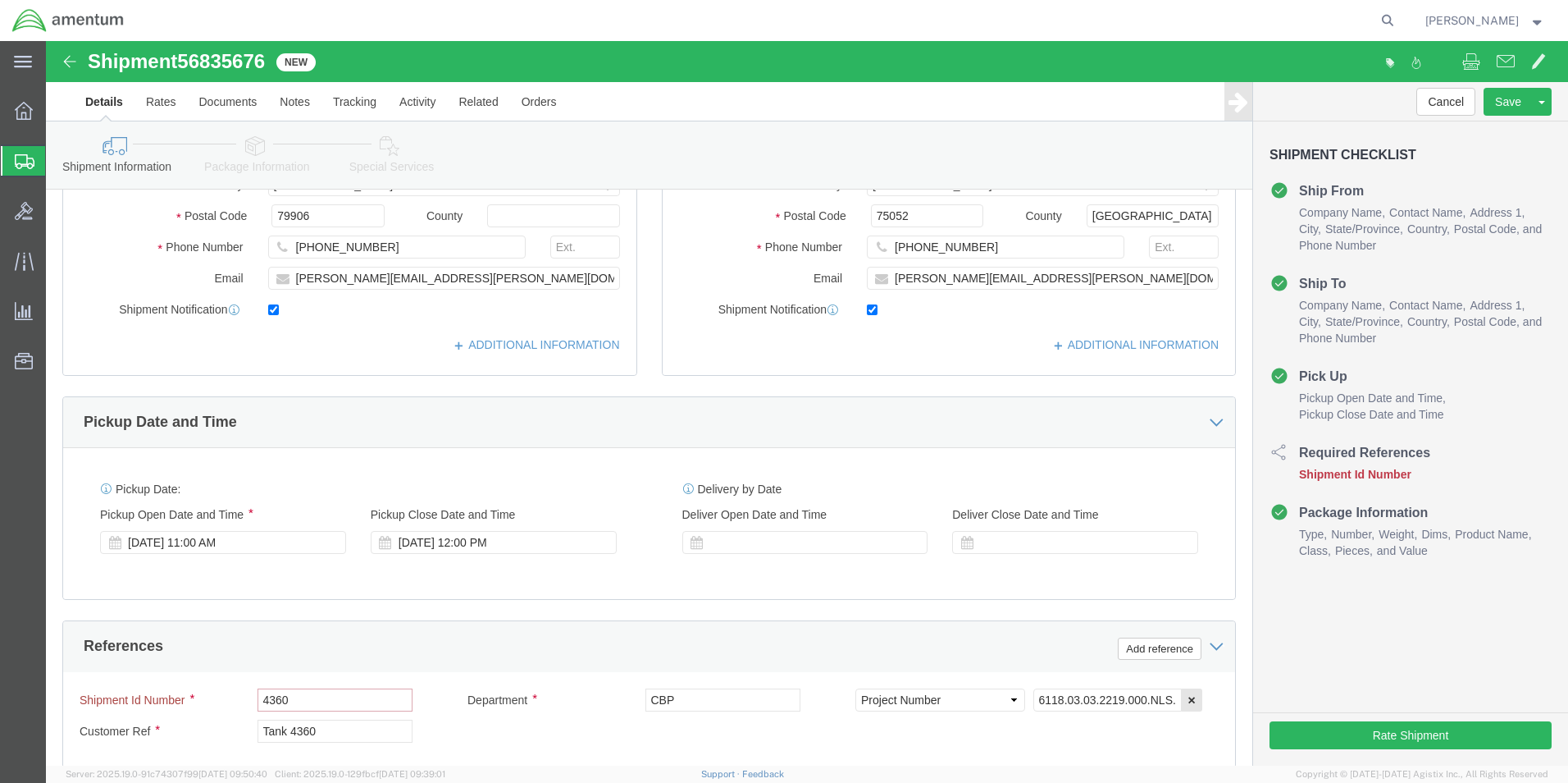
scroll to position [129, 0]
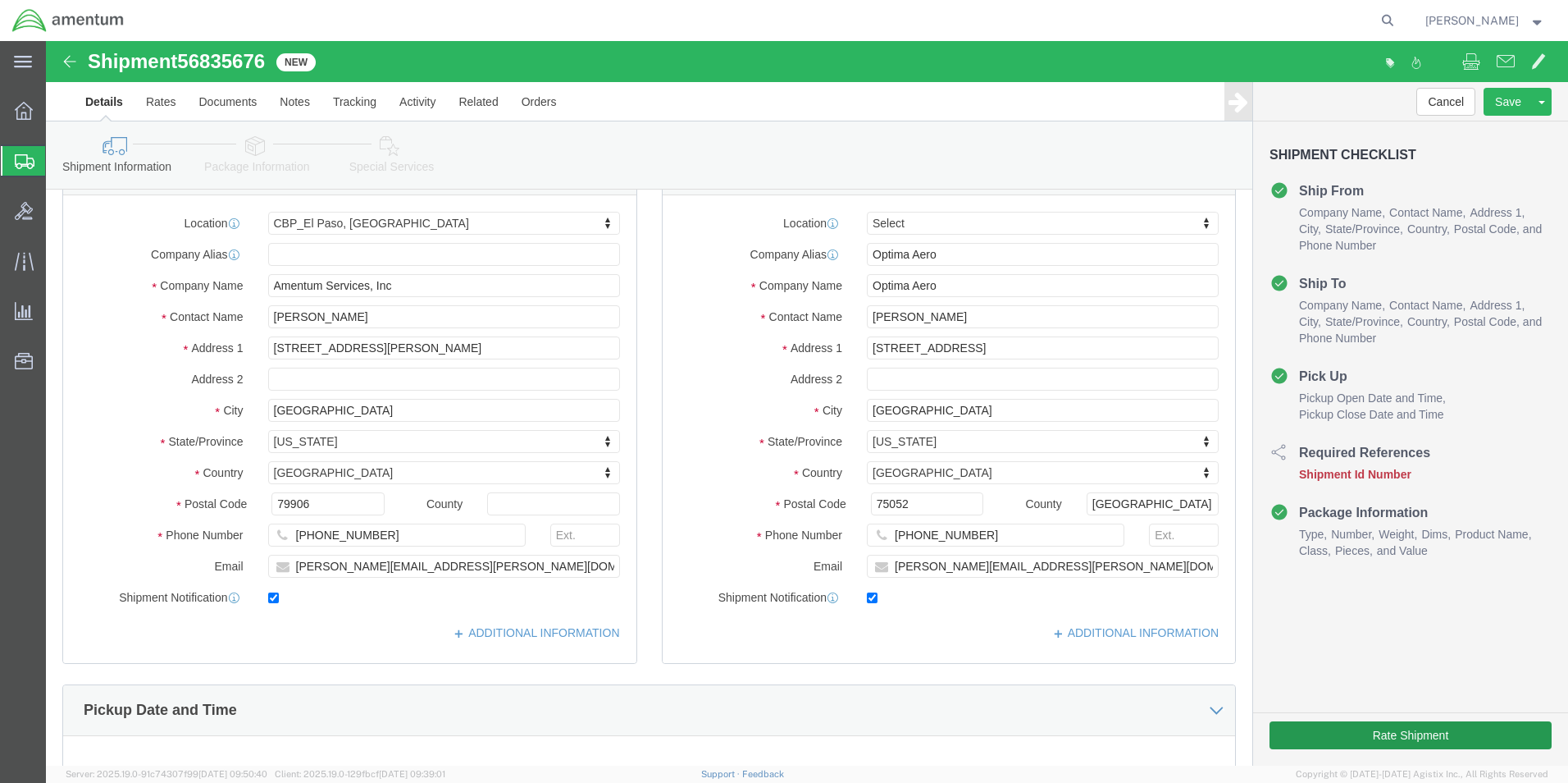
type input "4360"
click button "Rate Shipment"
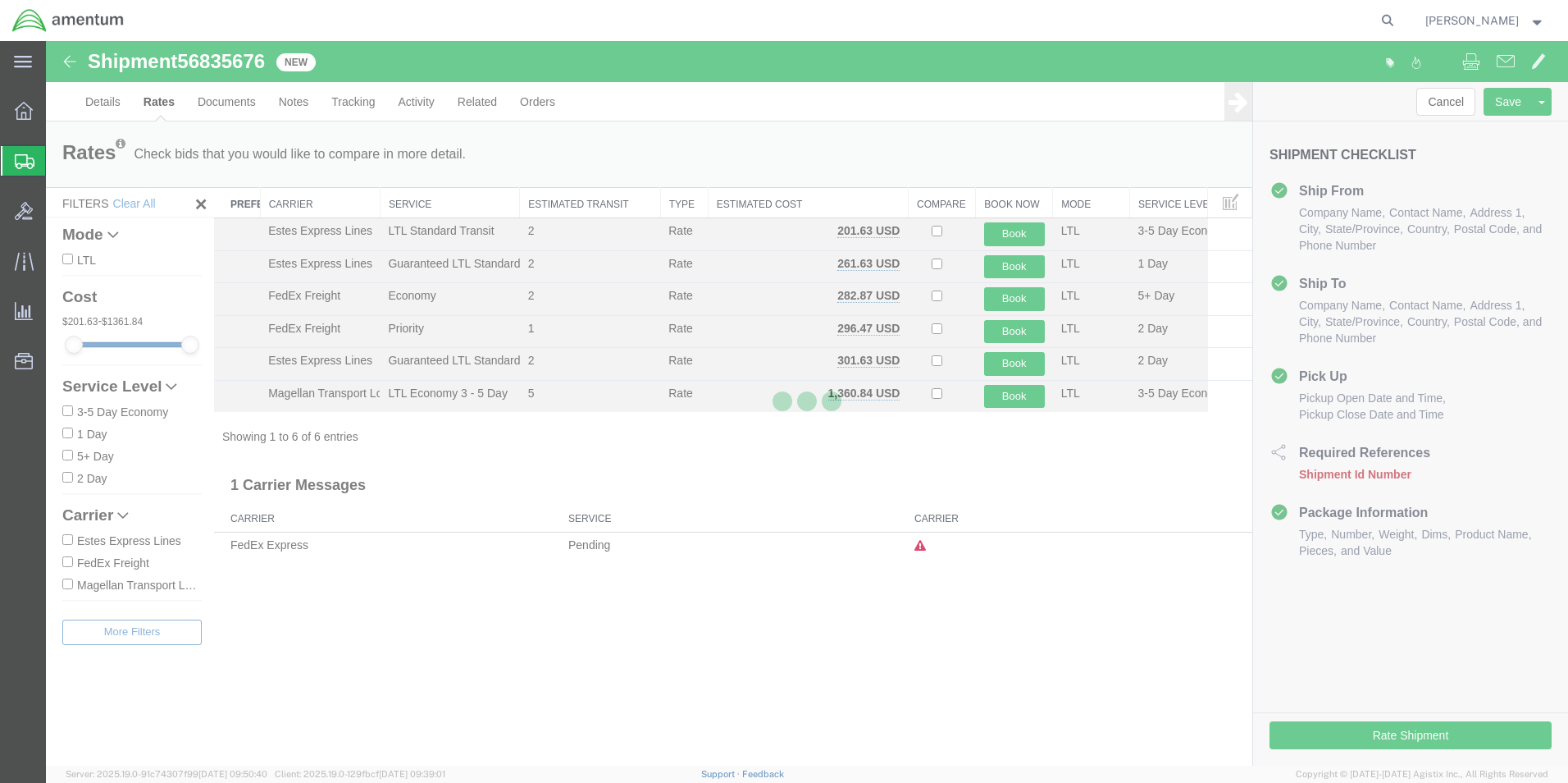
scroll to position [0, 0]
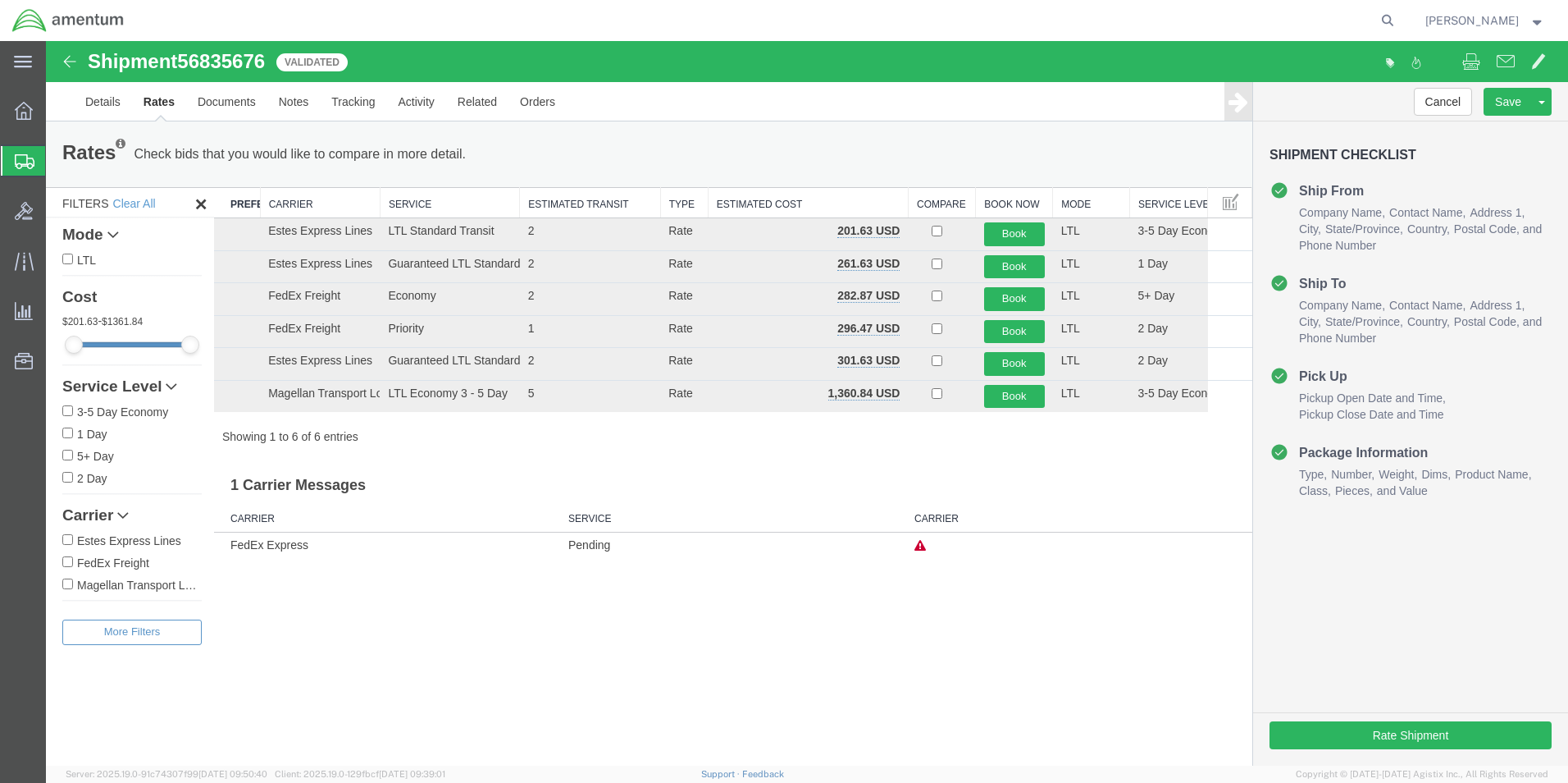
click at [243, 201] on th "Preferred Carrier" at bounding box center [237, 202] width 46 height 30
click at [1014, 324] on button "Book" at bounding box center [1014, 332] width 61 height 24
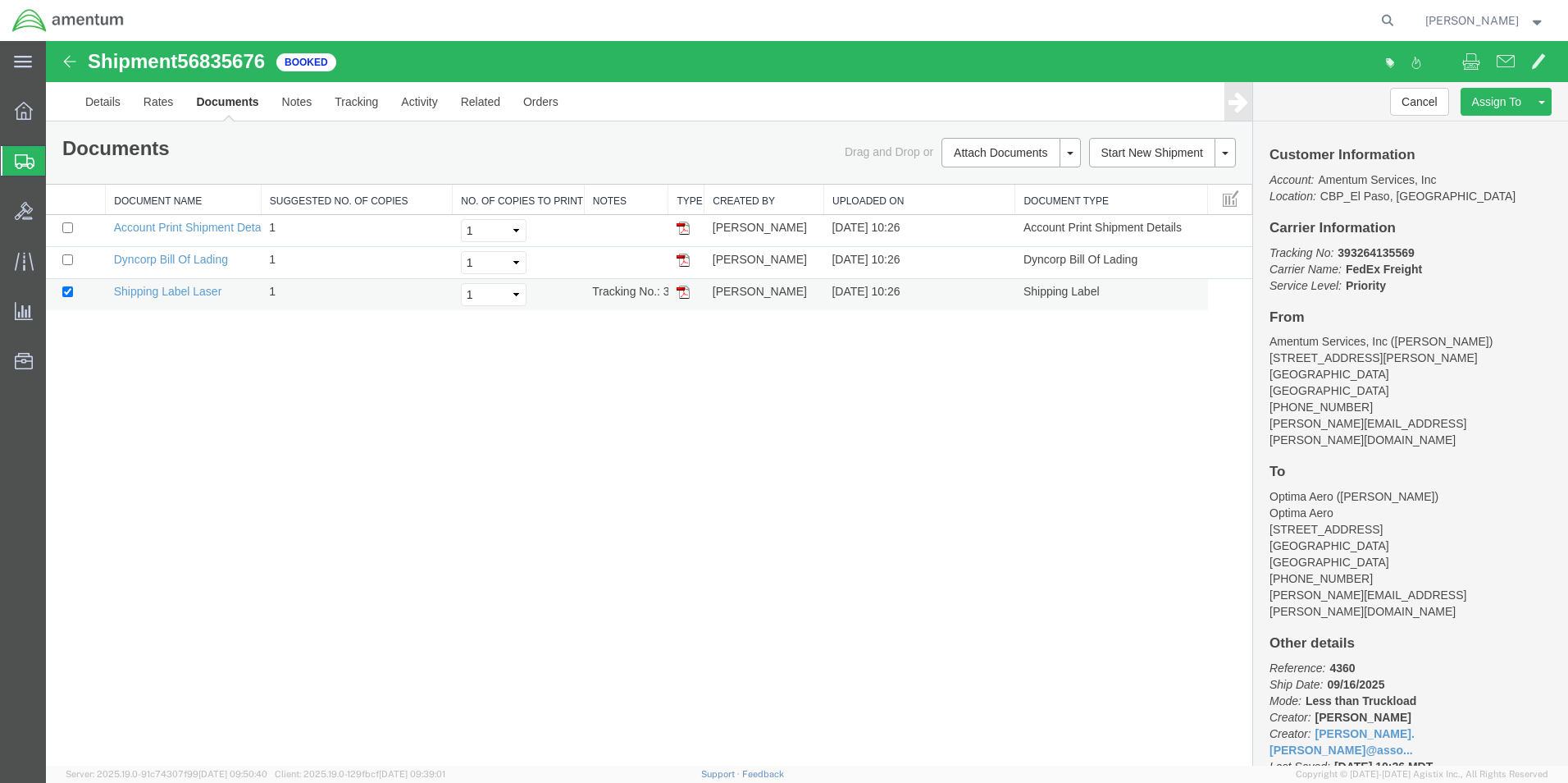
click at [681, 293] on img at bounding box center [683, 292] width 13 height 13
click at [772, 125] on div "Documents Ship Label Format: Plain Thermal Drag and Drop or Attach Documents Pr…" at bounding box center [649, 152] width 1206 height 63
click at [987, 157] on button "Attach Documents" at bounding box center [1000, 152] width 118 height 30
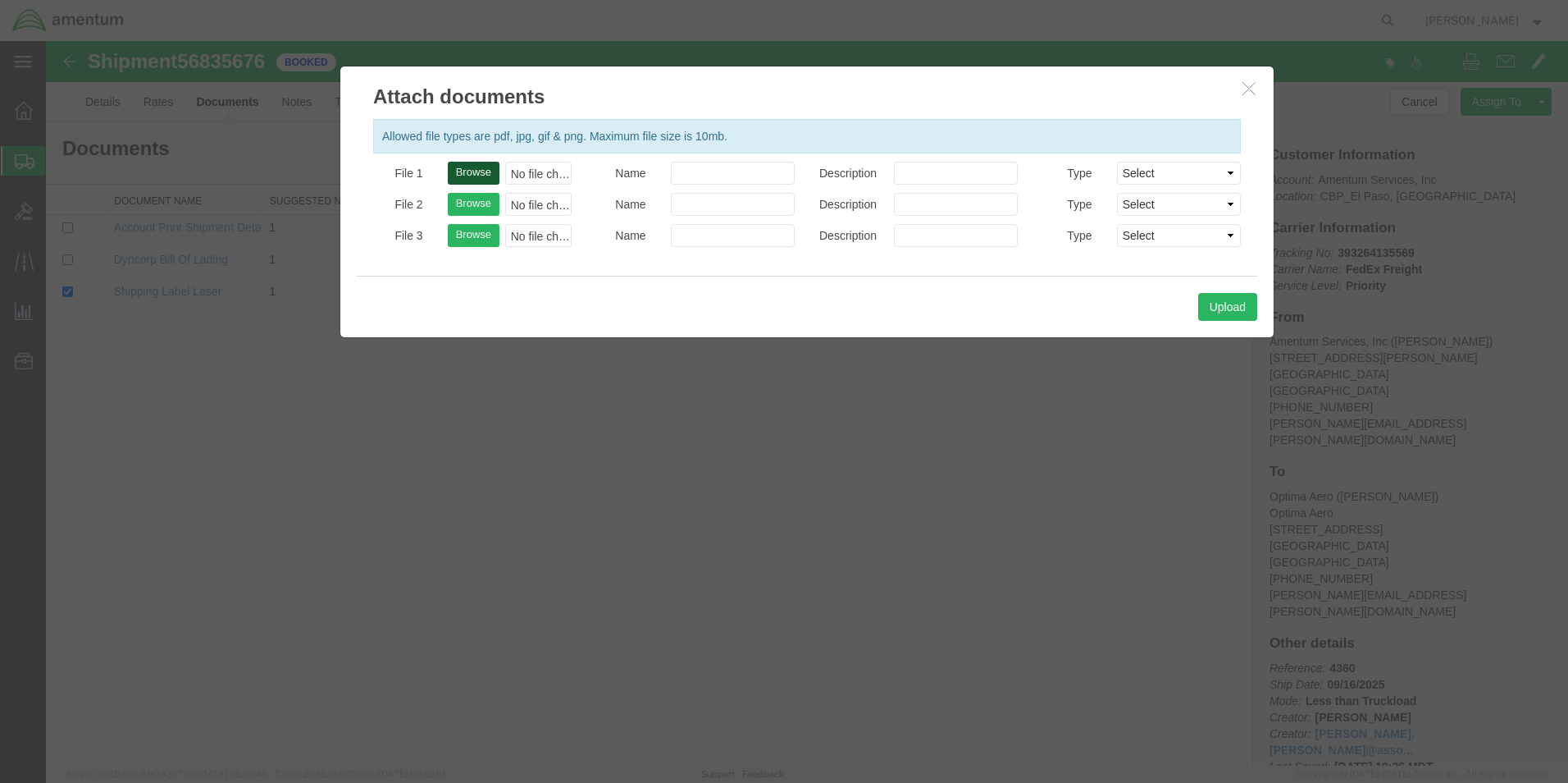
click at [474, 173] on button "Browse" at bounding box center [473, 173] width 52 height 23
type input "C:\fakepath\Tank 1.jpg"
click at [708, 181] on input "Name" at bounding box center [733, 173] width 124 height 23
type input "Tank 1"
click at [482, 202] on button "Browse" at bounding box center [473, 204] width 52 height 23
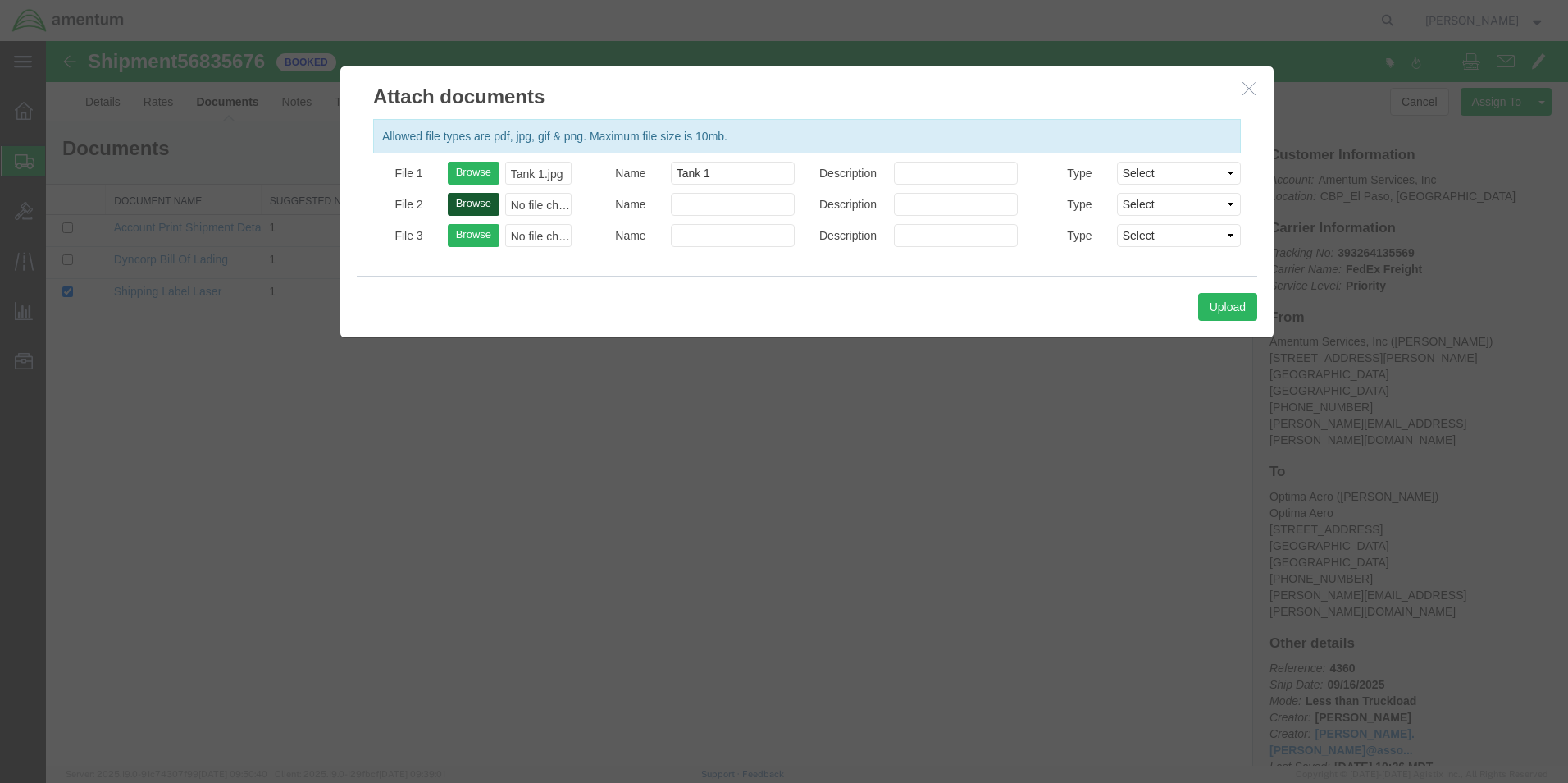
type input "C:\fakepath\Tank 2.jpg"
click at [704, 204] on input "Name" at bounding box center [733, 204] width 124 height 23
type input "Tank 2"
click at [1225, 306] on button "Upload" at bounding box center [1227, 307] width 59 height 28
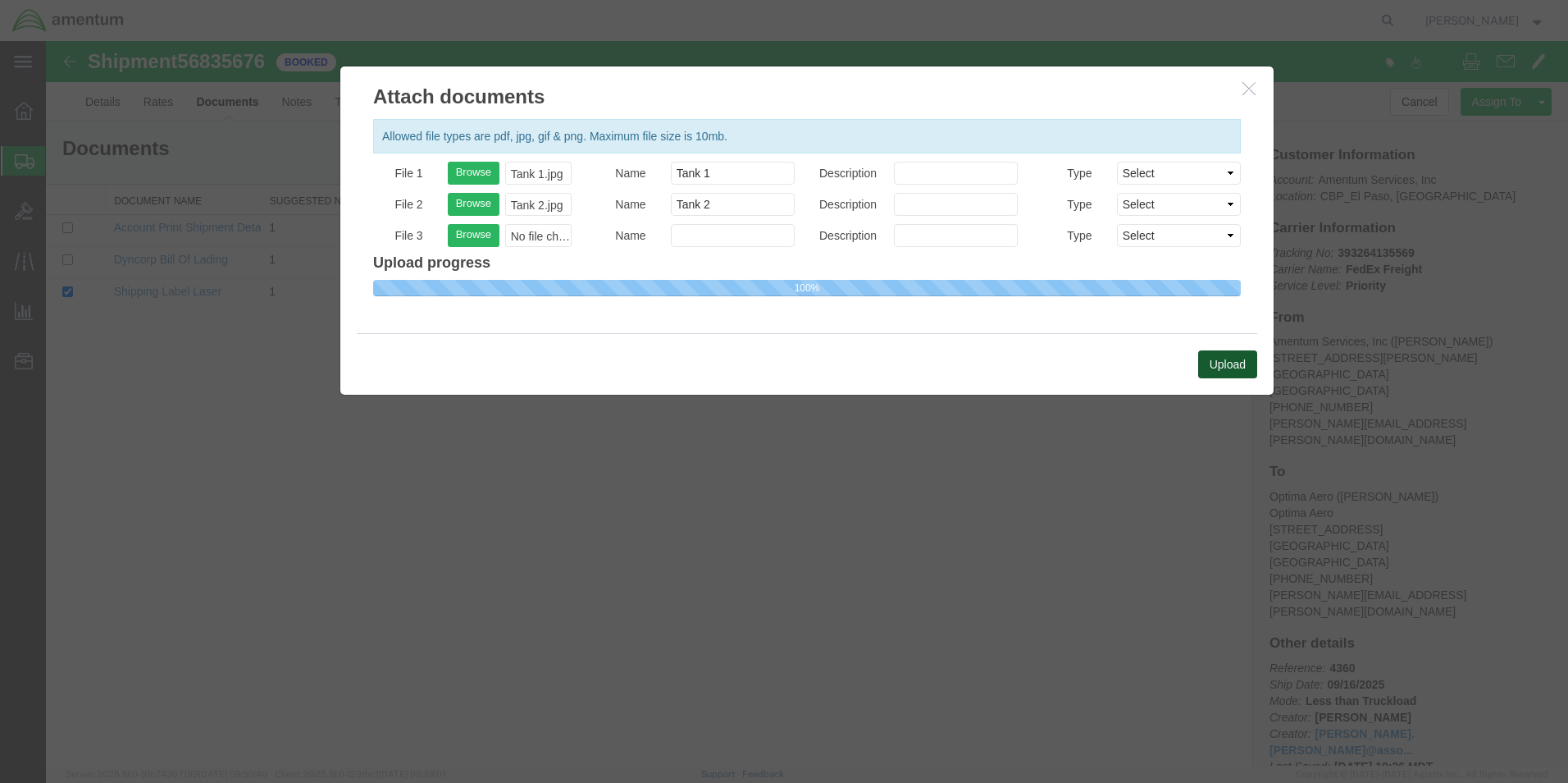
select select
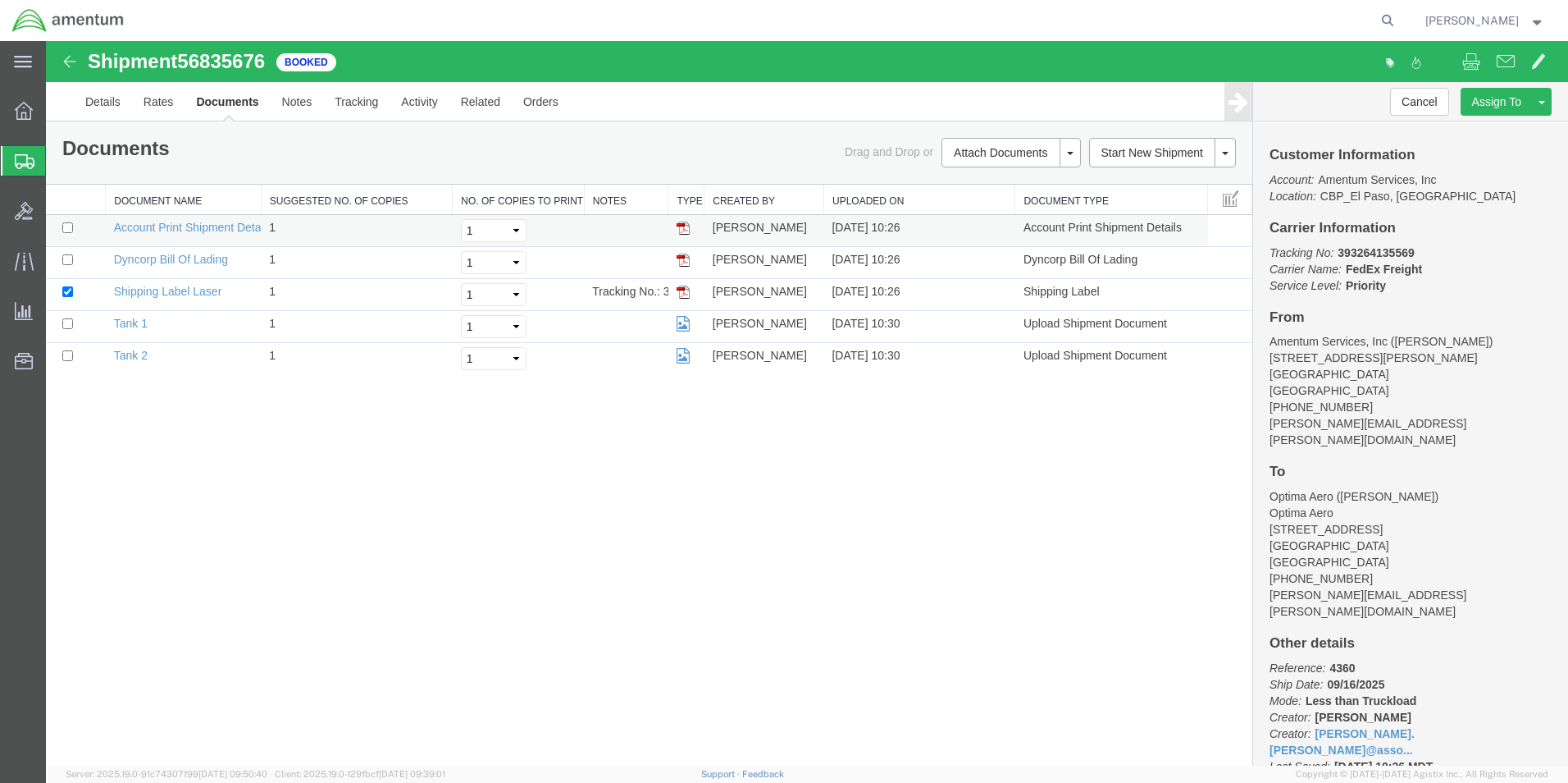
click at [678, 224] on img at bounding box center [683, 228] width 13 height 13
click at [415, 101] on link "Activity" at bounding box center [419, 102] width 59 height 40
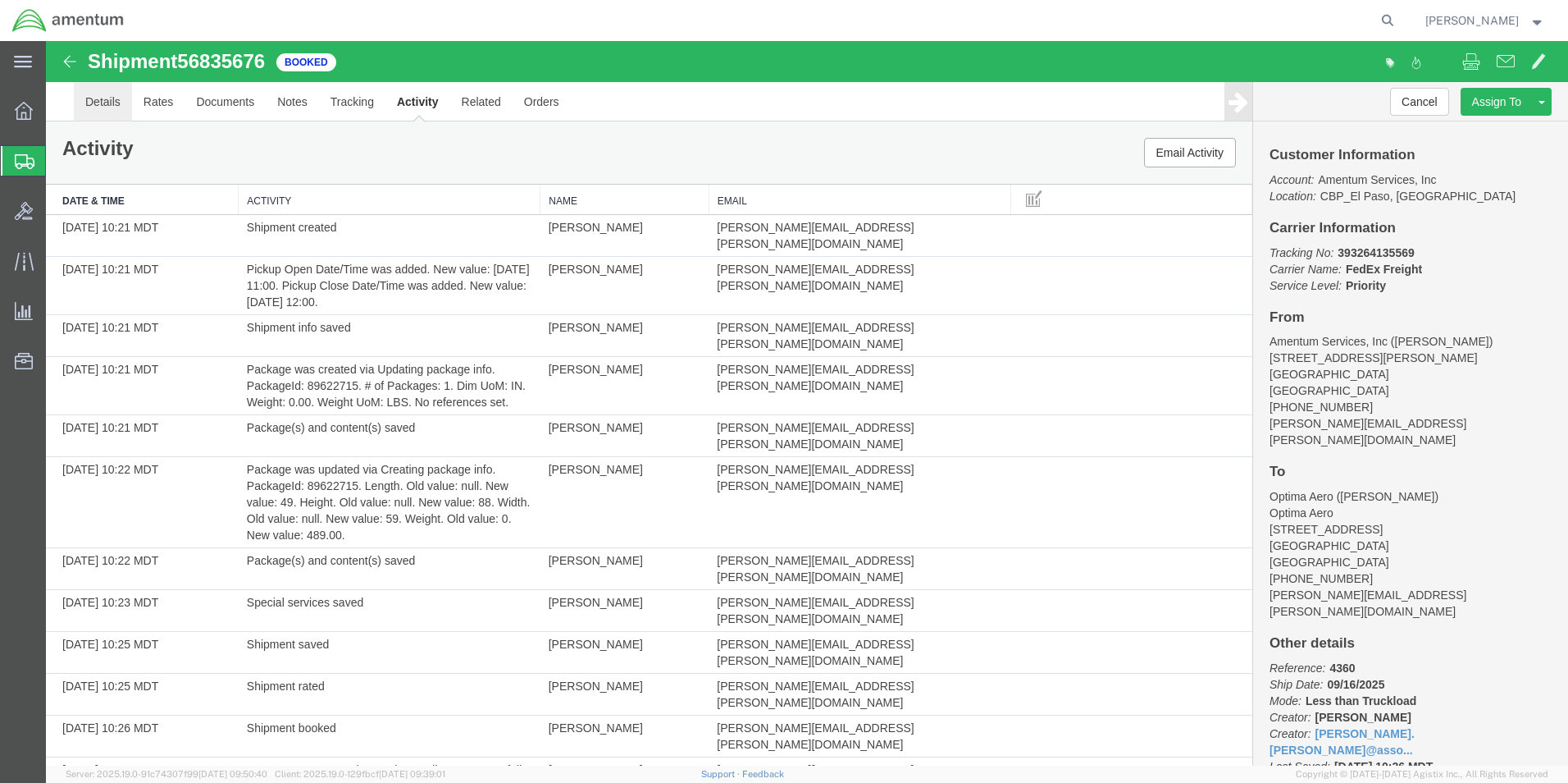
click at [106, 101] on link "Details" at bounding box center [102, 102] width 58 height 40
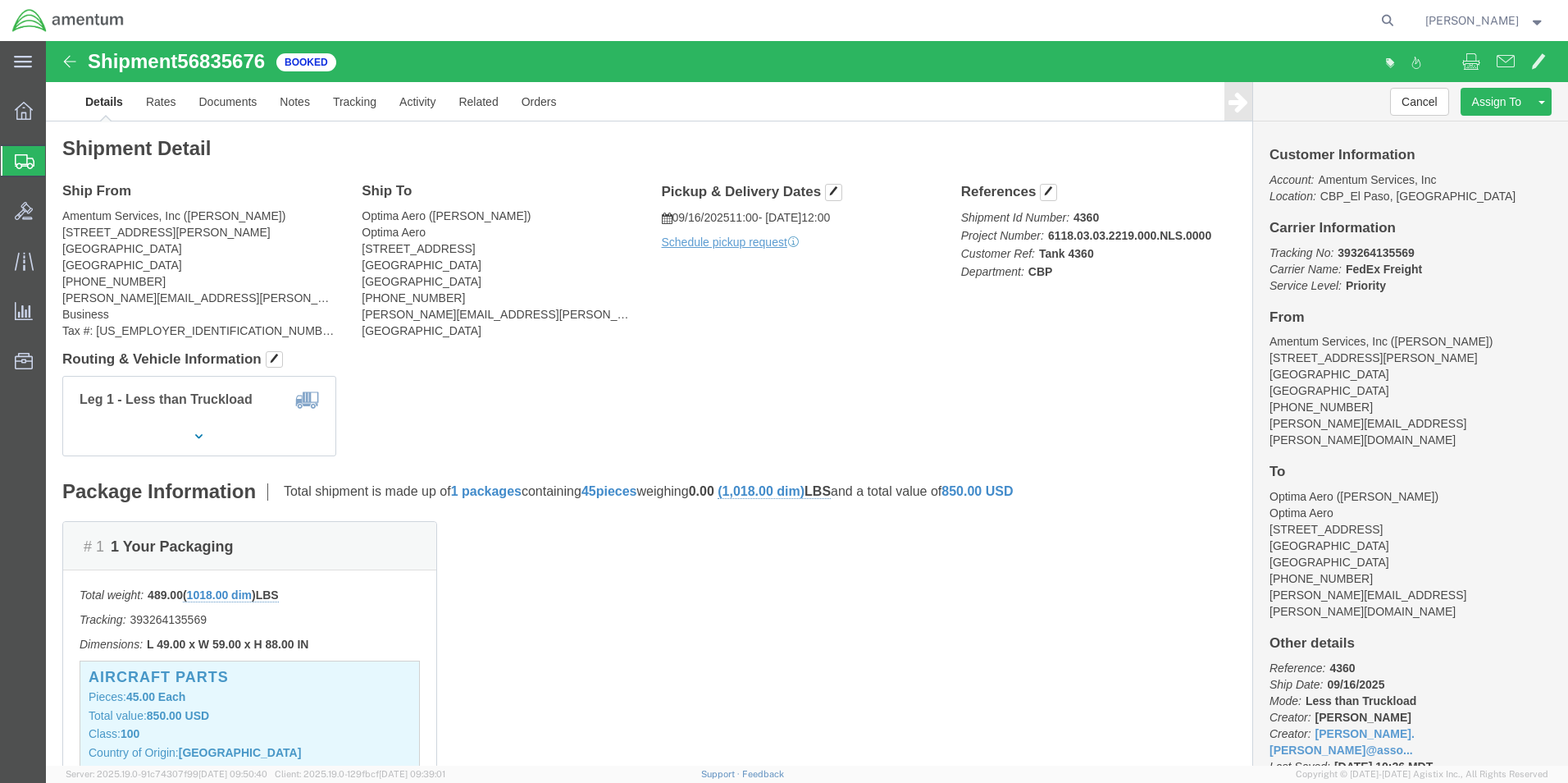
click p "Schedule pickup request"
click link "Schedule pickup request"
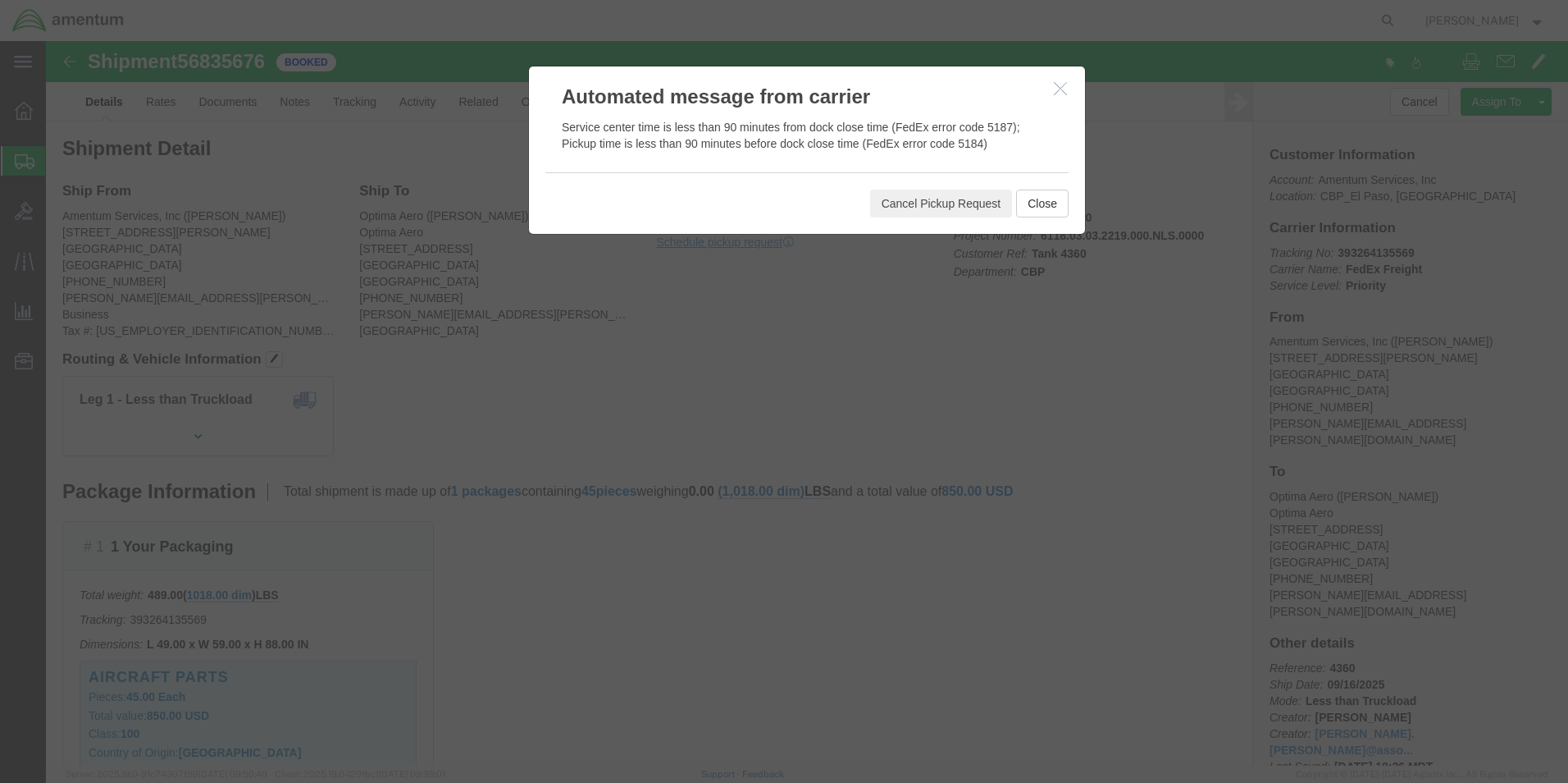
click icon "button"
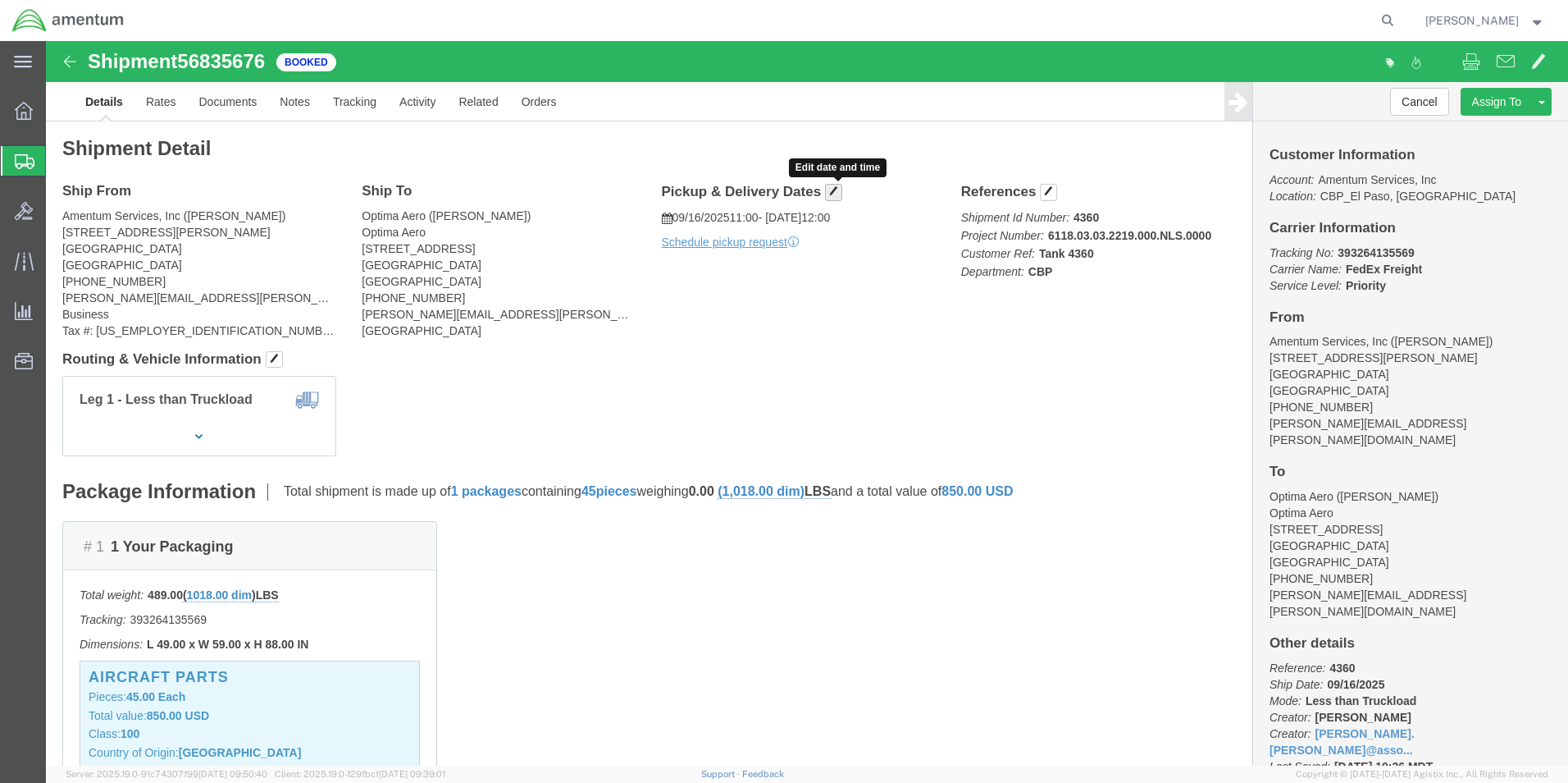
click span "button"
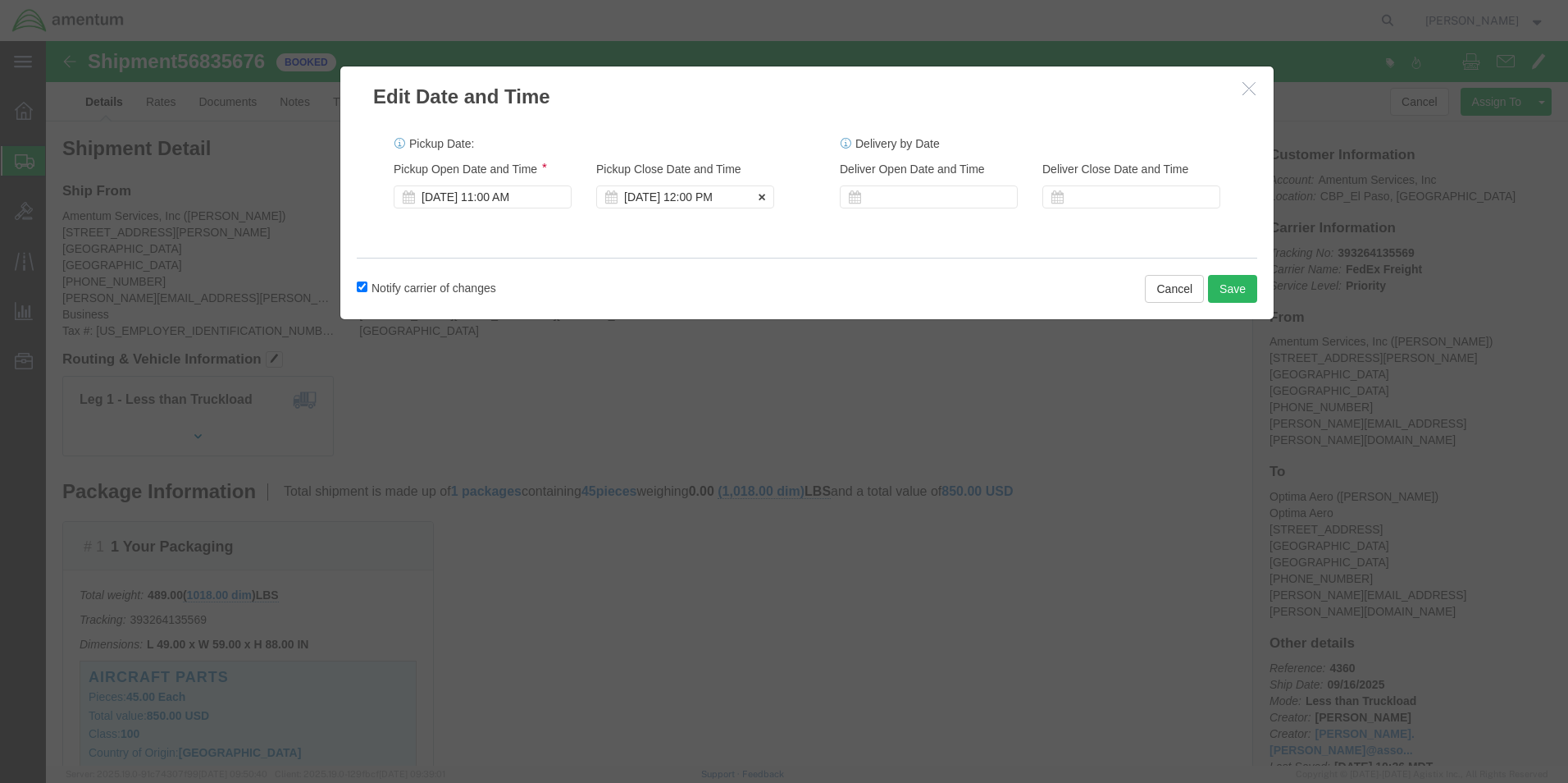
click div "[DATE] 12:00 PM"
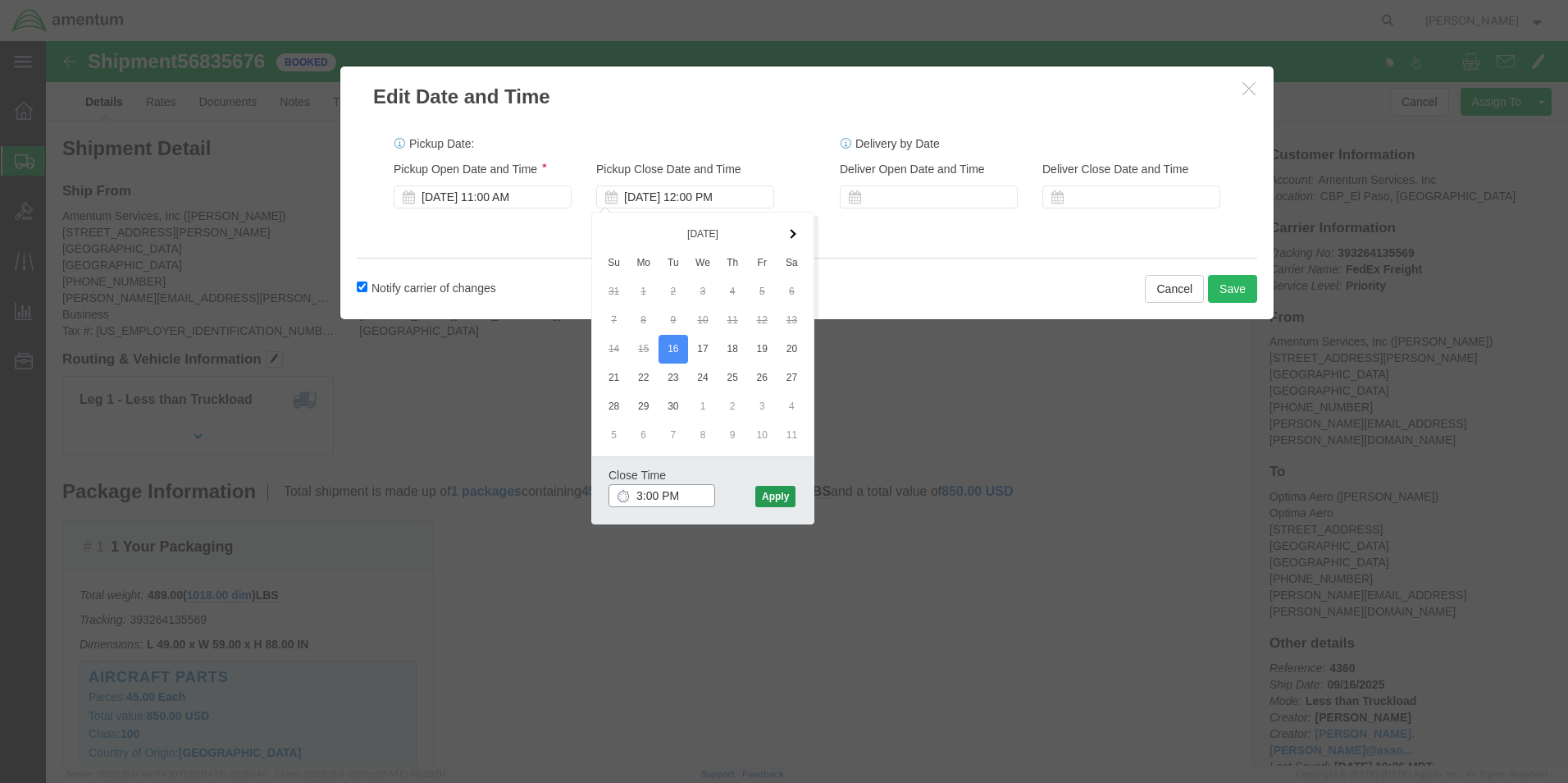
type input "3:00 PM"
click button "Apply"
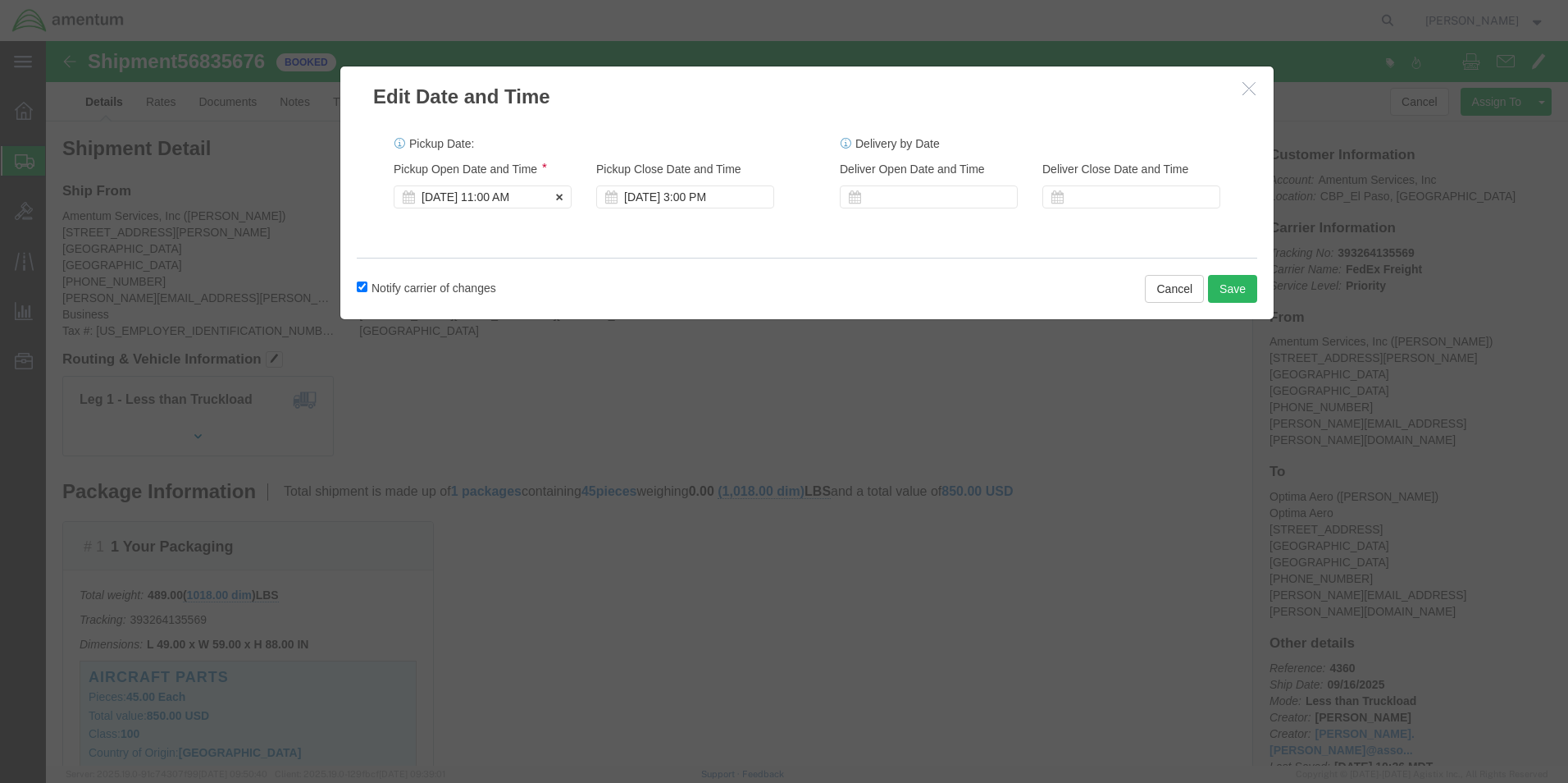
click div "[DATE] 11:00 AM"
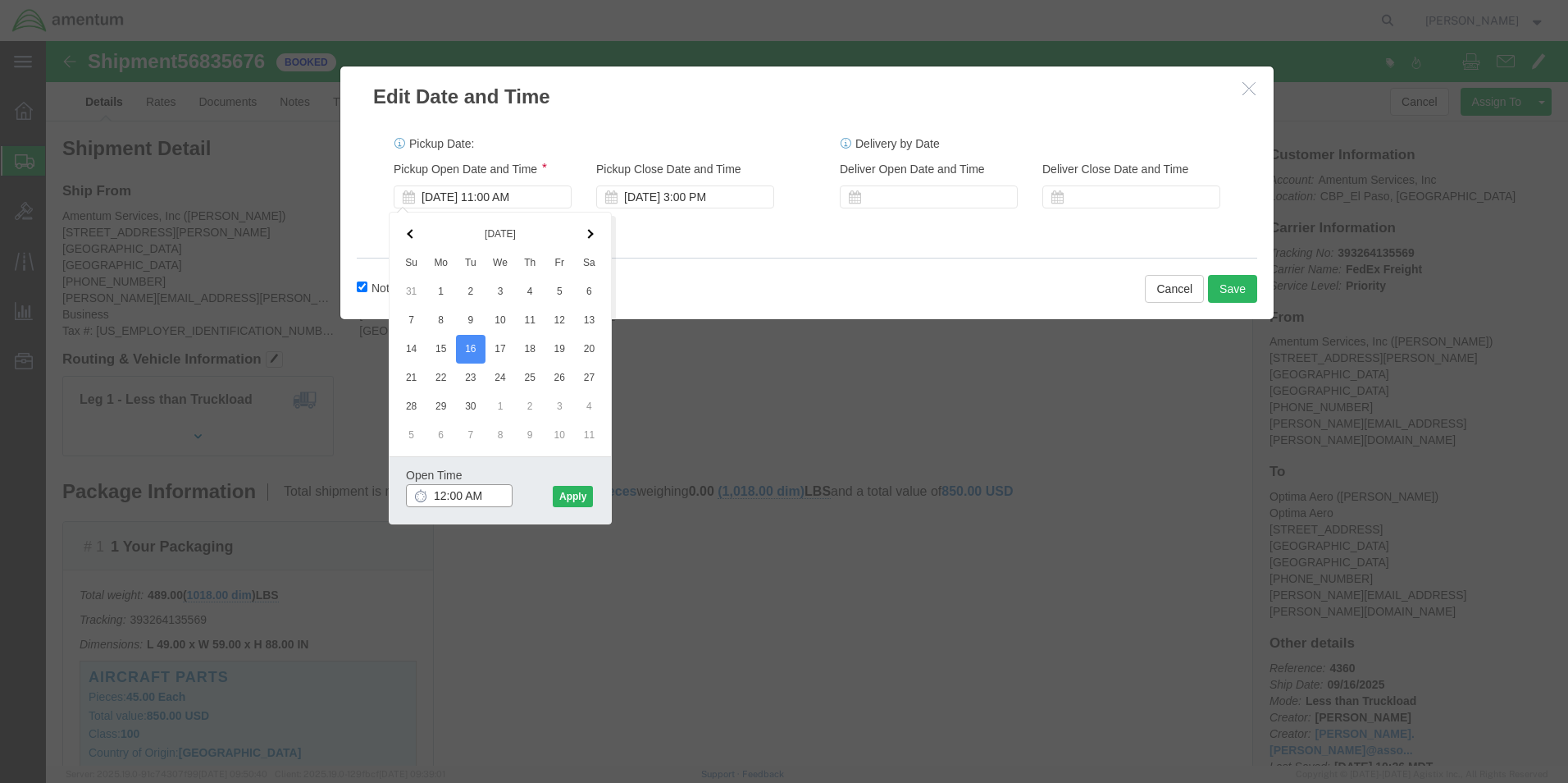
click input "12:00 AM"
type input "12:00 PM"
click button "Apply"
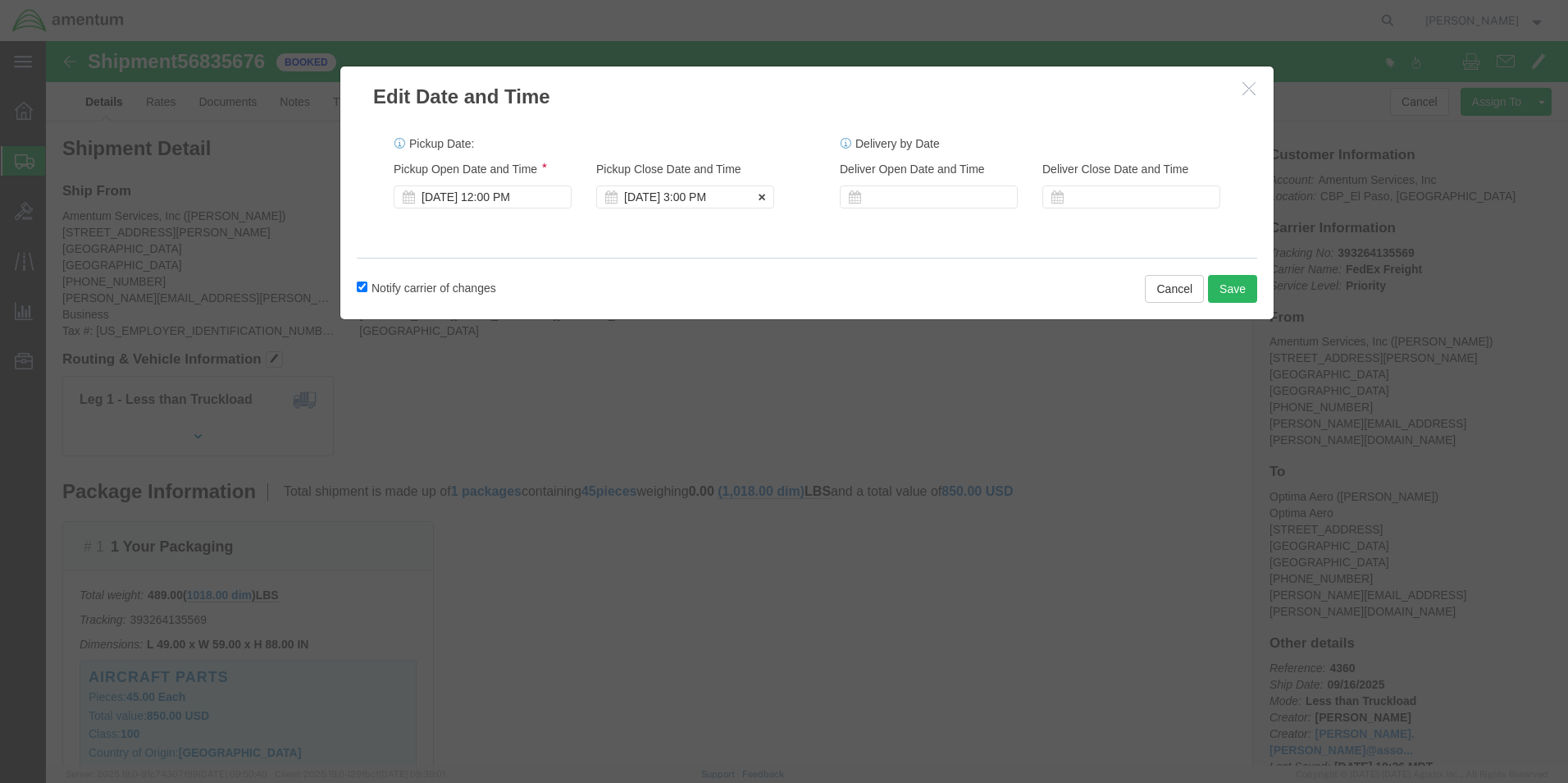
click div "[DATE] 3:00 PM"
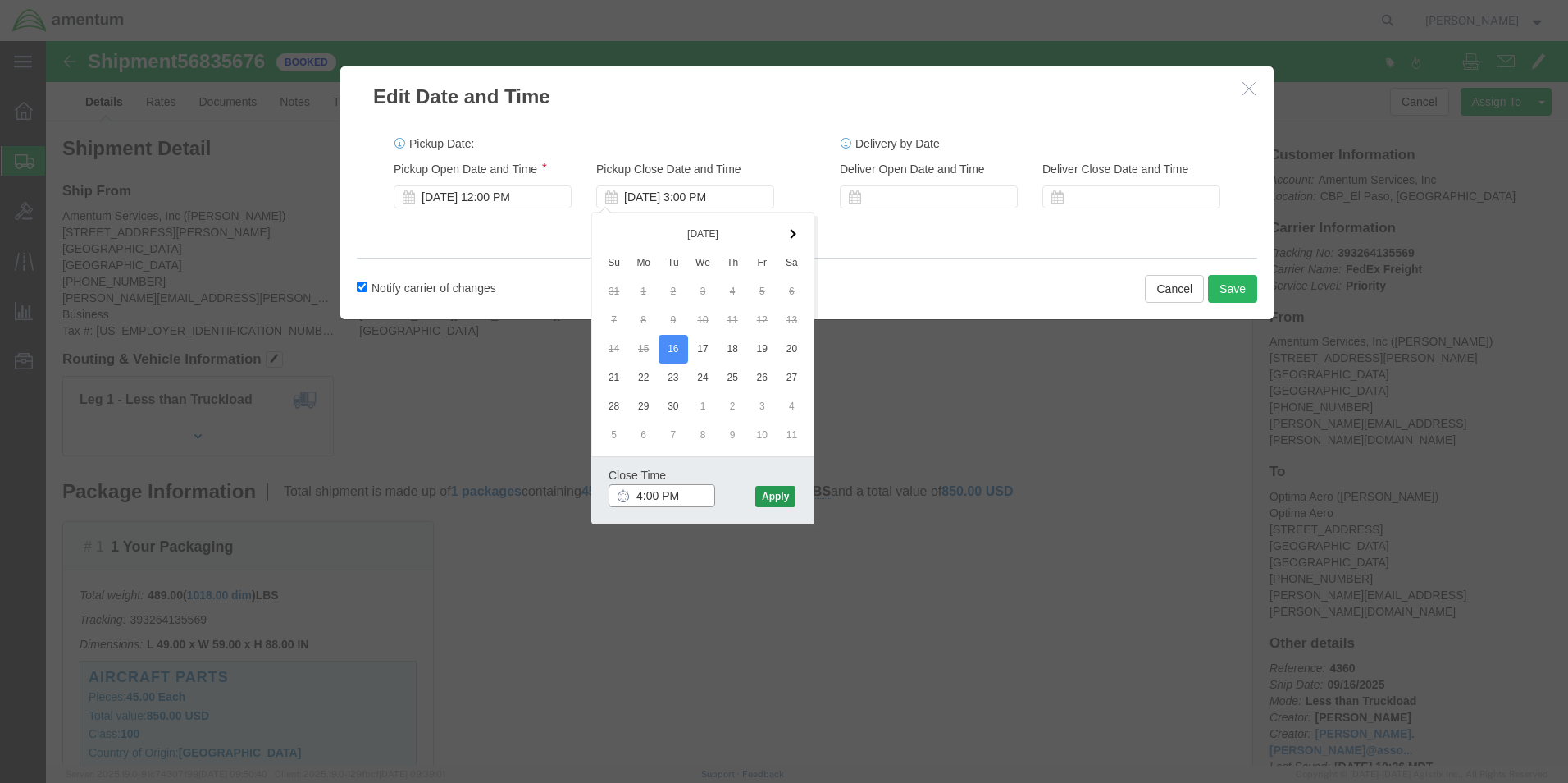
type input "4:00 PM"
click button "Apply"
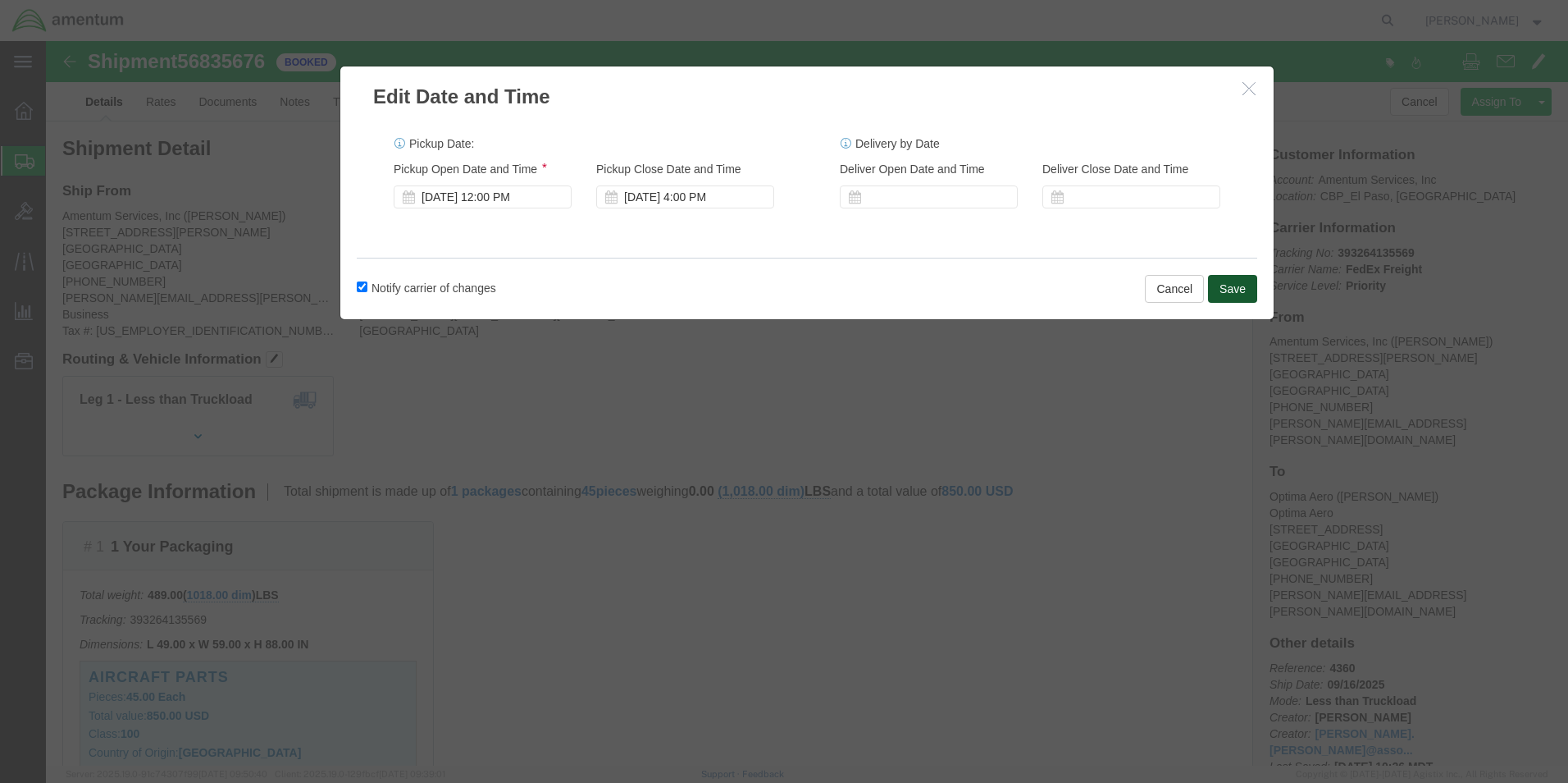
click button "Save"
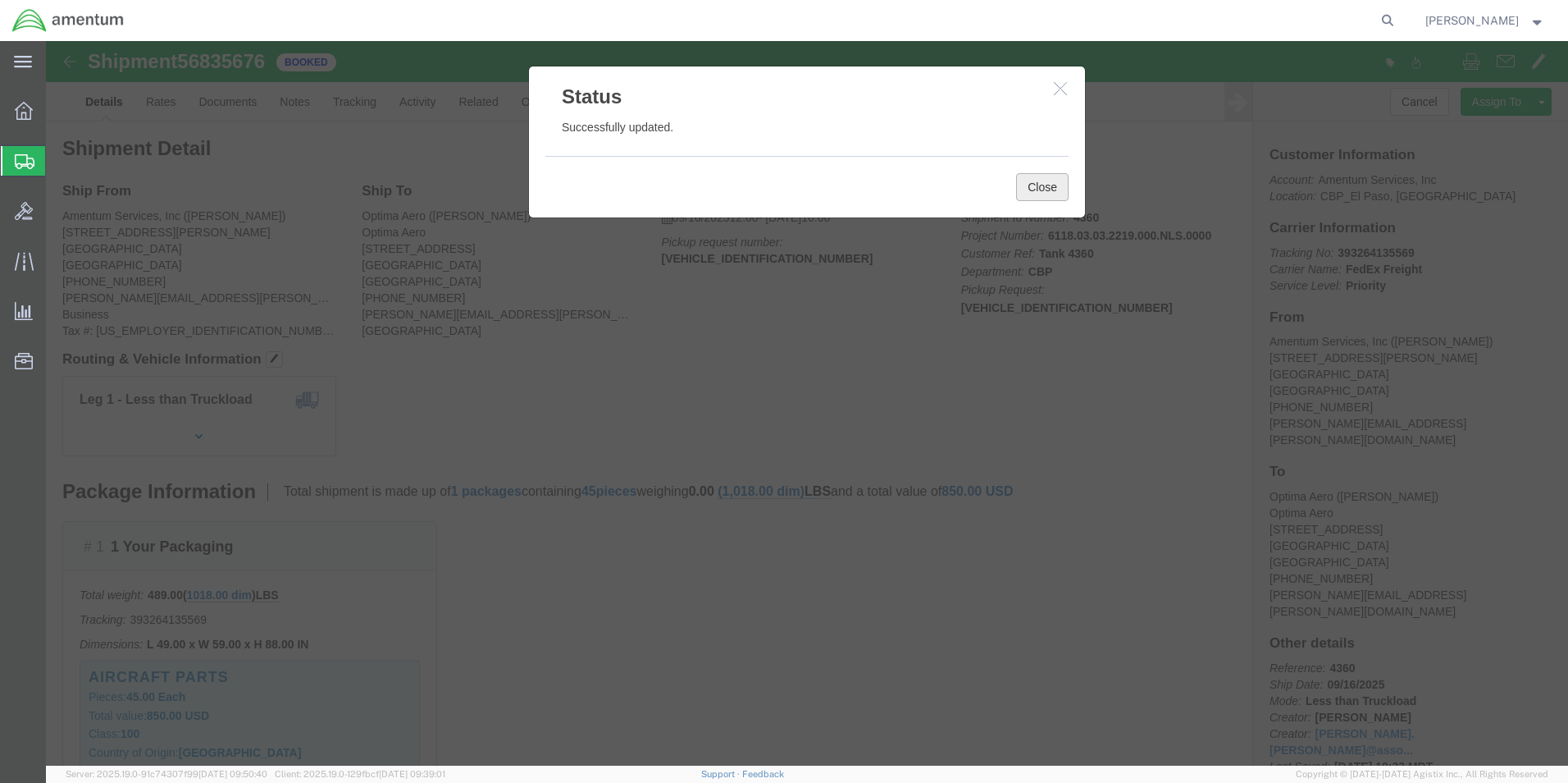
click button "Close"
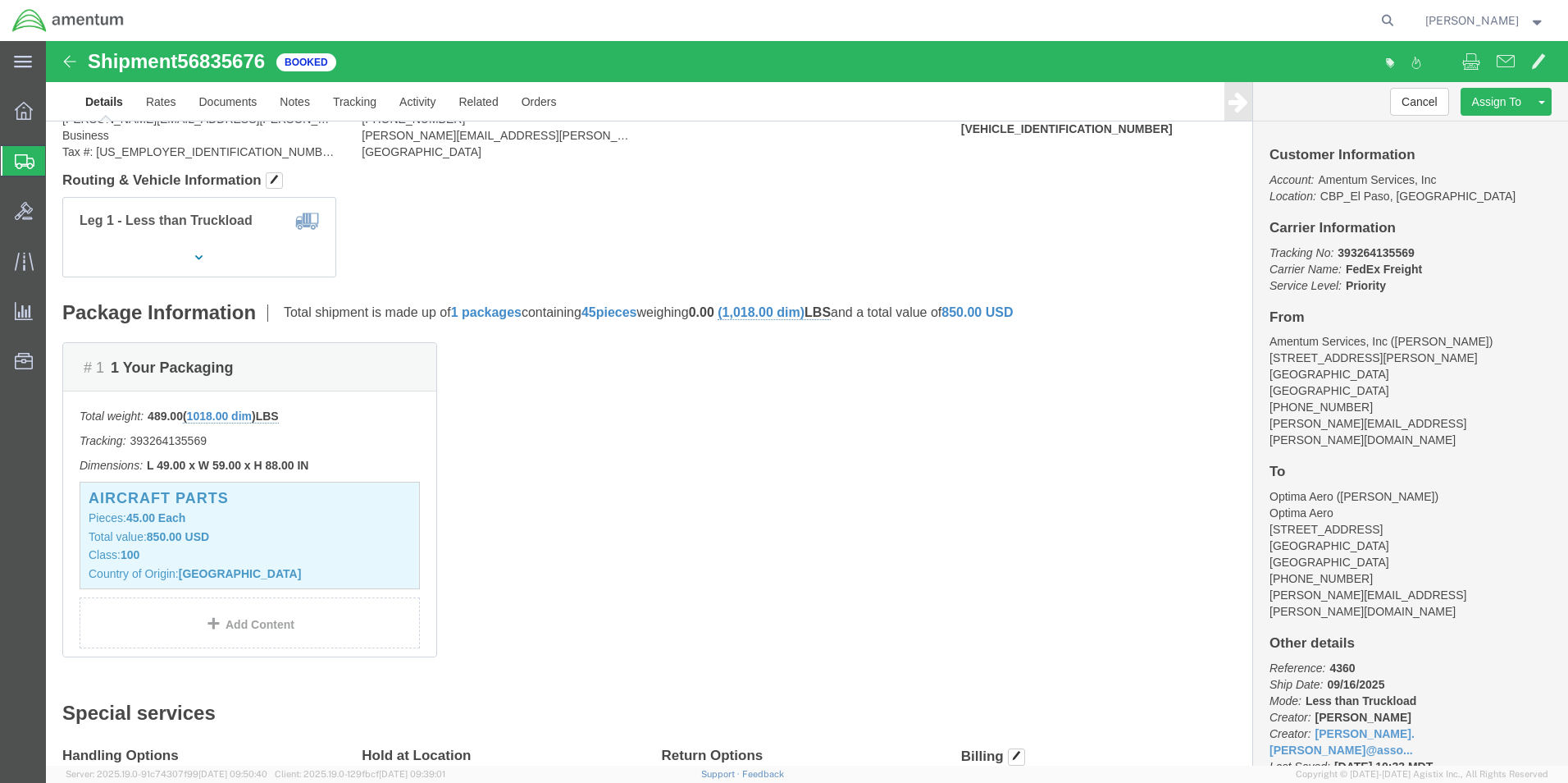
scroll to position [364, 0]
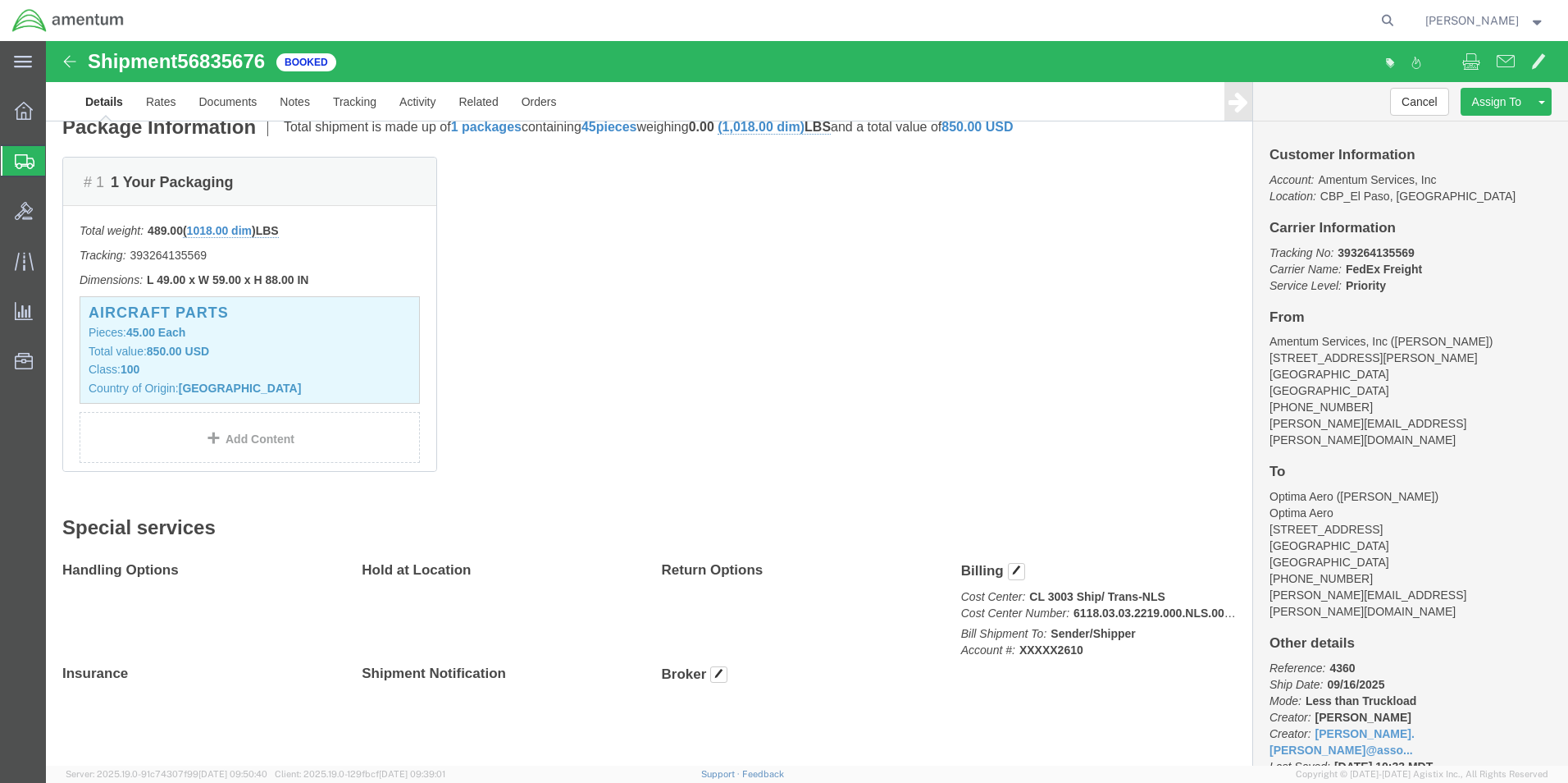
click at [0, 0] on span "Create Shipment" at bounding box center [0, 0] width 0 height 0
